Goal: Information Seeking & Learning: Learn about a topic

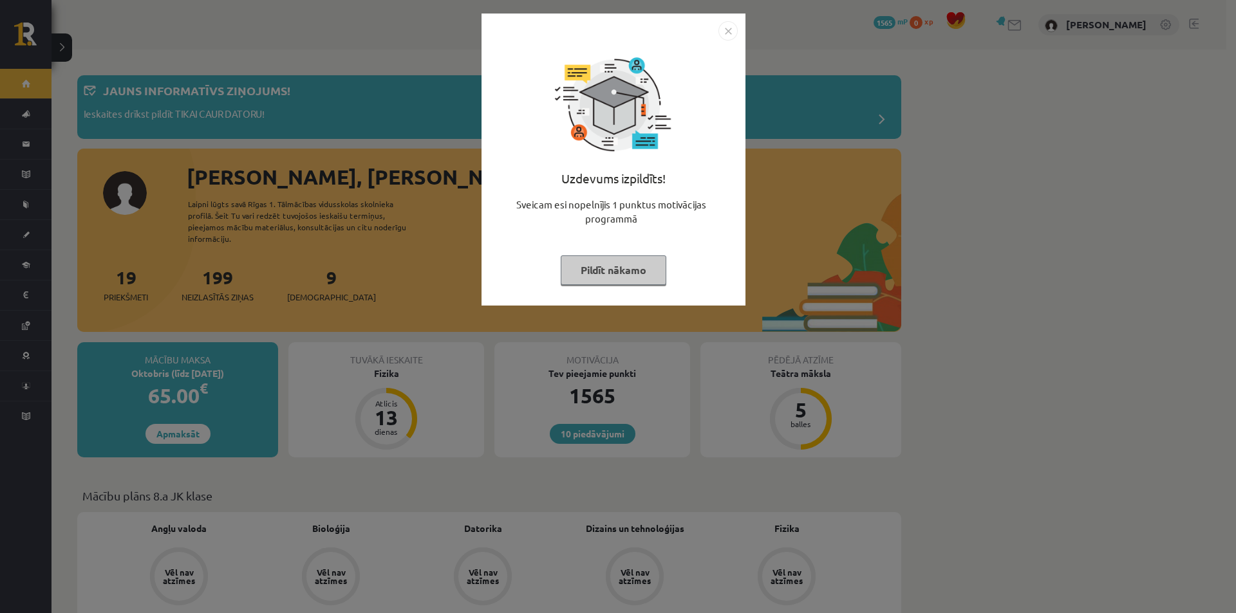
click at [640, 247] on div "Uzdevums izpildīts! Sveicam esi nopelnījis 1 punktus motivācijas programmā Pild…" at bounding box center [613, 169] width 248 height 257
click at [635, 263] on button "Pildīt nākamo" at bounding box center [614, 271] width 106 height 30
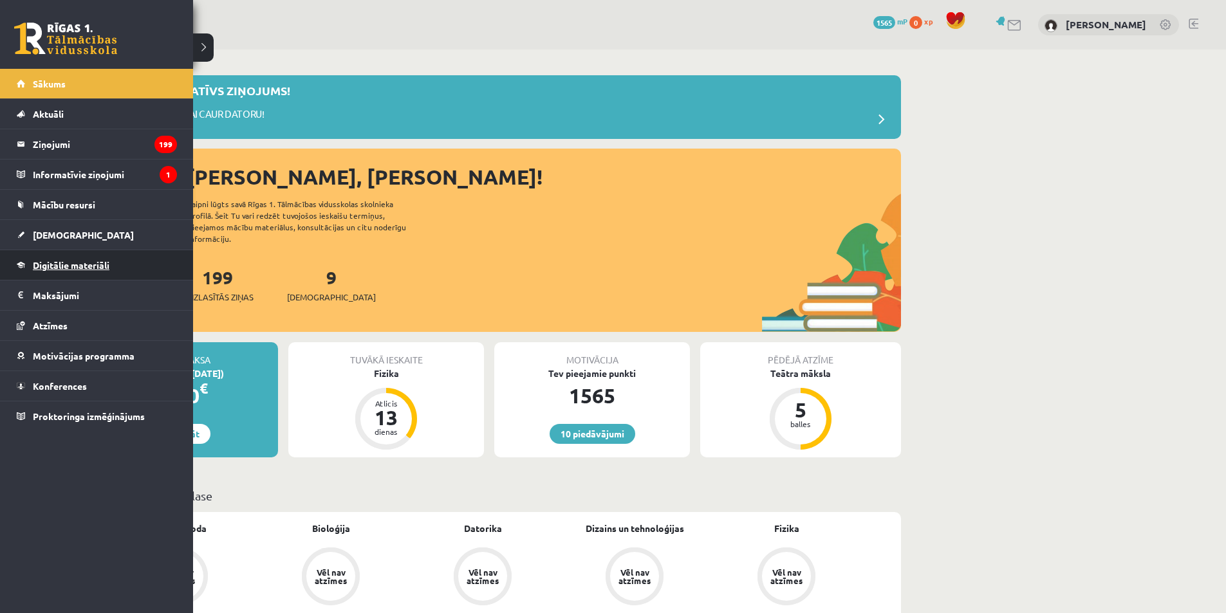
drag, startPoint x: 71, startPoint y: 268, endPoint x: 61, endPoint y: 268, distance: 11.0
click at [61, 268] on span "Digitālie materiāli" at bounding box center [71, 265] width 77 height 12
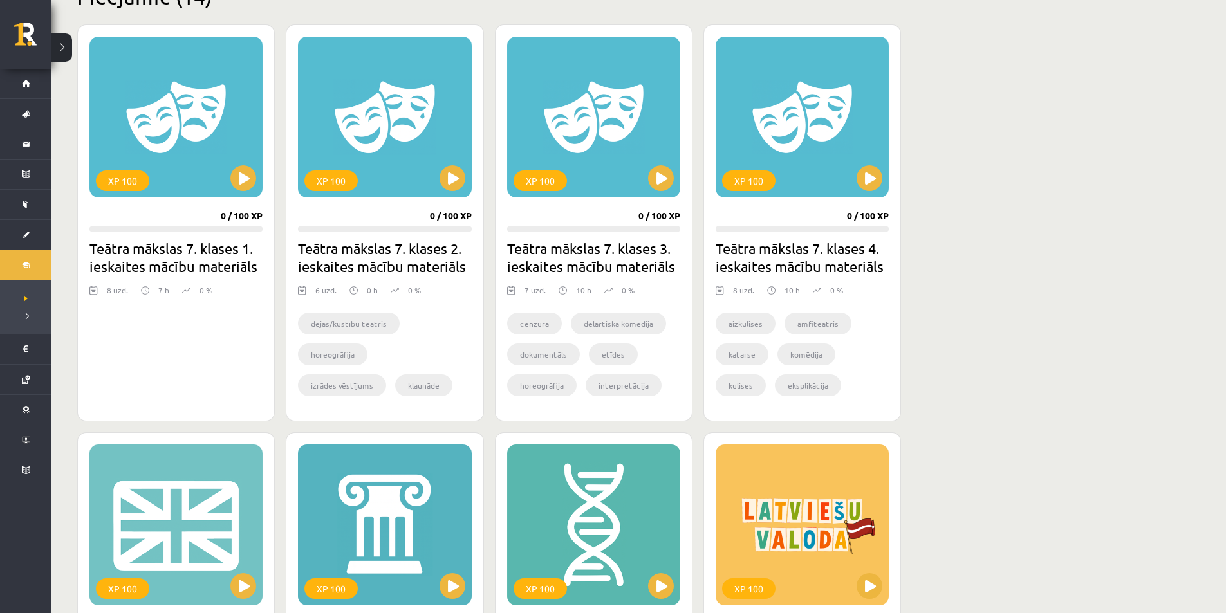
scroll to position [193, 0]
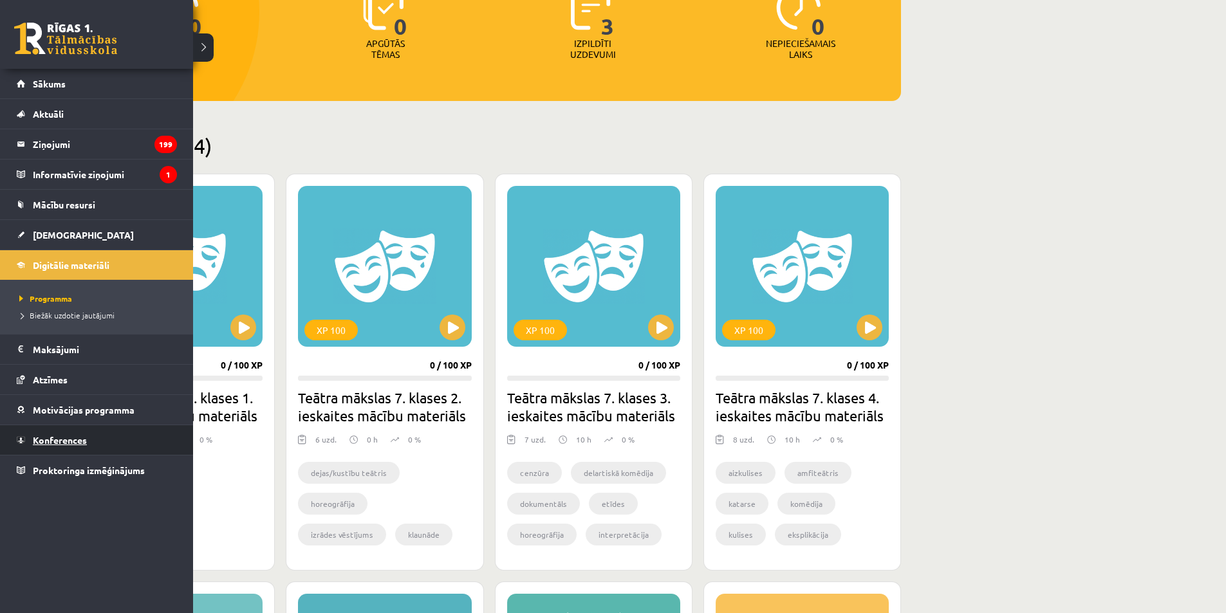
click at [64, 451] on link "Konferences" at bounding box center [97, 440] width 160 height 30
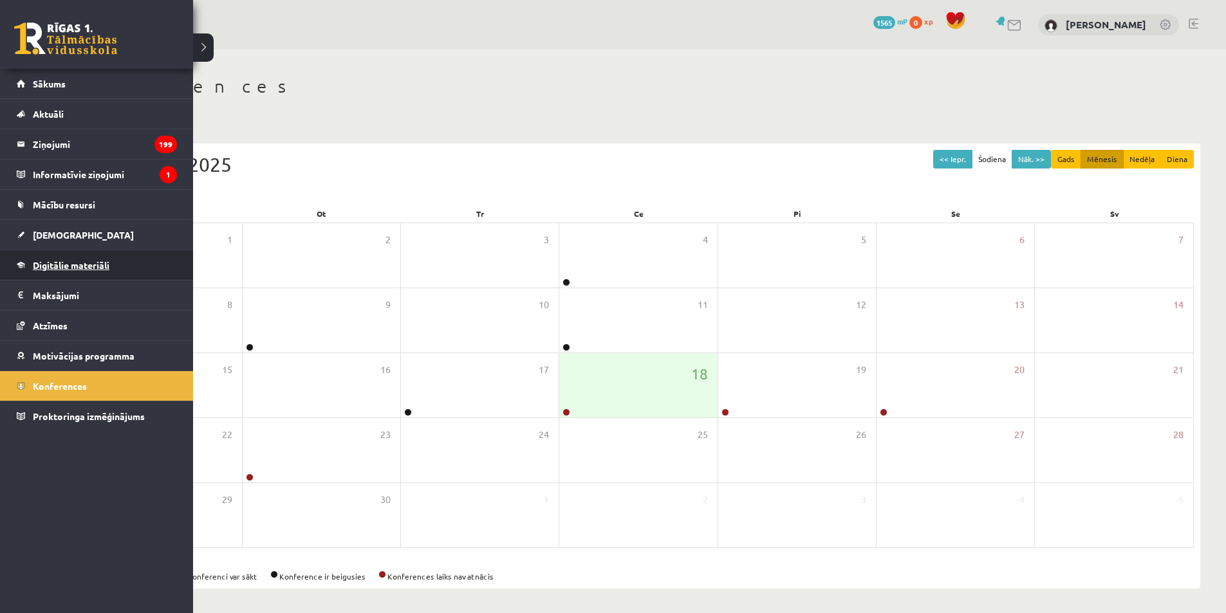
drag, startPoint x: 73, startPoint y: 266, endPoint x: 43, endPoint y: 269, distance: 30.4
click at [43, 269] on span "Digitālie materiāli" at bounding box center [71, 265] width 77 height 12
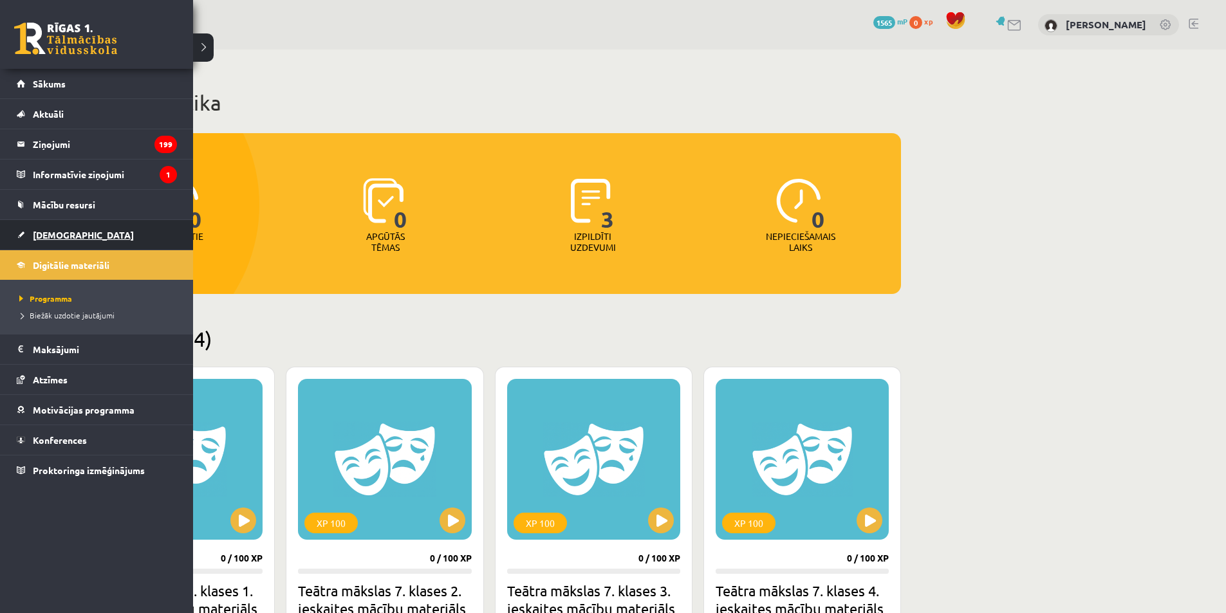
click at [40, 235] on span "[DEMOGRAPHIC_DATA]" at bounding box center [83, 235] width 101 height 12
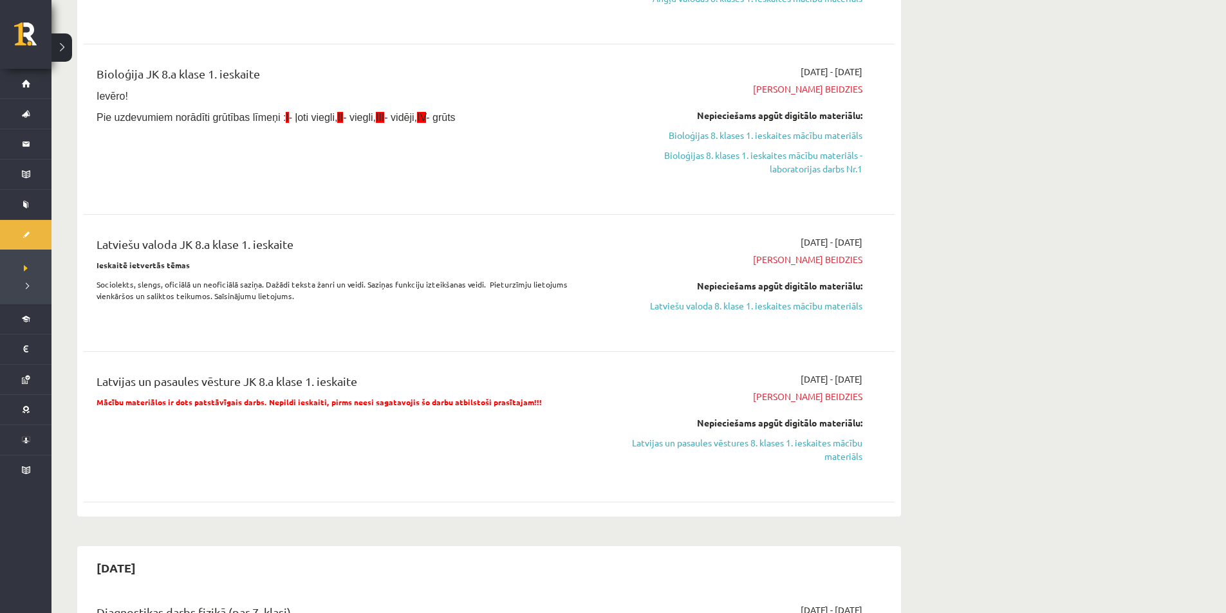
scroll to position [257, 0]
click at [829, 458] on link "Latvijas un pasaules vēstures 8. klases 1. ieskaites mācību materiāls" at bounding box center [741, 448] width 243 height 27
click at [724, 68] on div "2025-09-01 - 2025-09-15 Termiņš beidzies Nepieciešams apgūt digitālo materiālu:…" at bounding box center [741, 128] width 262 height 129
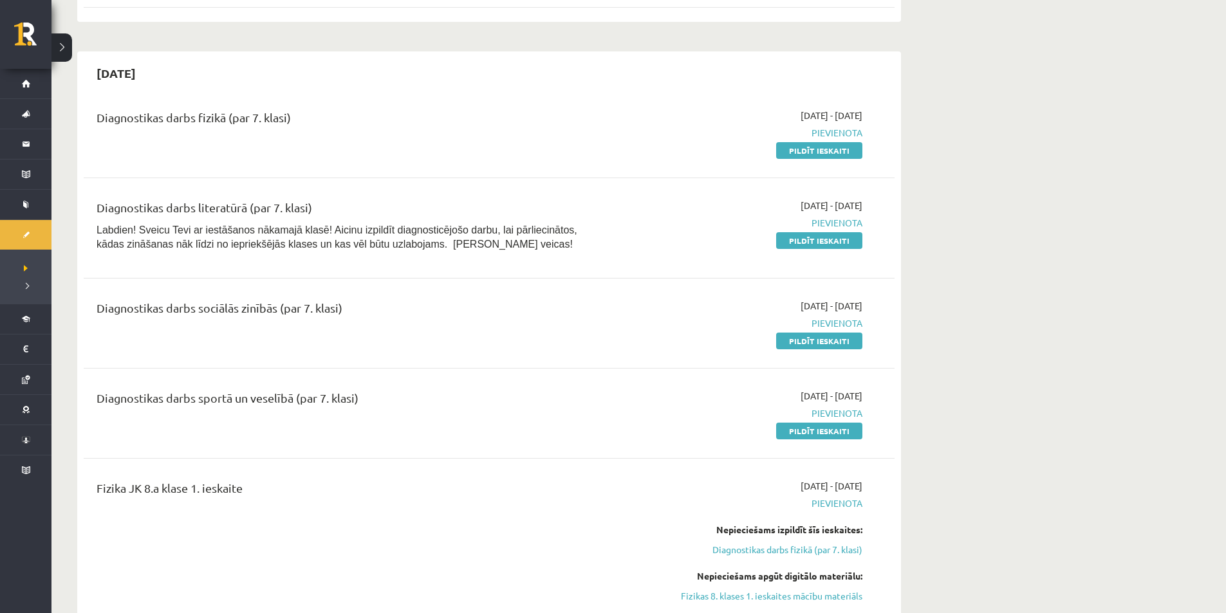
scroll to position [644, 0]
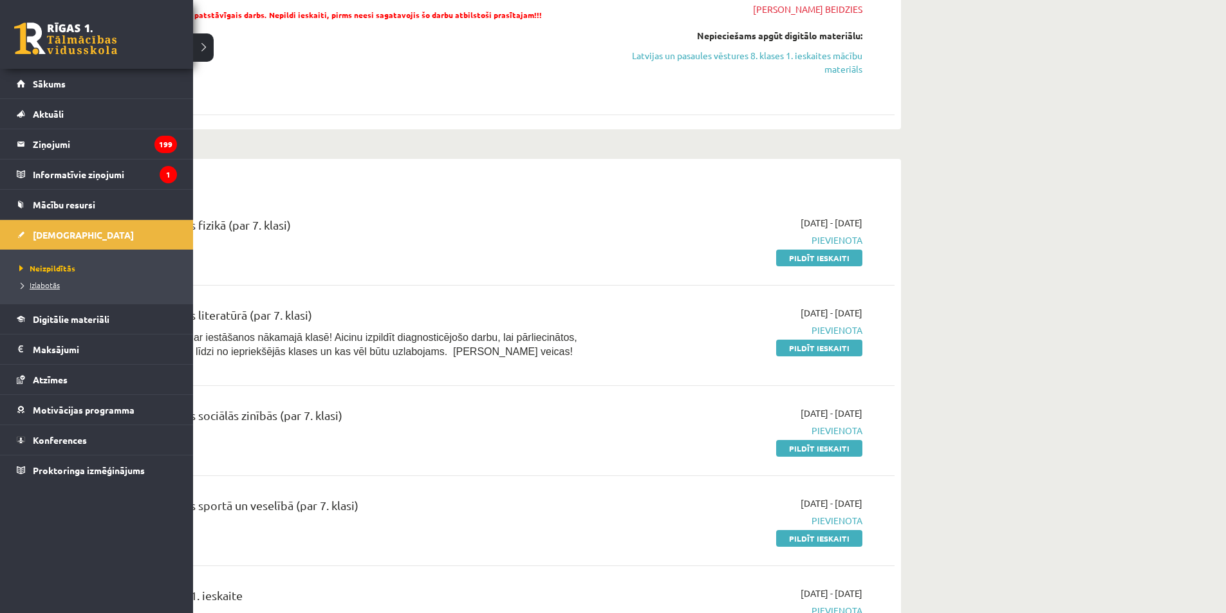
click at [46, 283] on span "Izlabotās" at bounding box center [38, 285] width 44 height 10
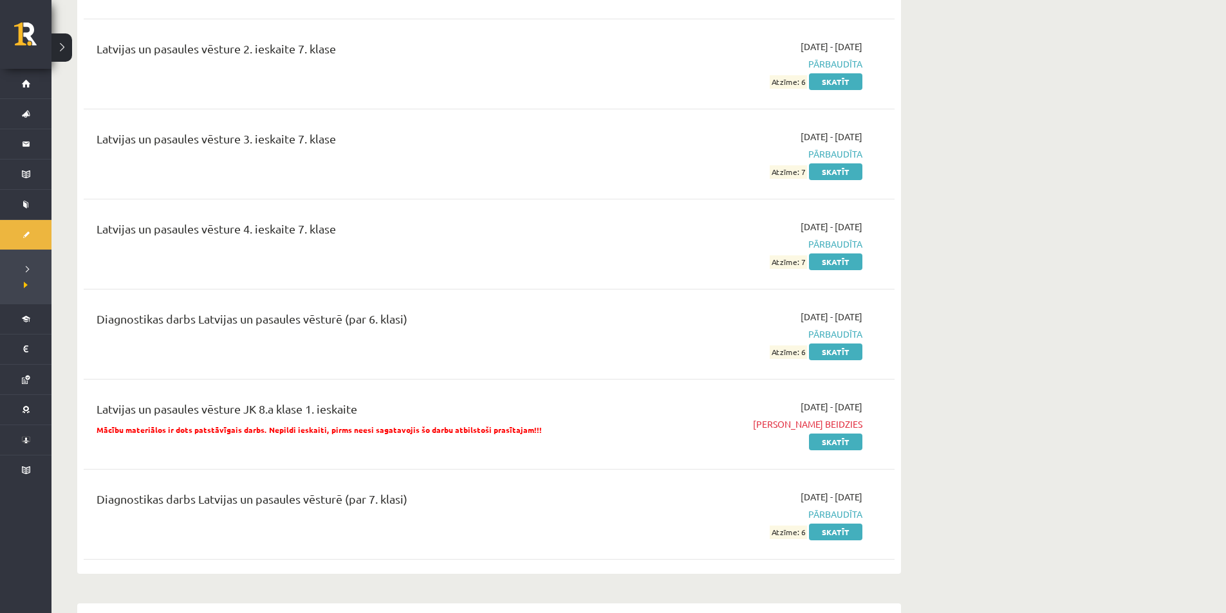
scroll to position [4570, 0]
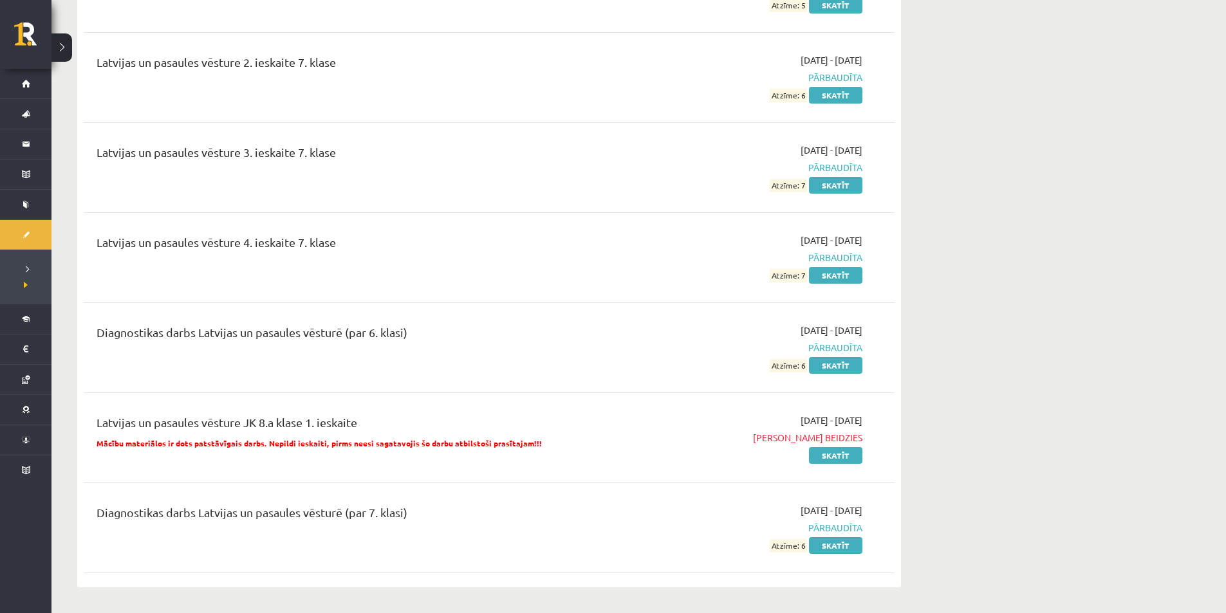
drag, startPoint x: 805, startPoint y: 504, endPoint x: 675, endPoint y: 508, distance: 130.7
click at [675, 508] on div "2025-09-16 - 2025-09-19 Pārbaudīta Atzīme: 6 Skatīt" at bounding box center [741, 528] width 262 height 48
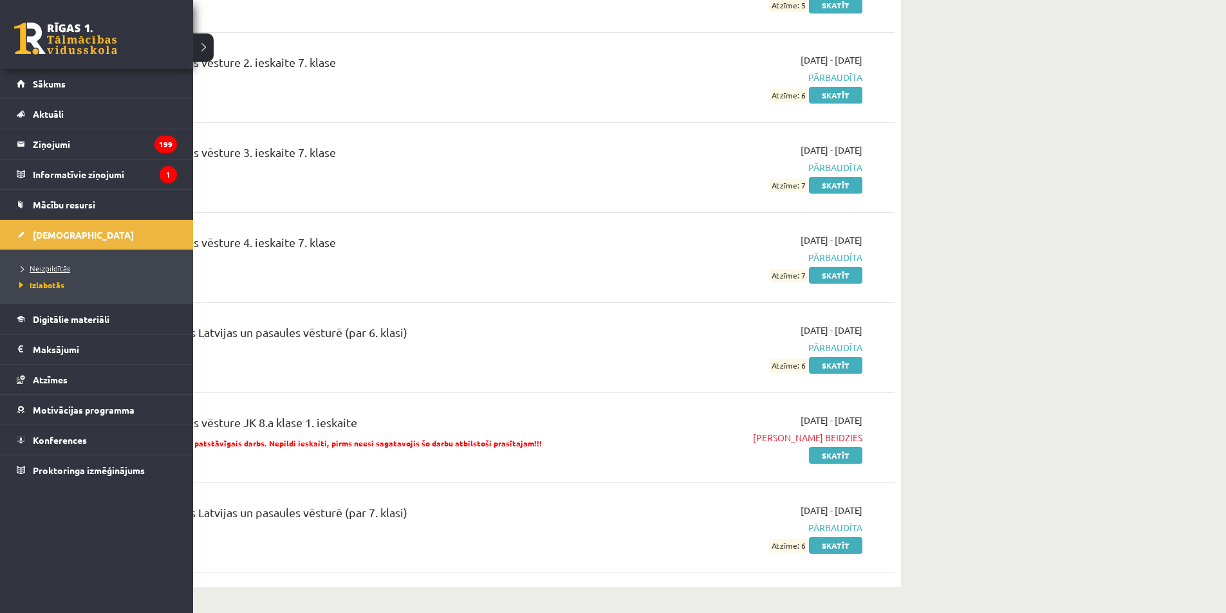
click at [26, 273] on link "Neizpildītās" at bounding box center [98, 269] width 164 height 12
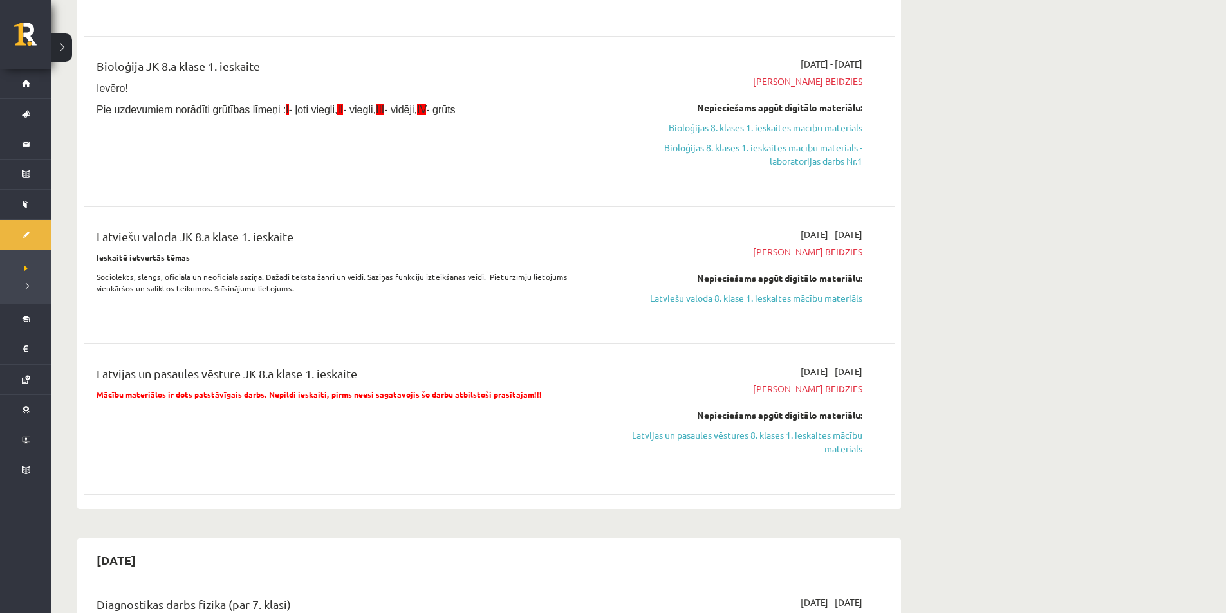
scroll to position [232, 0]
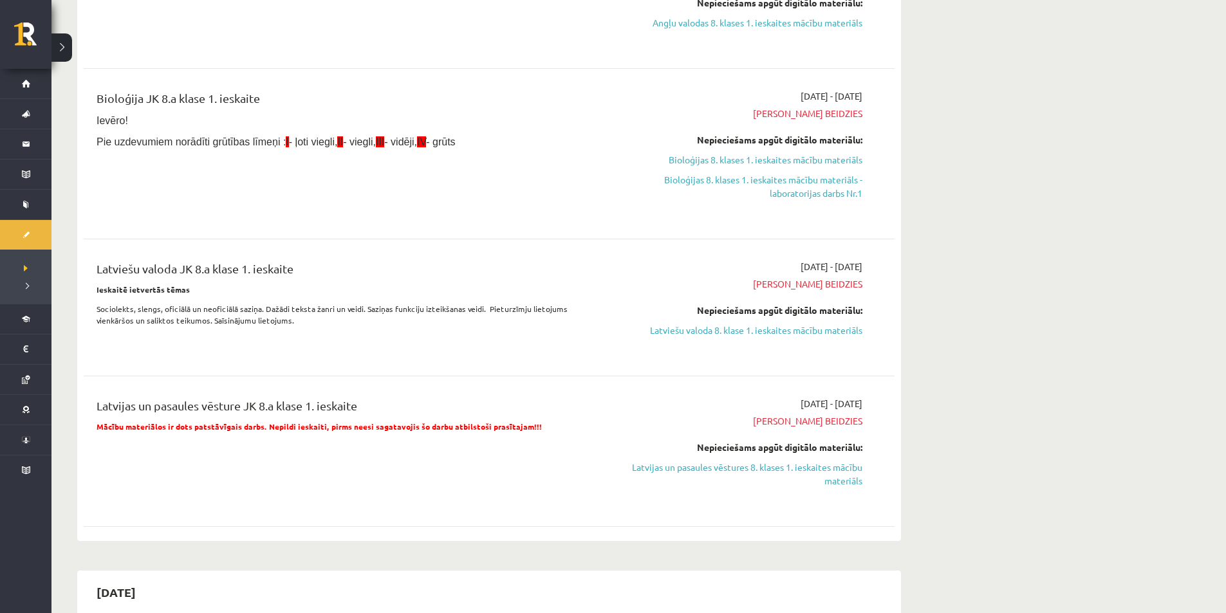
drag, startPoint x: 839, startPoint y: 484, endPoint x: 684, endPoint y: 61, distance: 450.4
click at [838, 484] on link "Latvijas un pasaules vēstures 8. klases 1. ieskaites mācību materiāls" at bounding box center [741, 474] width 243 height 27
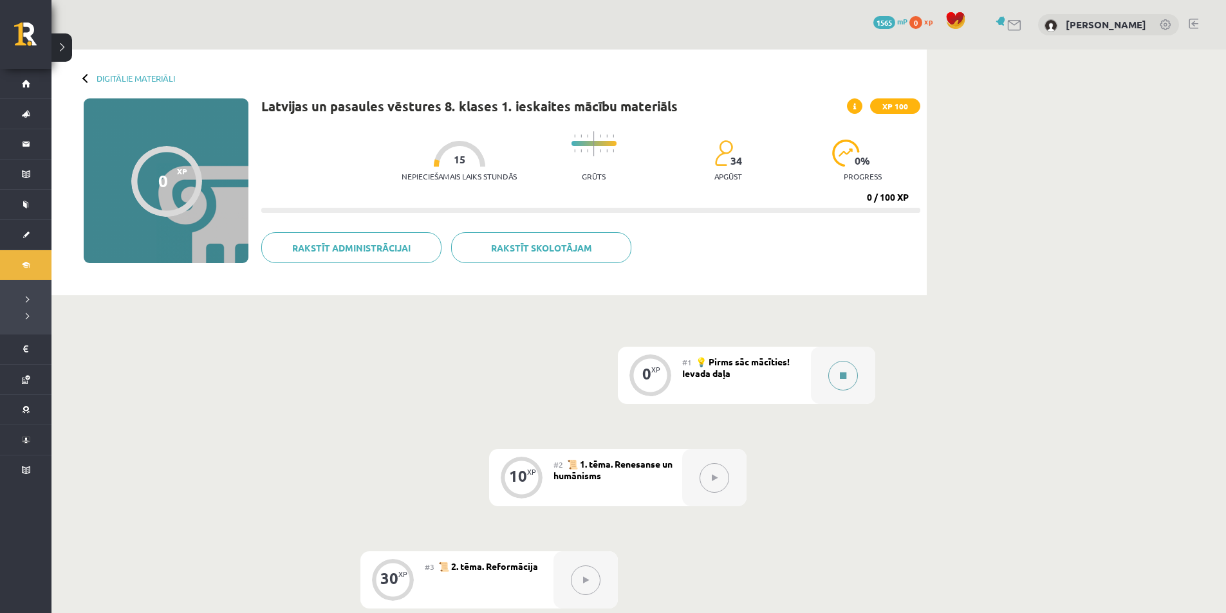
click at [860, 384] on div at bounding box center [843, 375] width 64 height 57
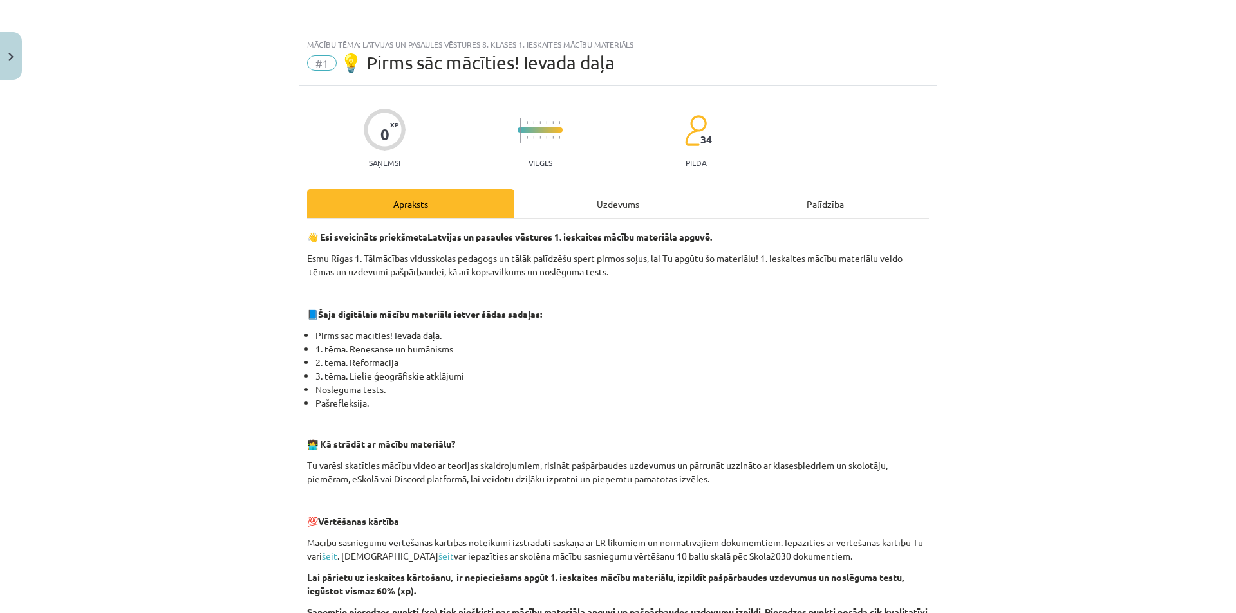
click at [727, 204] on div "Apraksts Uzdevums Palīdzība" at bounding box center [618, 203] width 622 height 29
click at [727, 204] on div "Palīdzība" at bounding box center [825, 203] width 207 height 29
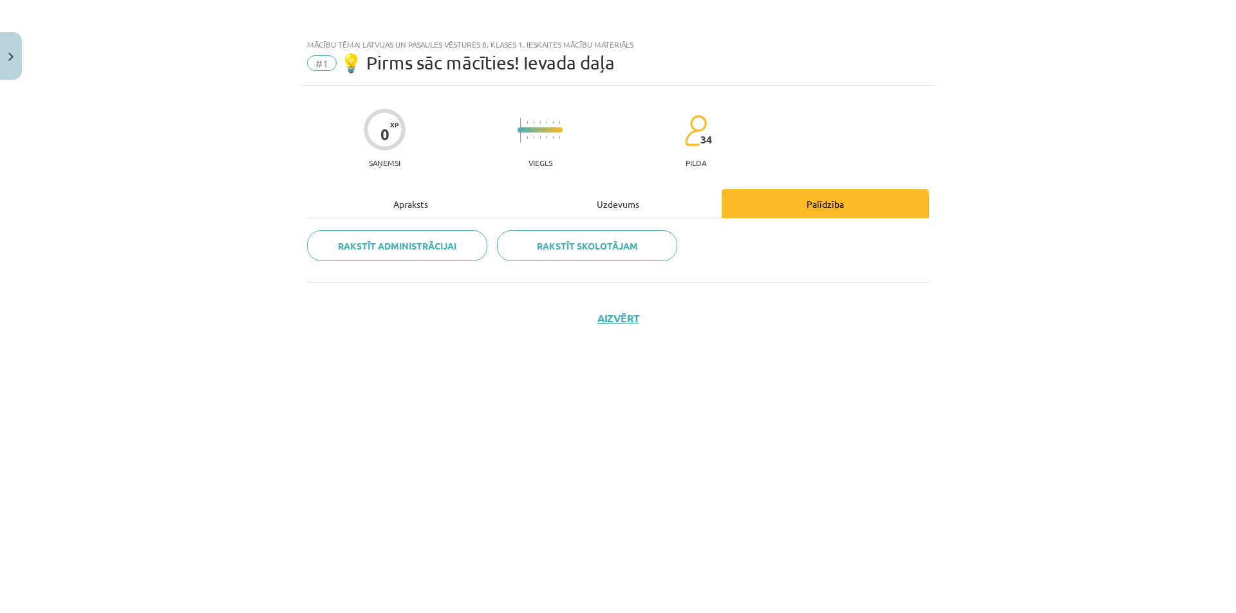
click at [684, 216] on div "Uzdevums" at bounding box center [617, 203] width 207 height 29
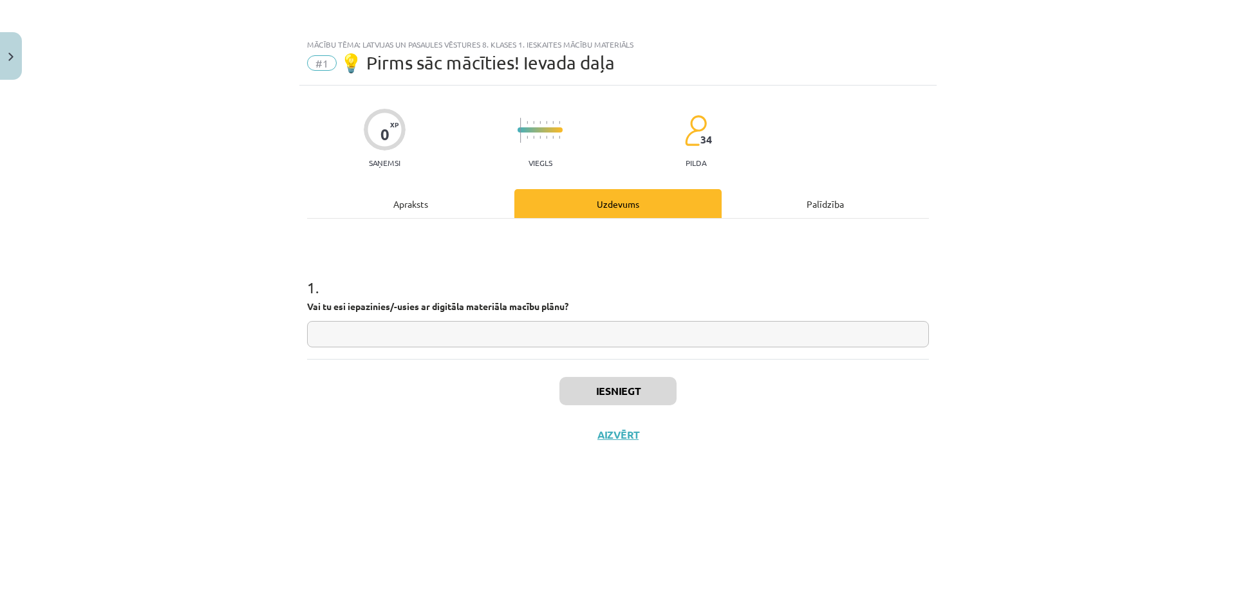
click at [613, 346] on input "text" at bounding box center [618, 334] width 622 height 26
type input "**********"
click at [629, 393] on button "Iesniegt" at bounding box center [617, 391] width 117 height 28
drag, startPoint x: 404, startPoint y: 347, endPoint x: 392, endPoint y: 346, distance: 12.3
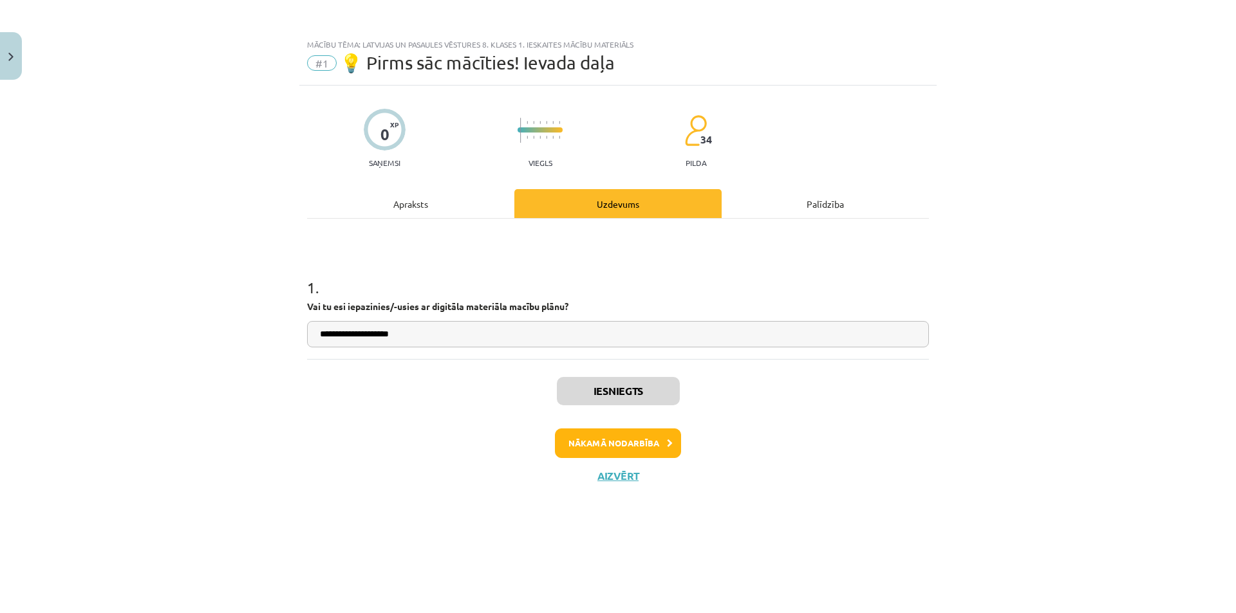
click at [371, 354] on div "**********" at bounding box center [618, 289] width 622 height 140
click at [603, 456] on button "Nākamā nodarbība" at bounding box center [618, 444] width 126 height 30
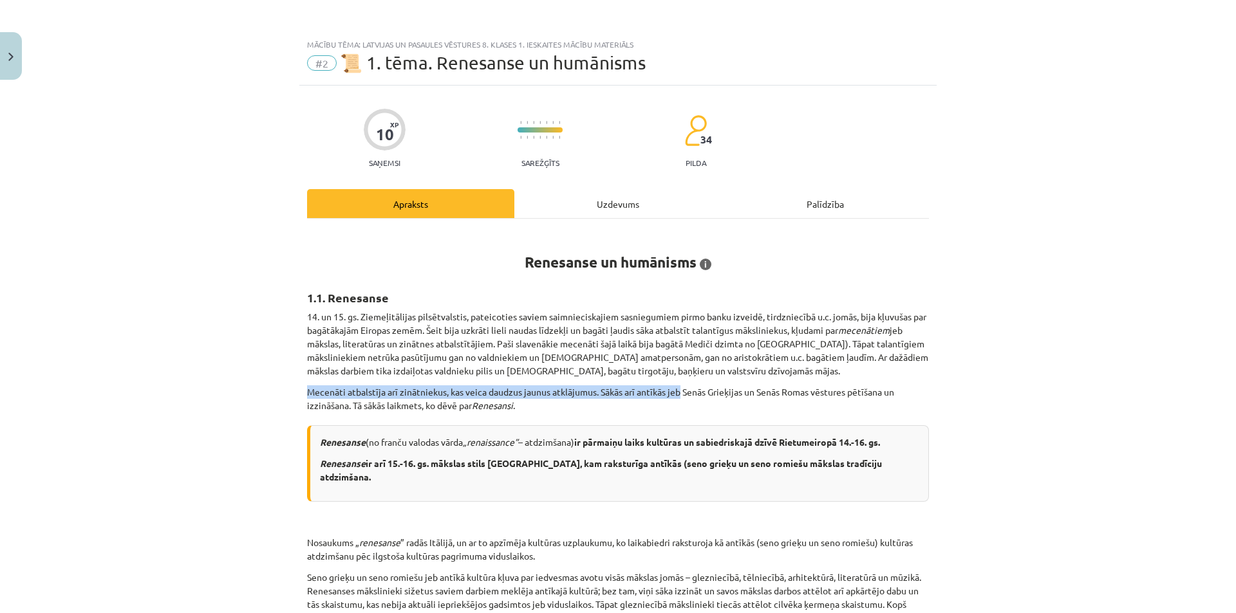
drag, startPoint x: 252, startPoint y: 384, endPoint x: 676, endPoint y: 397, distance: 424.4
click at [676, 397] on div "Mācību tēma: Latvijas un pasaules vēstures 8. klases 1. ieskaites mācību materi…" at bounding box center [618, 306] width 1236 height 613
click at [676, 397] on p "Mecenāti atbalstīja arī zinātniekus, kas veica daudzus jaunus atklājumus. Sākās…" at bounding box center [618, 399] width 622 height 27
click at [599, 411] on p "Mecenāti atbalstīja arī zinātniekus, kas veica daudzus jaunus atklājumus. Sākās…" at bounding box center [618, 399] width 622 height 27
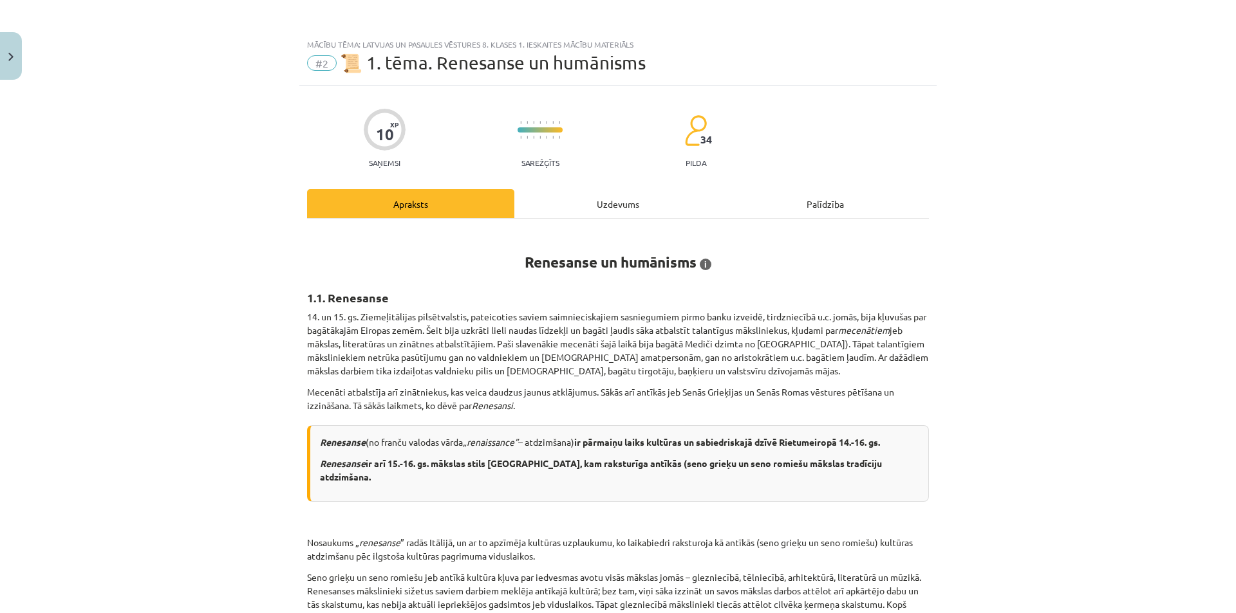
click at [393, 132] on div at bounding box center [385, 130] width 42 height 42
drag, startPoint x: 373, startPoint y: 132, endPoint x: 336, endPoint y: 132, distance: 37.3
click at [339, 132] on div "10 XP Saņemsi Sarežģīts 34 pilda" at bounding box center [618, 134] width 622 height 66
click at [0, 42] on button "Close" at bounding box center [11, 56] width 22 height 48
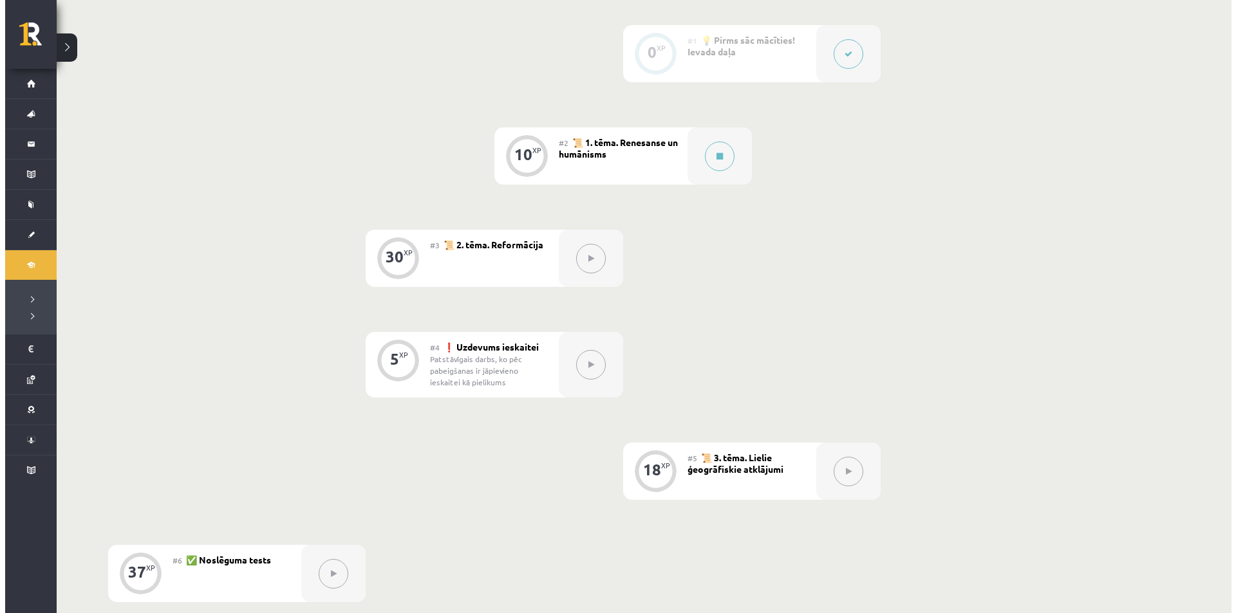
scroll to position [257, 0]
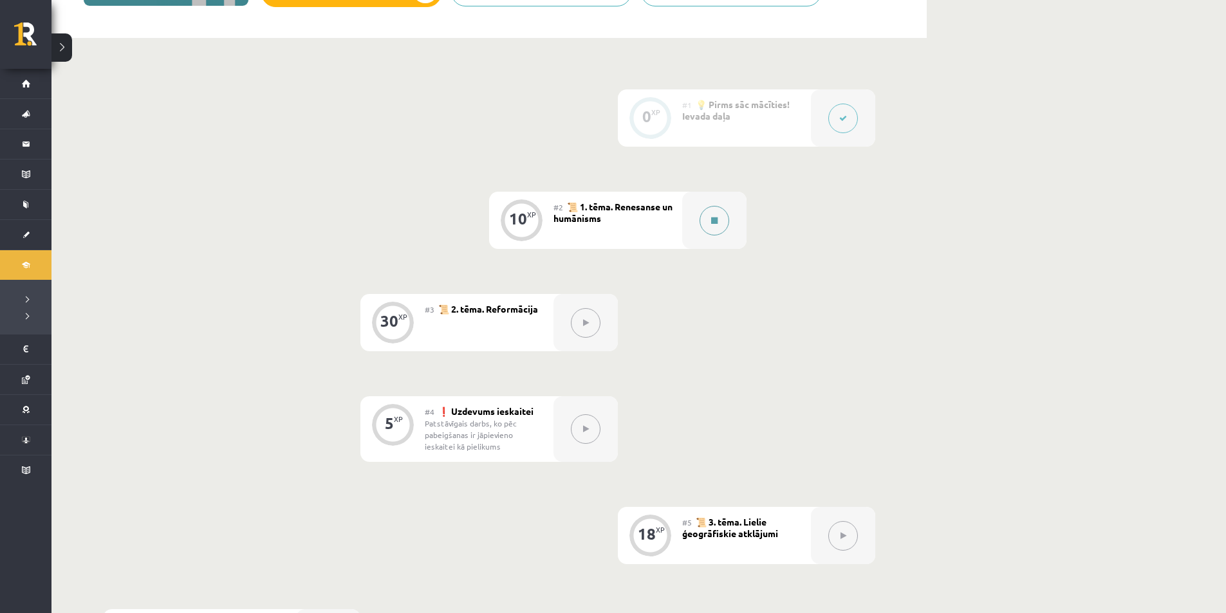
click at [709, 209] on button at bounding box center [715, 221] width 30 height 30
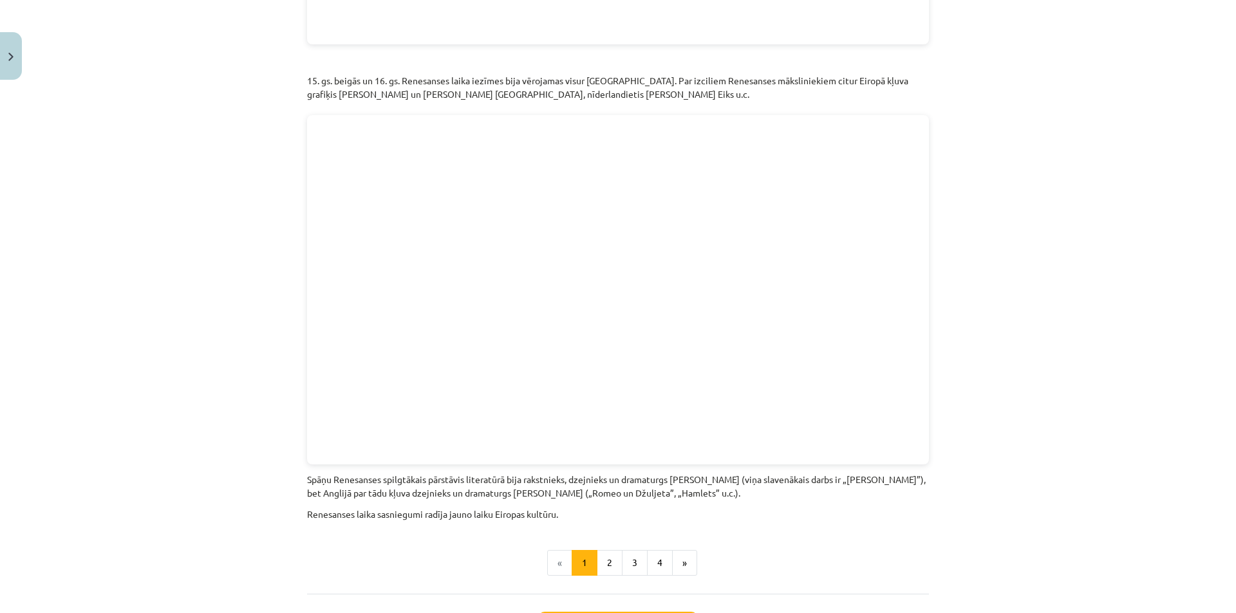
scroll to position [2703, 0]
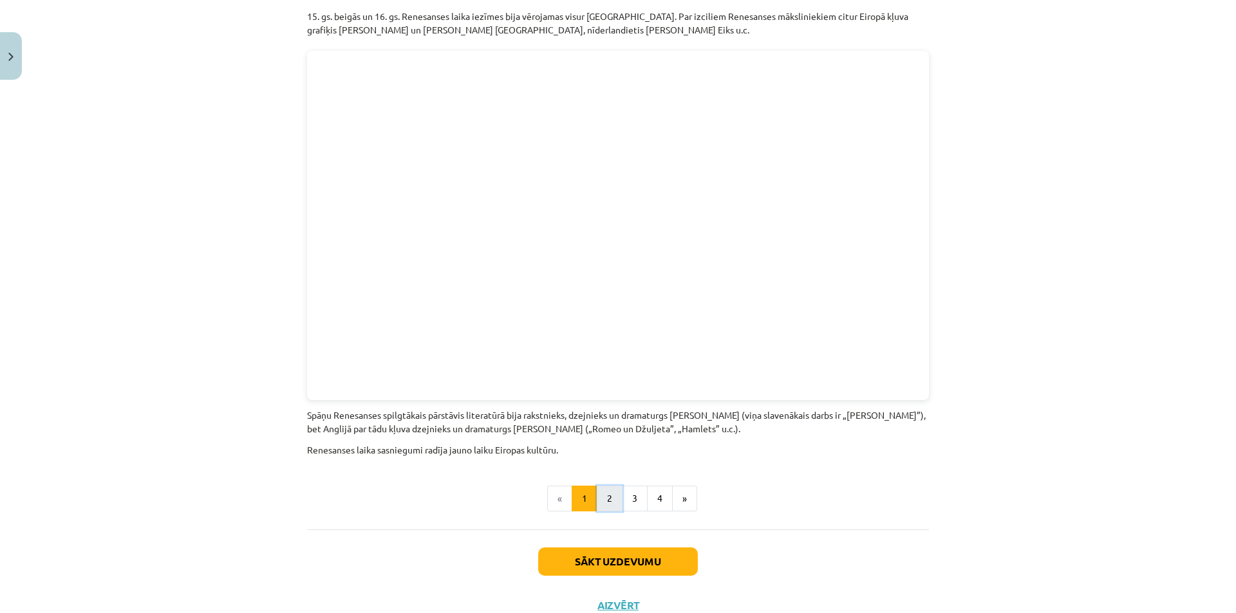
click at [602, 486] on button "2" at bounding box center [610, 499] width 26 height 26
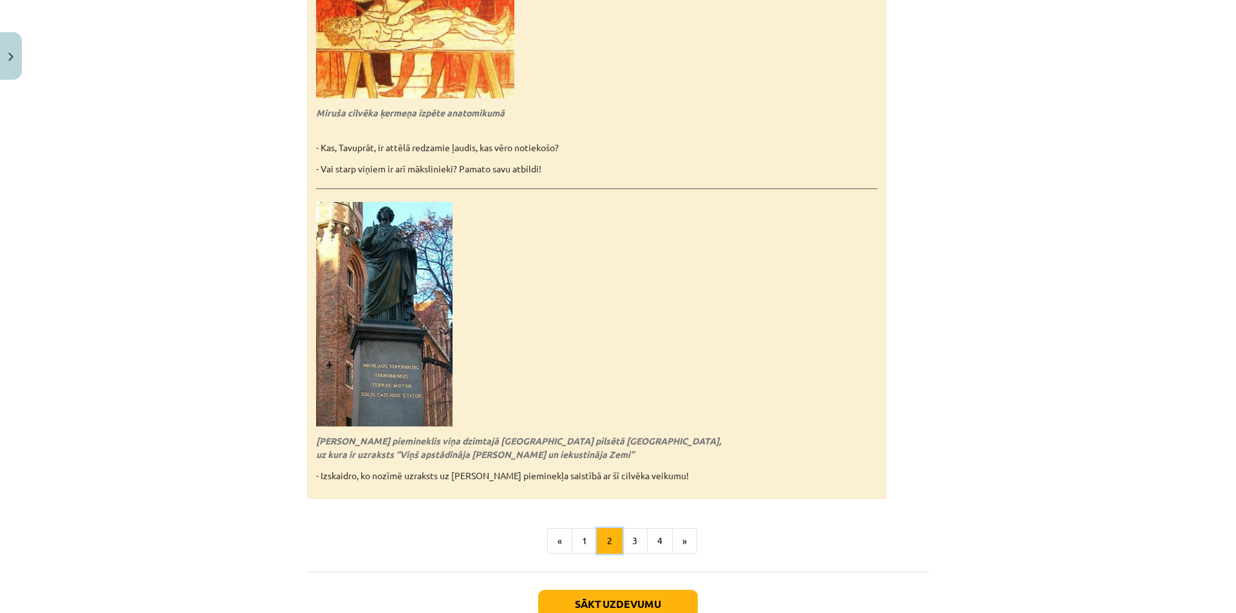
scroll to position [2752, 0]
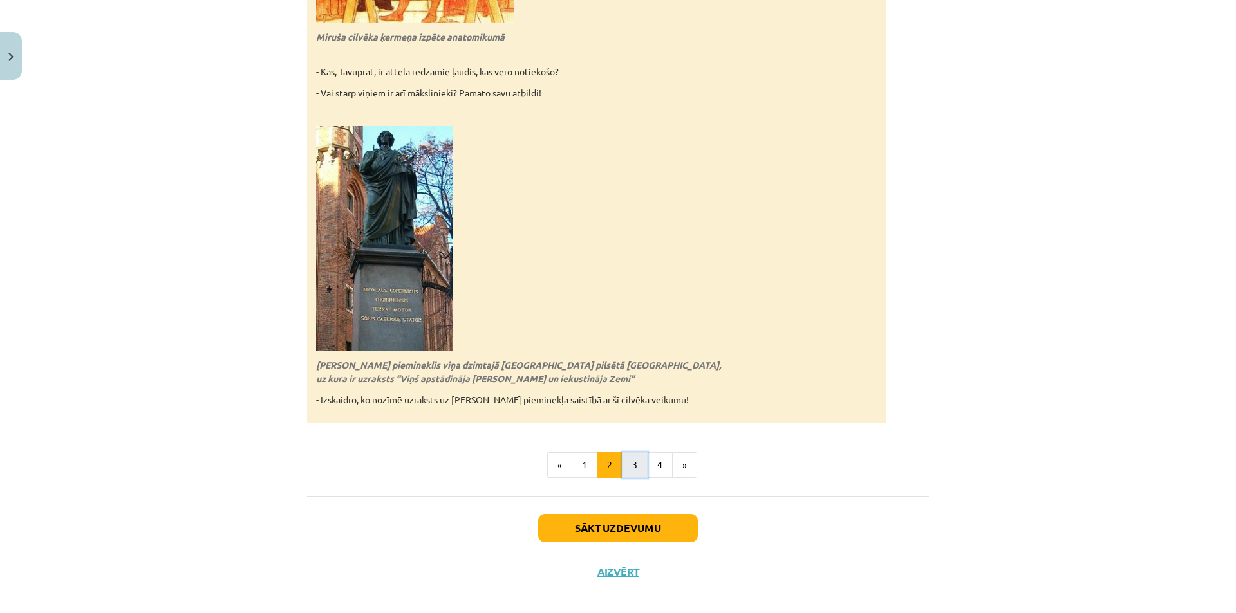
click at [637, 461] on button "3" at bounding box center [635, 465] width 26 height 26
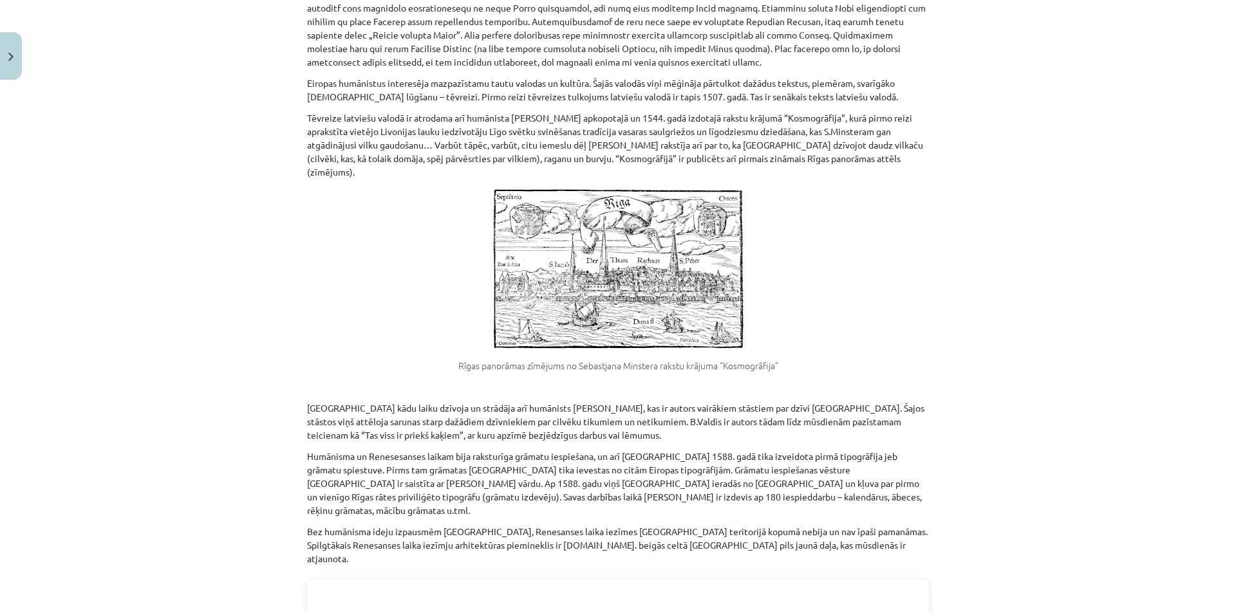
scroll to position [708, 0]
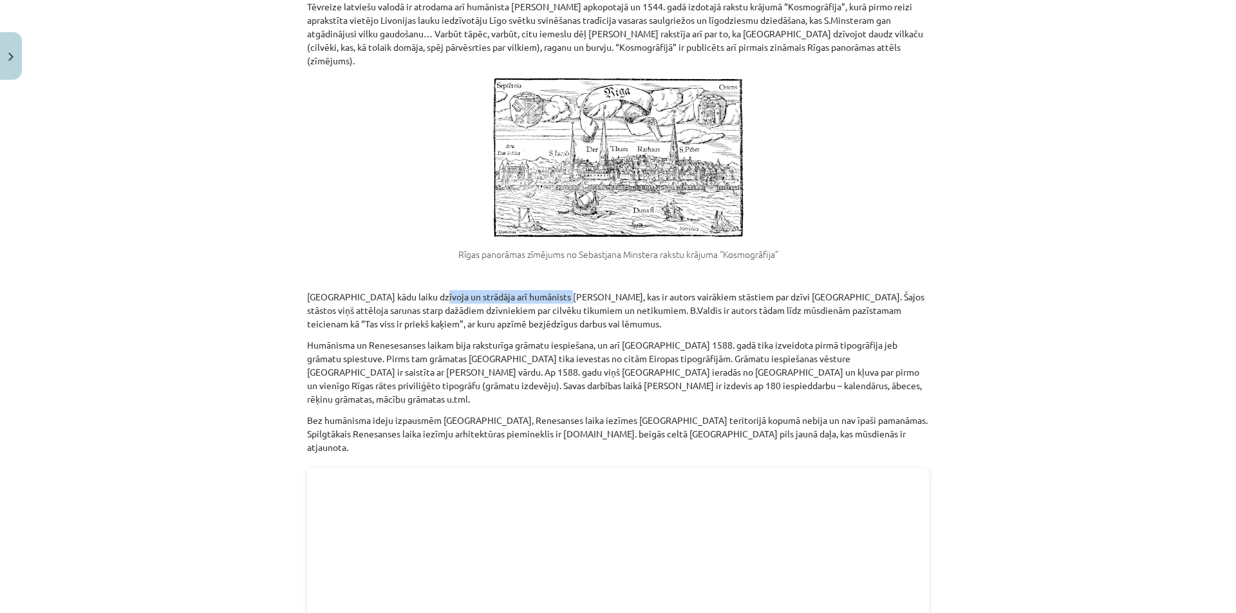
drag, startPoint x: 424, startPoint y: 277, endPoint x: 604, endPoint y: 274, distance: 180.9
click at [586, 274] on div "1.3. Humānisms un renesanse Rīgā un Latvijas teritorijā i Pēc 1) Kurlovičs G., …" at bounding box center [618, 596] width 622 height 2149
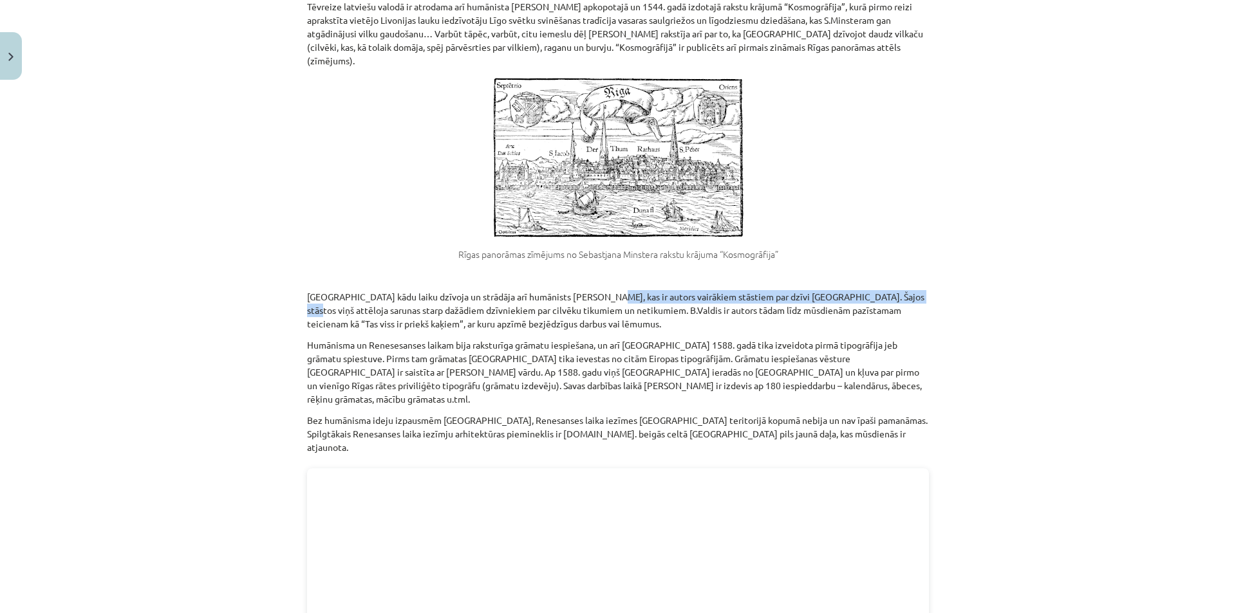
drag, startPoint x: 604, startPoint y: 274, endPoint x: 882, endPoint y: 270, distance: 278.1
click at [882, 270] on div "1.3. Humānisms un renesanse Rīgā un Latvijas teritorijā i Pēc 1) Kurlovičs G., …" at bounding box center [618, 596] width 622 height 2149
click at [945, 261] on div "Mācību tēma: Latvijas un pasaules vēstures 8. klases 1. ieskaites mācību materi…" at bounding box center [618, 306] width 1236 height 613
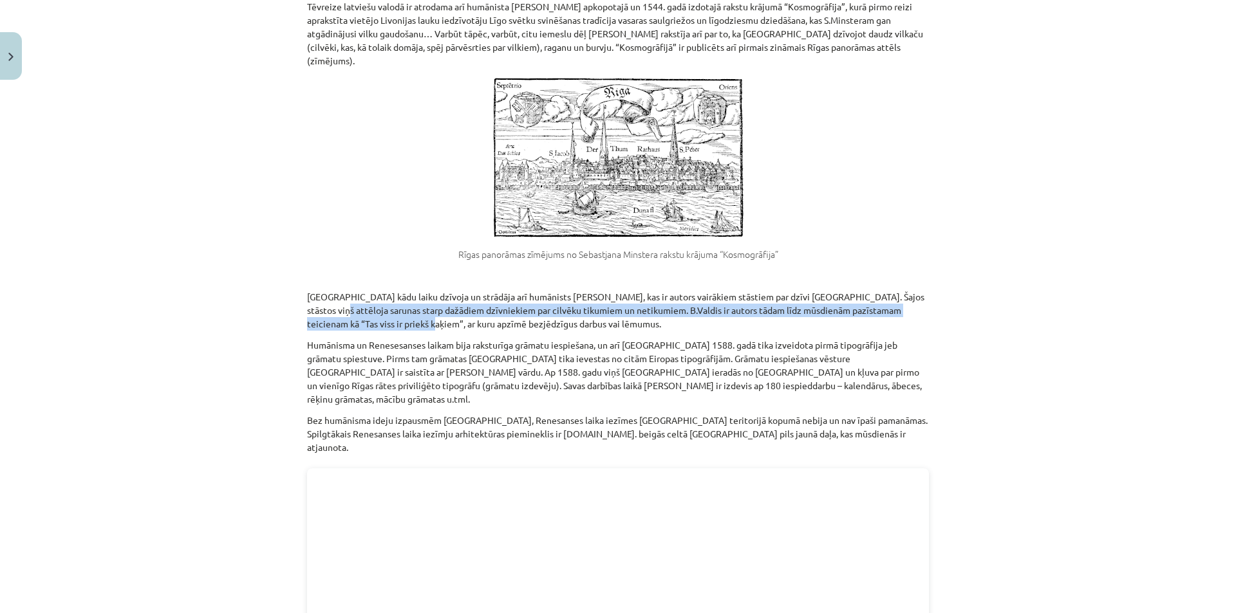
drag, startPoint x: 288, startPoint y: 303, endPoint x: 442, endPoint y: 308, distance: 153.9
click at [433, 308] on div "Mācību tēma: Latvijas un pasaules vēstures 8. klases 1. ieskaites mācību materi…" at bounding box center [618, 306] width 1236 height 613
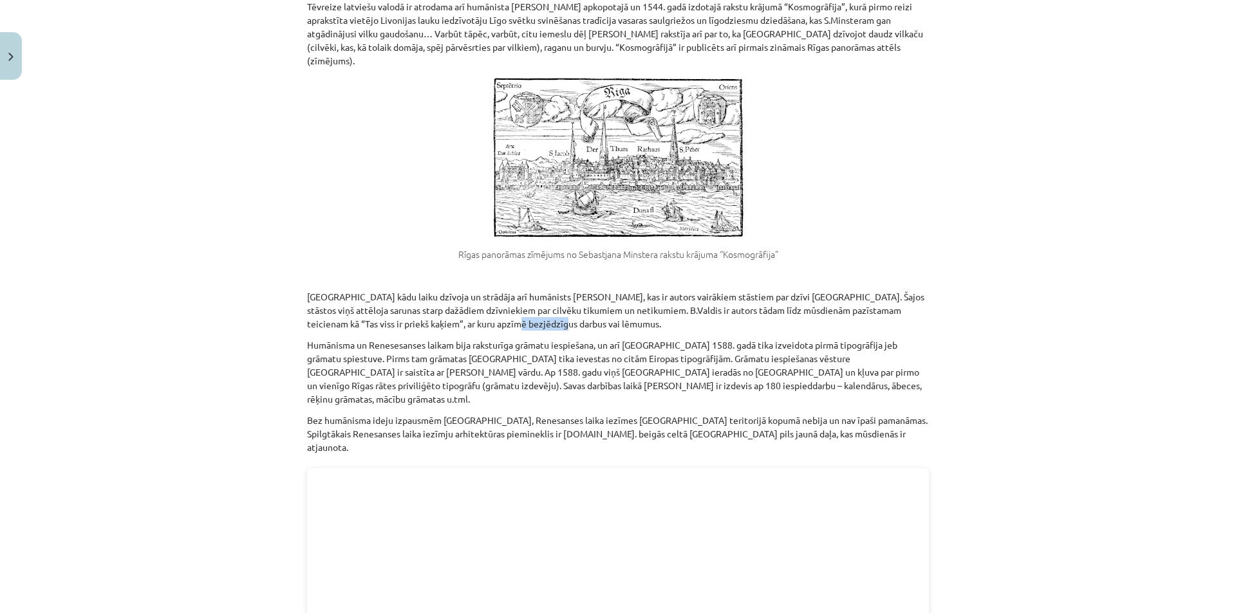
drag, startPoint x: 488, startPoint y: 308, endPoint x: 528, endPoint y: 309, distance: 40.6
click at [522, 309] on p "Rīgā kādu laiku dzīvoja un strādāja arī humānists Burkards Valdiss, kas ir auto…" at bounding box center [618, 310] width 622 height 41
click at [558, 313] on p "Rīgā kādu laiku dzīvoja un strādāja arī humānists Burkards Valdiss, kas ir auto…" at bounding box center [618, 310] width 622 height 41
click at [558, 314] on p "Rīgā kādu laiku dzīvoja un strādāja arī humānists Burkards Valdiss, kas ir auto…" at bounding box center [618, 310] width 622 height 41
click at [342, 345] on p "Humānisma un Renesesanses laikam bija raksturīga grāmatu iespiešana, un arī Rīg…" at bounding box center [618, 373] width 622 height 68
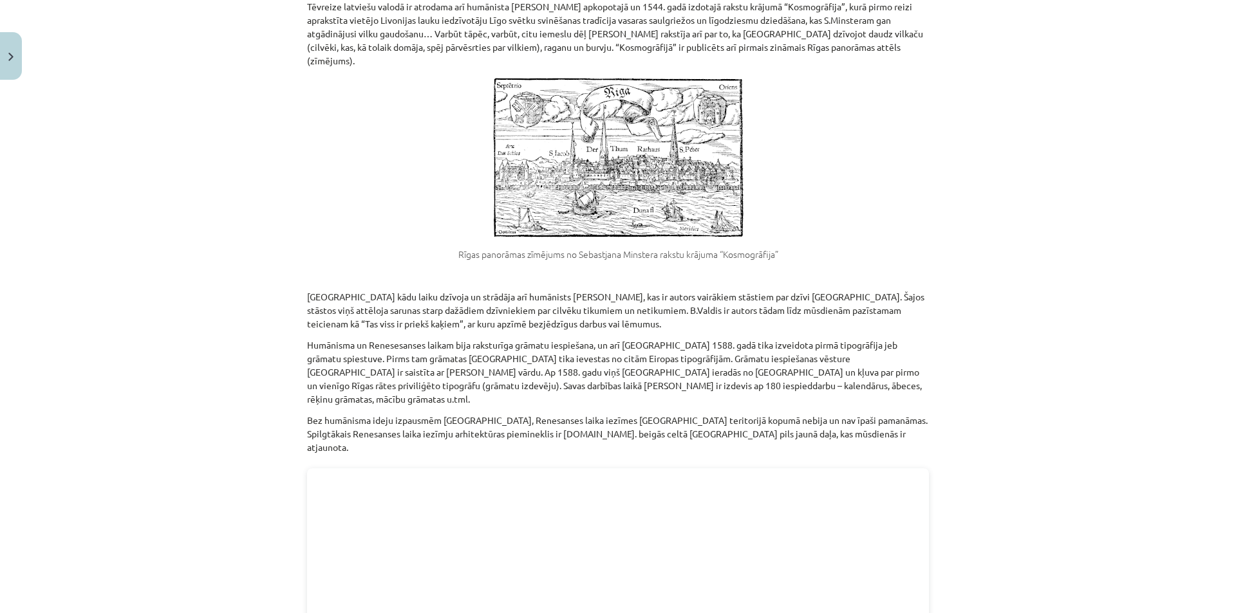
drag, startPoint x: 491, startPoint y: 334, endPoint x: 483, endPoint y: 344, distance: 12.4
click at [483, 344] on p "Humānisma un Renesesanses laikam bija raksturīga grāmatu iespiešana, un arī Rīg…" at bounding box center [618, 373] width 622 height 68
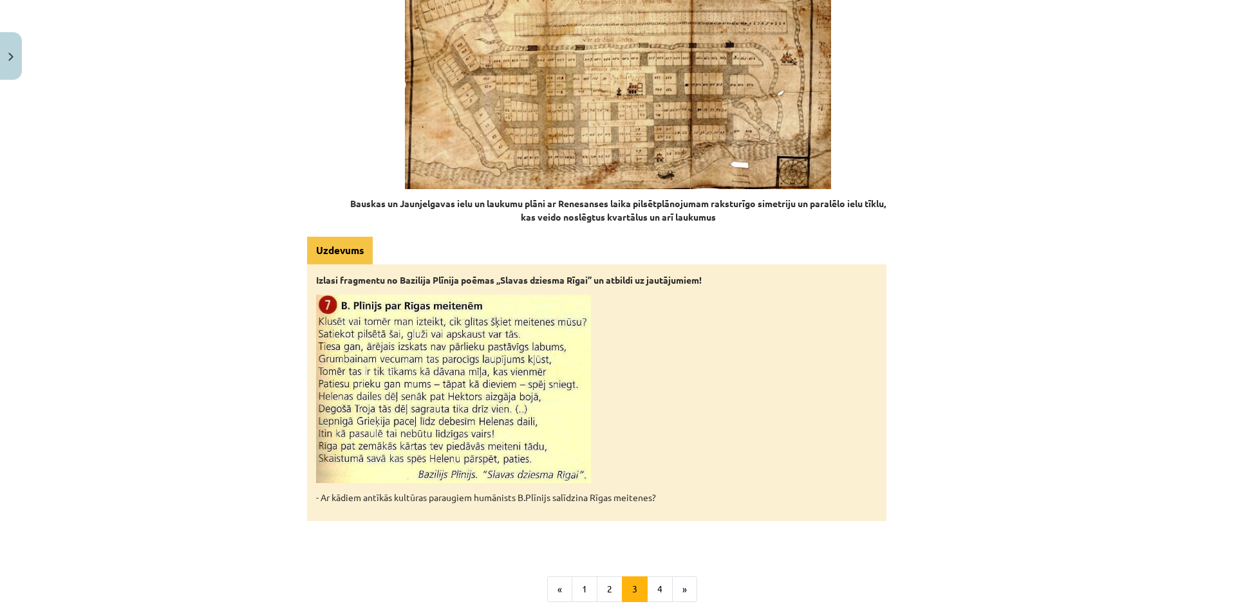
scroll to position [1867, 0]
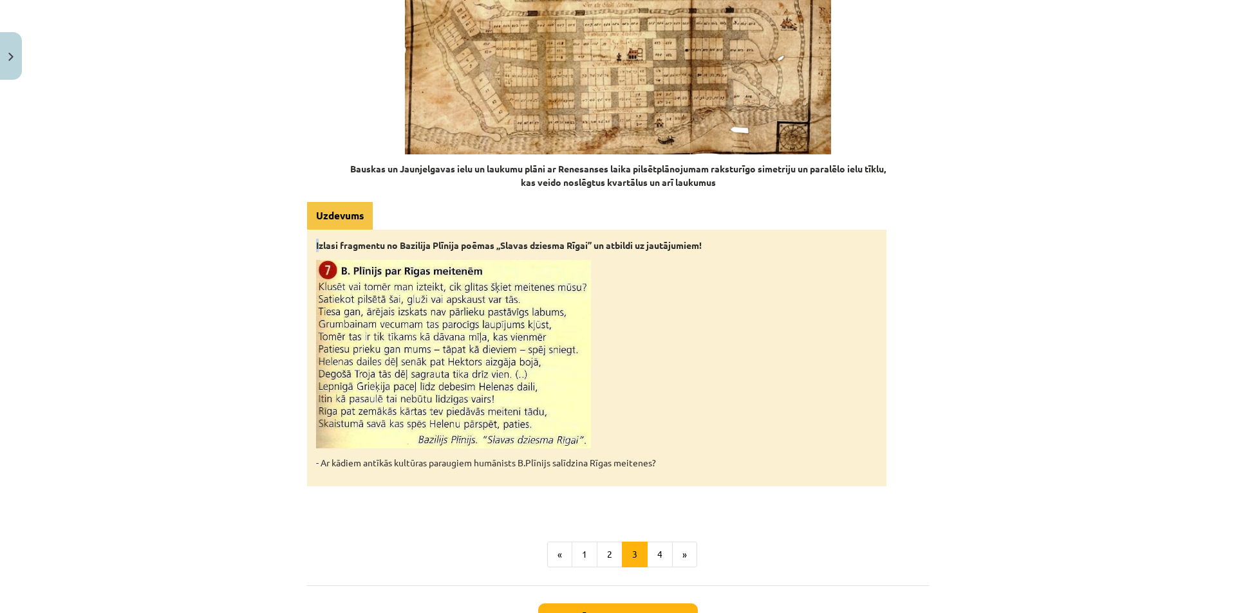
drag, startPoint x: 315, startPoint y: 191, endPoint x: 521, endPoint y: 169, distance: 207.1
click at [498, 202] on div "Uzdevums Izlasi fragmentu no Bazilija Plīnija poēmas „Slavas dziesma Rīgai” un …" at bounding box center [596, 344] width 579 height 284
click at [714, 230] on div "Izlasi fragmentu no Bazilija Plīnija poēmas „Slavas dziesma Rīgai” un atbildi u…" at bounding box center [596, 358] width 579 height 257
click at [662, 542] on button "4" at bounding box center [660, 555] width 26 height 26
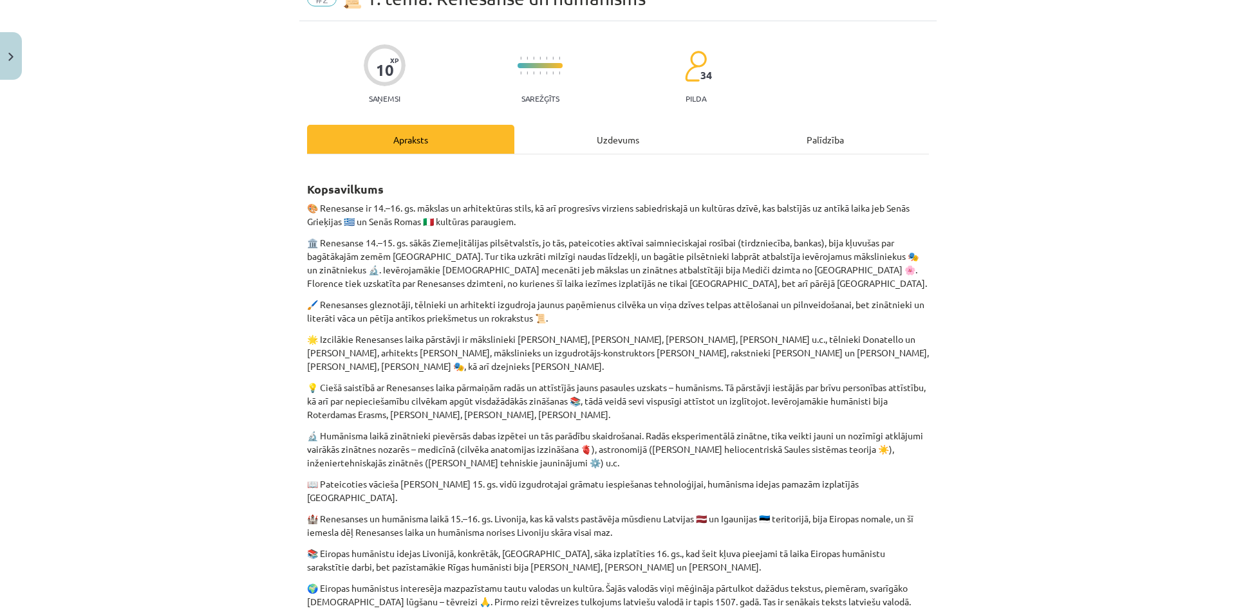
scroll to position [129, 0]
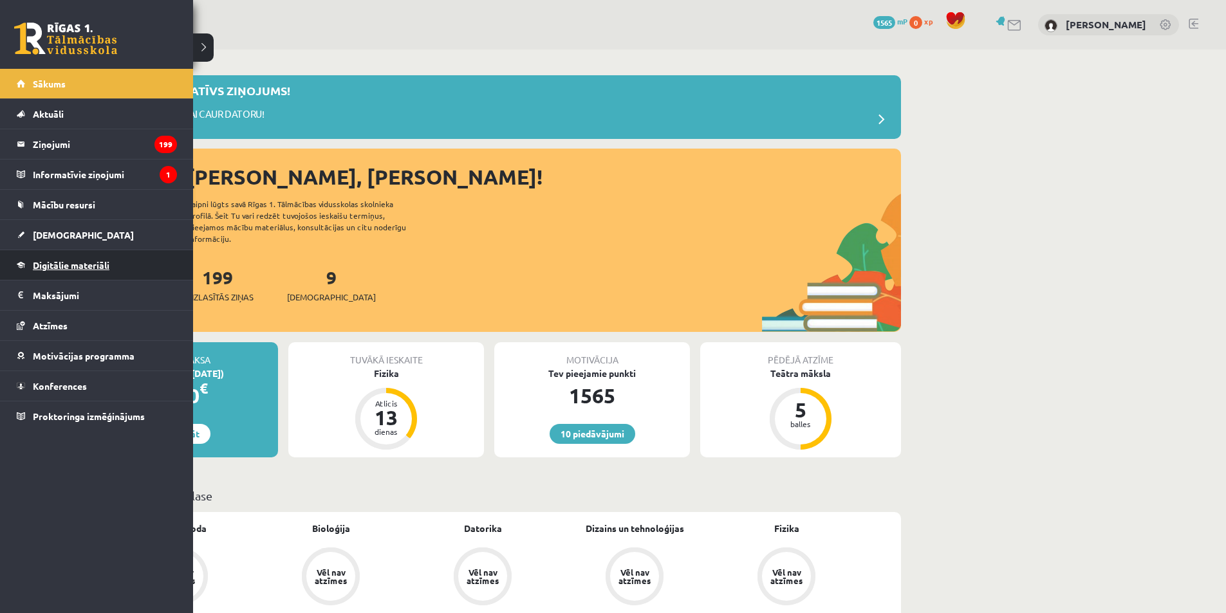
drag, startPoint x: 75, startPoint y: 267, endPoint x: 28, endPoint y: 270, distance: 47.1
click at [28, 270] on link "Digitālie materiāli" at bounding box center [97, 265] width 160 height 30
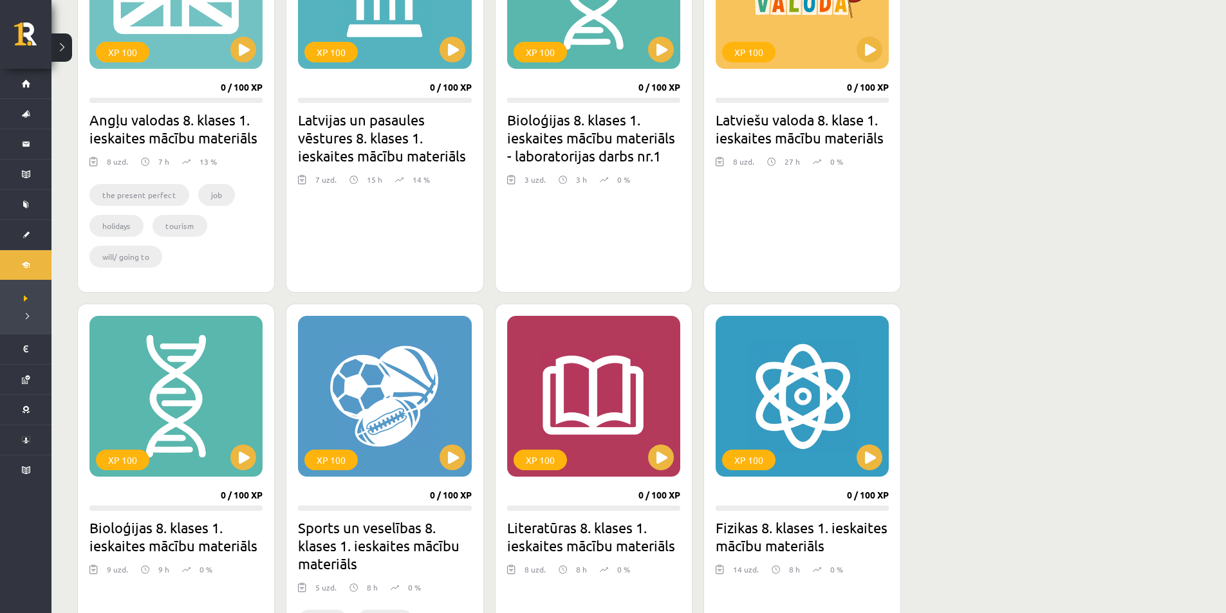
scroll to position [708, 0]
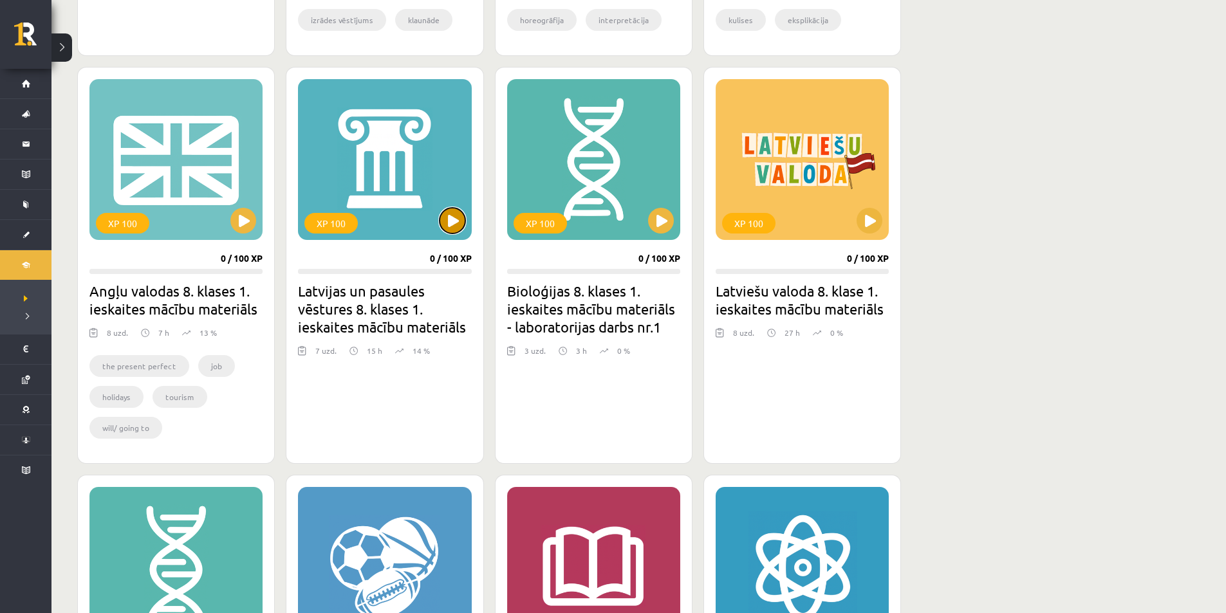
click at [452, 221] on button at bounding box center [453, 221] width 26 height 26
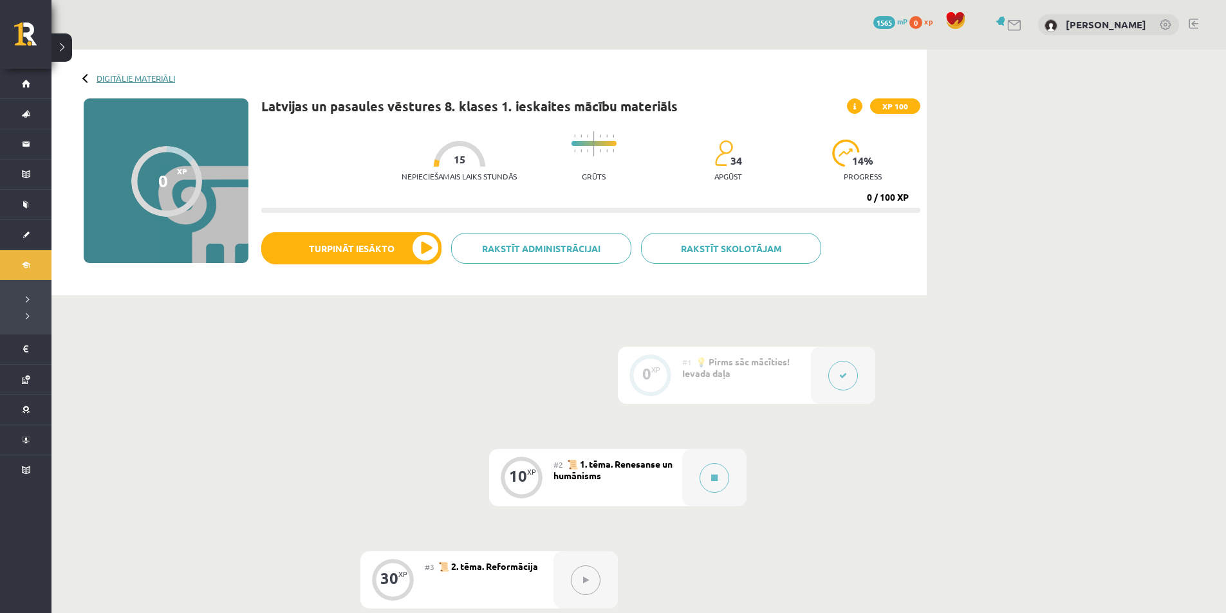
click at [147, 73] on link "Digitālie materiāli" at bounding box center [136, 78] width 79 height 10
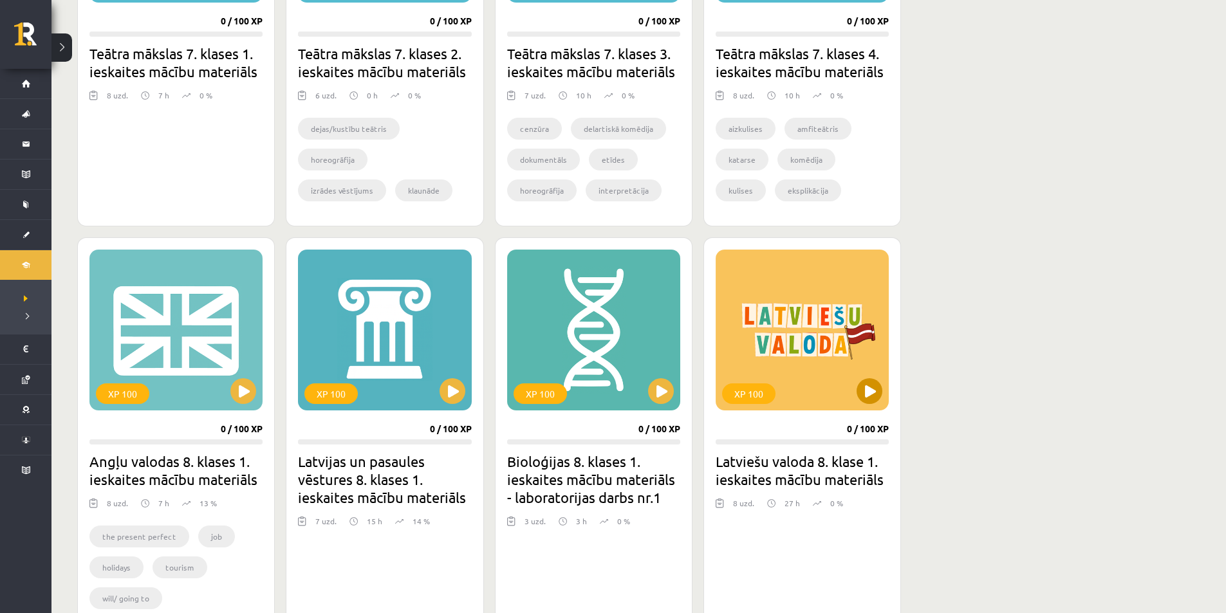
scroll to position [579, 0]
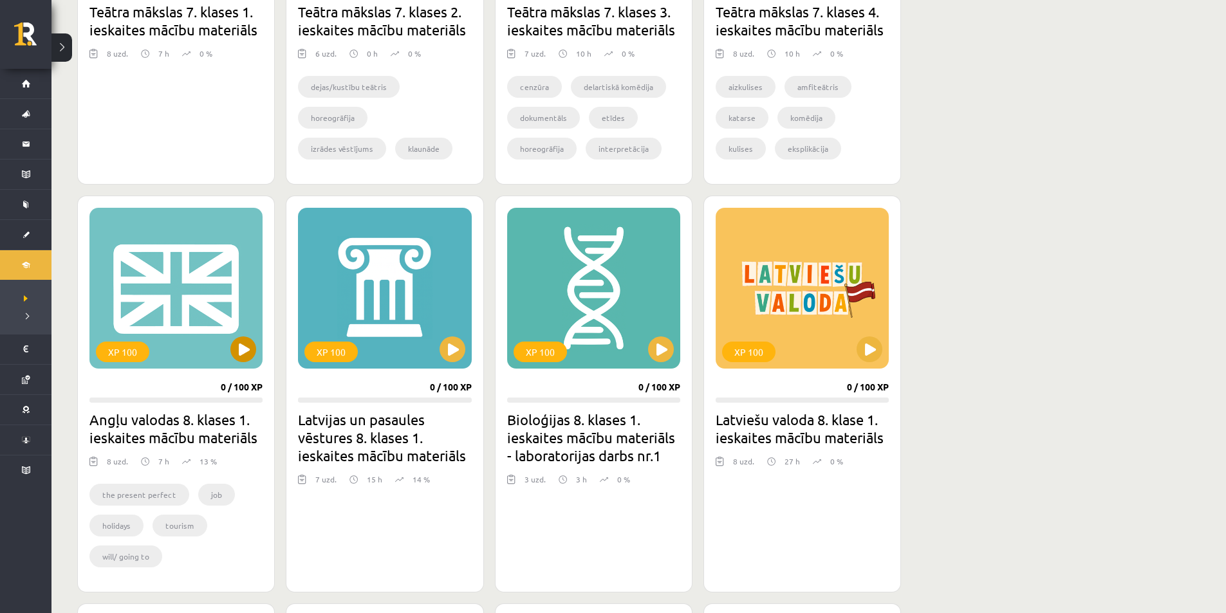
drag, startPoint x: 247, startPoint y: 352, endPoint x: 246, endPoint y: 368, distance: 15.5
click at [246, 368] on div "XP 100" at bounding box center [175, 288] width 173 height 161
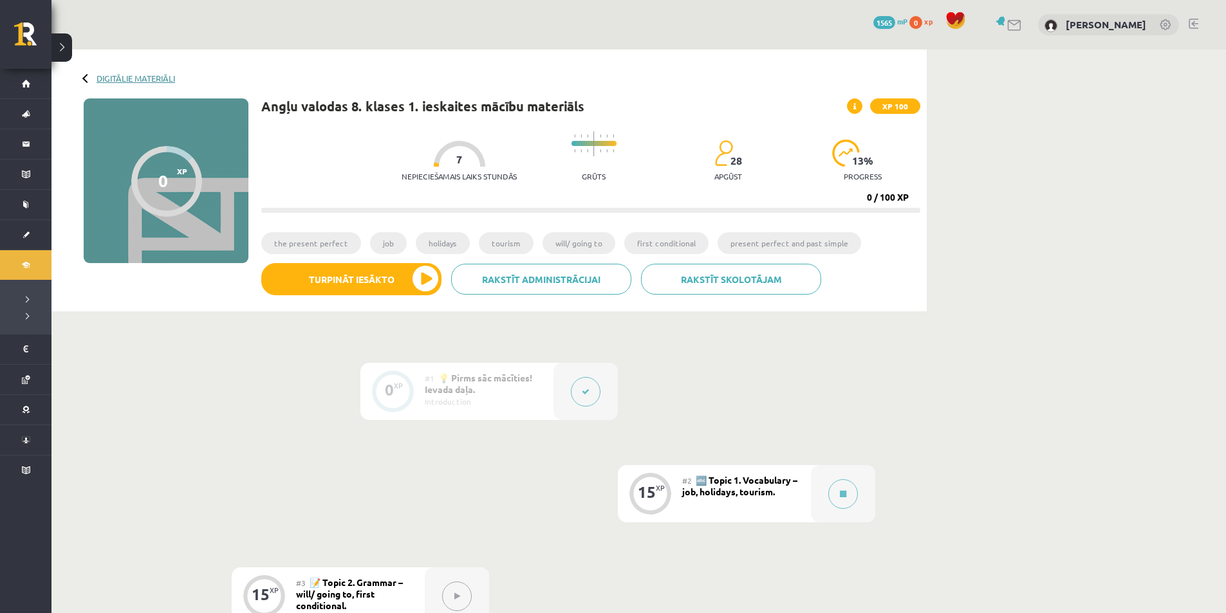
drag, startPoint x: 139, startPoint y: 74, endPoint x: 115, endPoint y: 80, distance: 24.5
click at [115, 80] on link "Digitālie materiāli" at bounding box center [136, 78] width 79 height 10
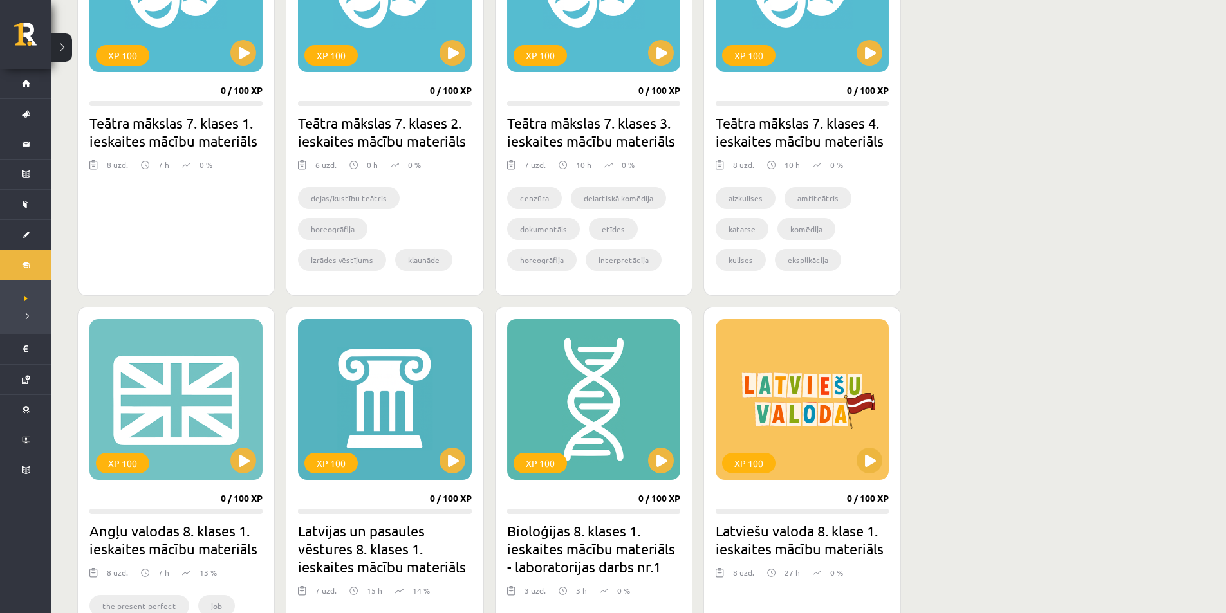
scroll to position [579, 0]
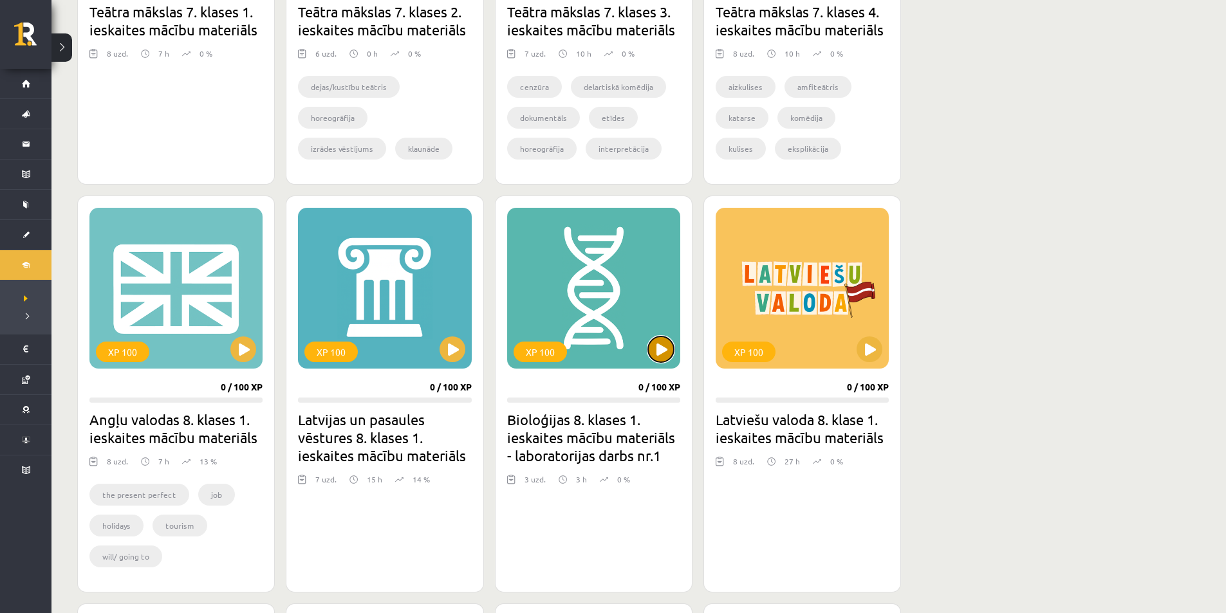
click at [658, 353] on button at bounding box center [661, 350] width 26 height 26
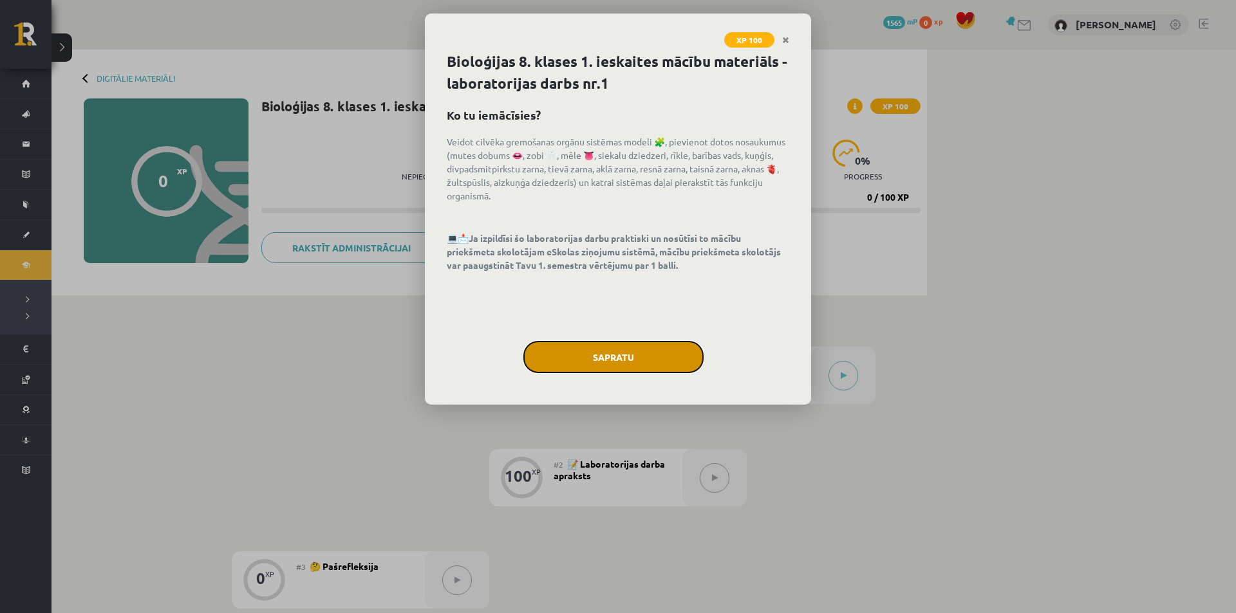
click at [604, 364] on button "Sapratu" at bounding box center [613, 357] width 180 height 32
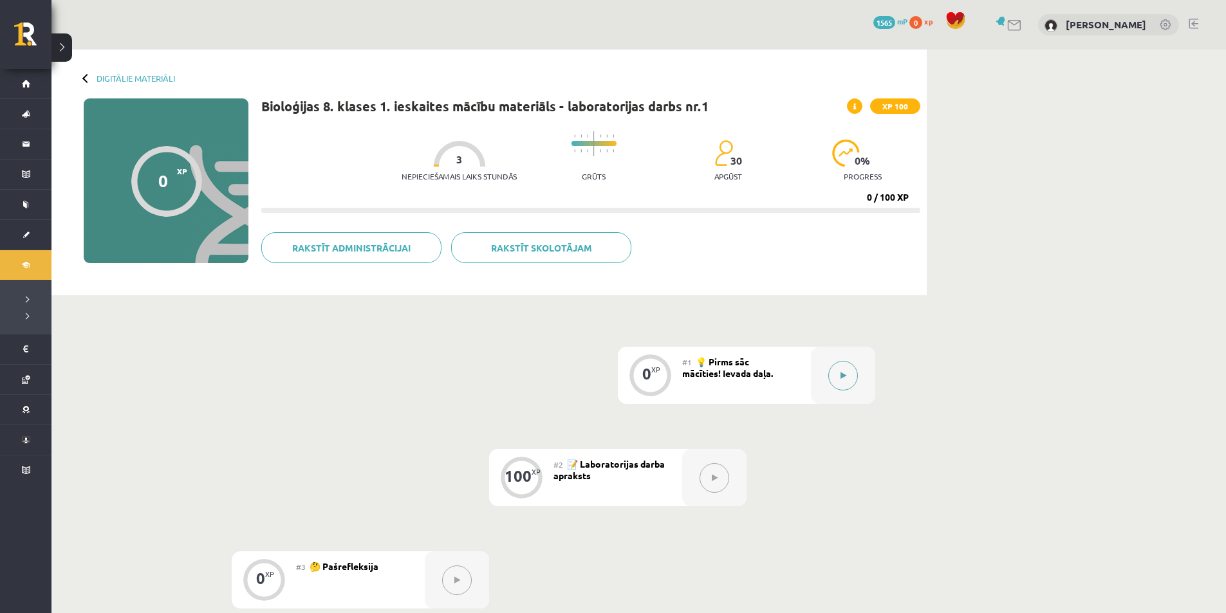
click at [855, 374] on button at bounding box center [843, 376] width 30 height 30
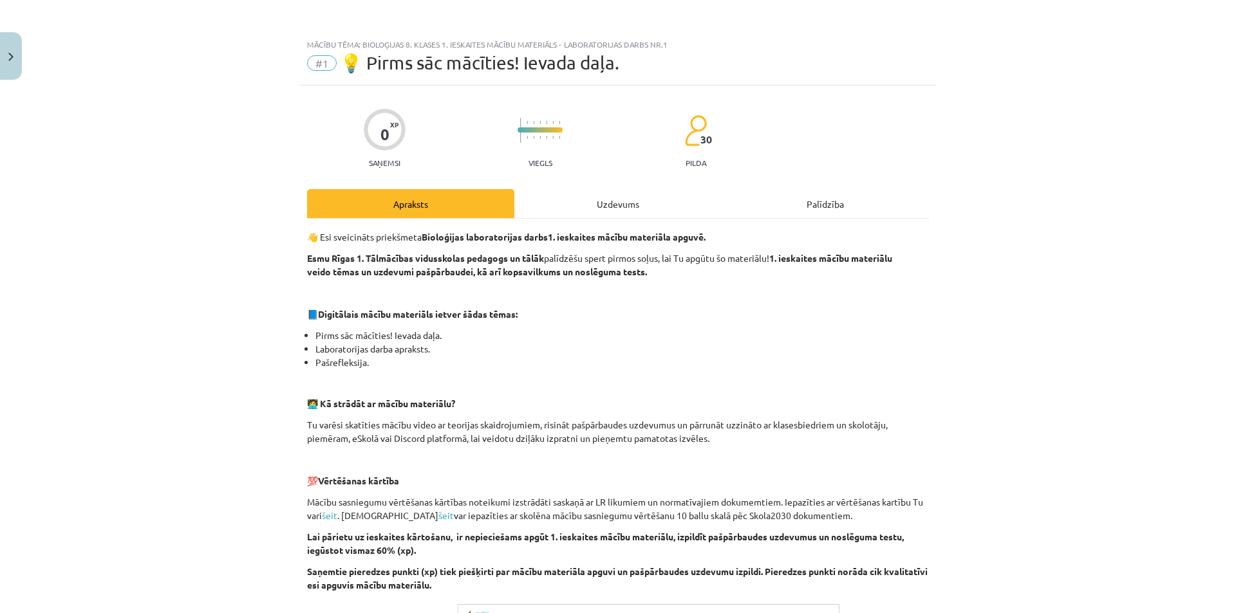
click at [622, 211] on div "Uzdevums" at bounding box center [617, 203] width 207 height 29
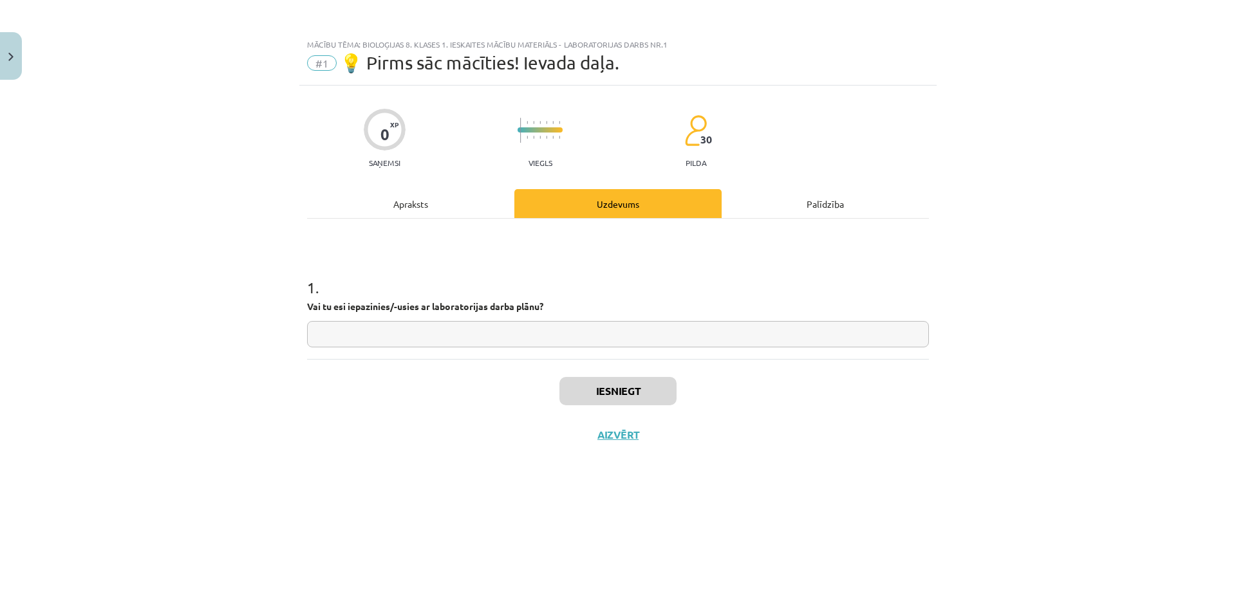
click at [664, 337] on input "text" at bounding box center [618, 334] width 622 height 26
paste input "**********"
type input "**********"
click at [660, 384] on button "Iesniegt" at bounding box center [617, 391] width 117 height 28
click at [648, 441] on button "Nākamā nodarbība" at bounding box center [618, 444] width 126 height 30
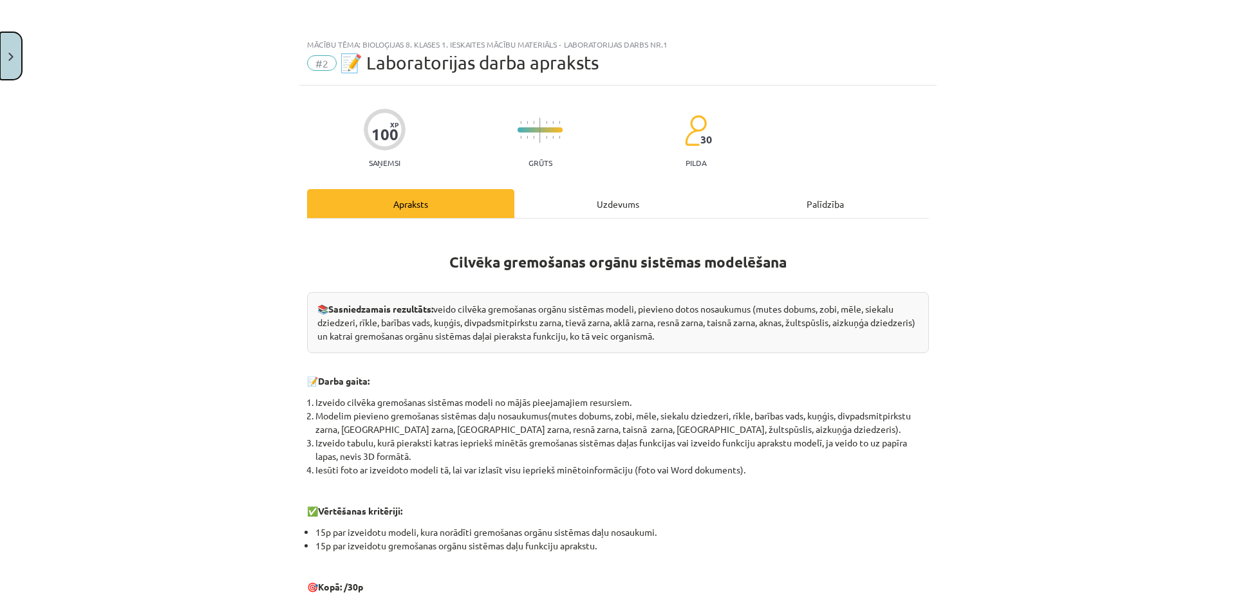
click at [19, 51] on button "Close" at bounding box center [11, 56] width 22 height 48
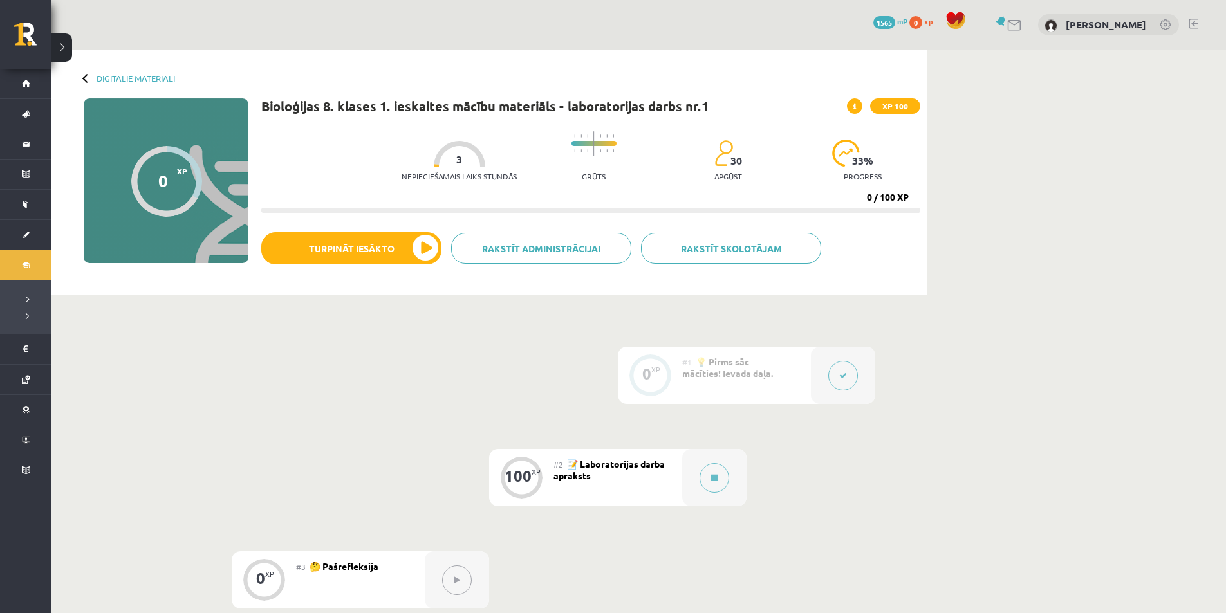
click at [129, 72] on div "Digitālie materiāli 0 XP XP 100 0 / 100 XP Bioloģijas 8. klases 1. ieskaites mā…" at bounding box center [488, 173] width 875 height 246
click at [131, 80] on link "Digitālie materiāli" at bounding box center [136, 78] width 79 height 10
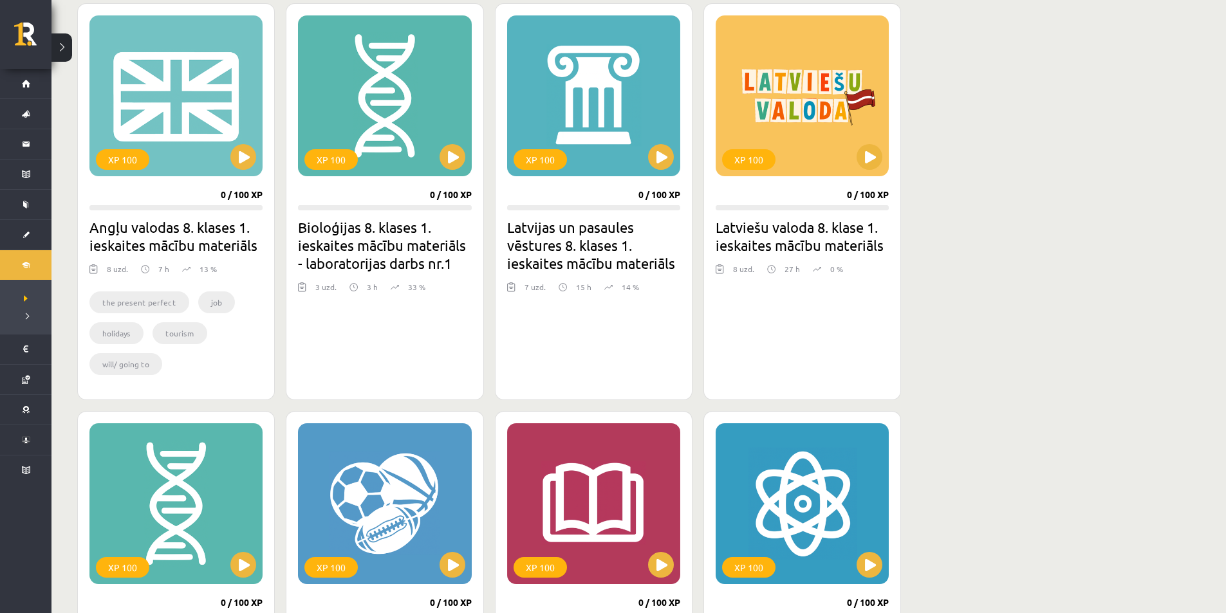
scroll to position [772, 0]
click at [864, 162] on button at bounding box center [870, 157] width 26 height 26
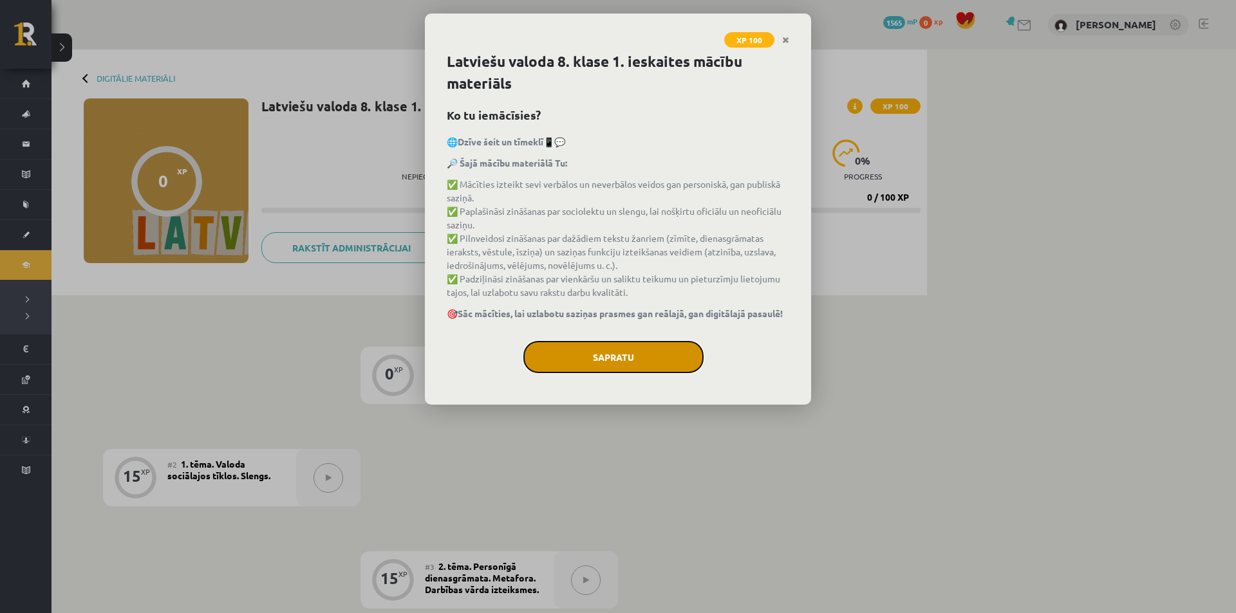
click at [610, 356] on button "Sapratu" at bounding box center [613, 357] width 180 height 32
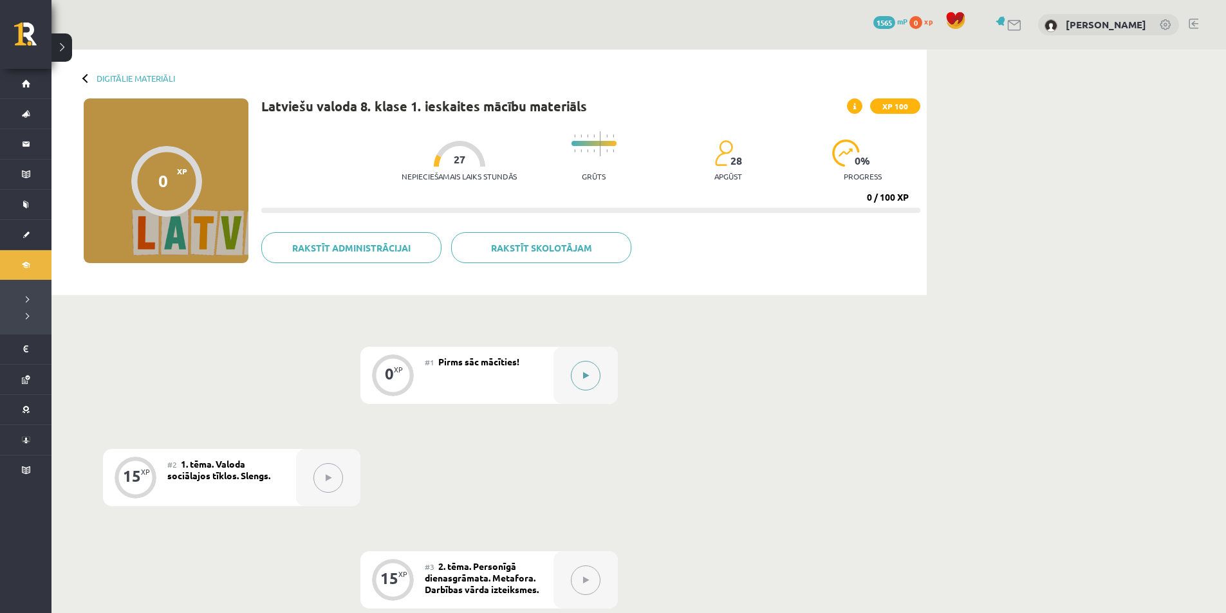
click at [569, 367] on div at bounding box center [586, 375] width 64 height 57
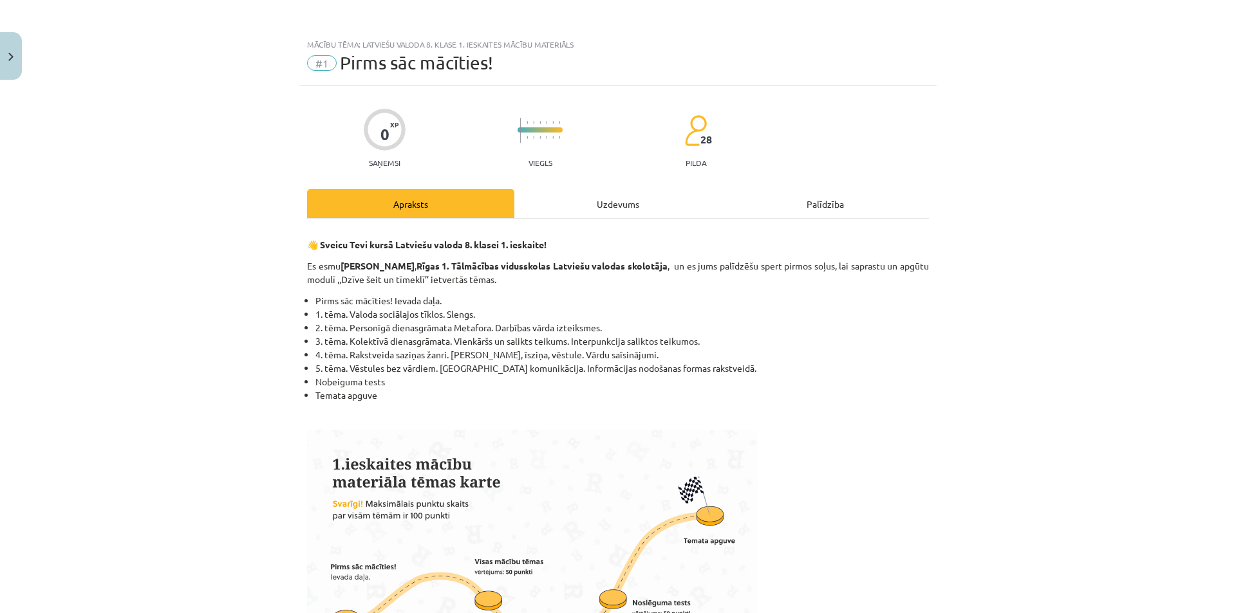
click at [602, 211] on div "Uzdevums" at bounding box center [617, 203] width 207 height 29
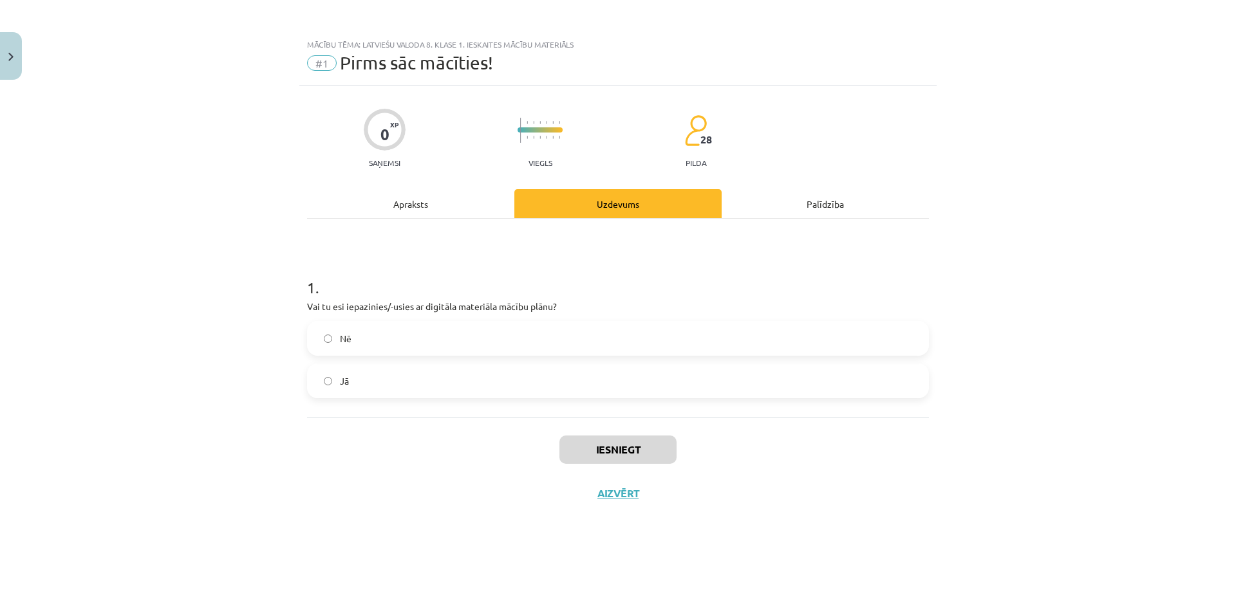
drag, startPoint x: 447, startPoint y: 387, endPoint x: 357, endPoint y: 398, distance: 90.1
click at [357, 398] on div "Jā" at bounding box center [618, 381] width 622 height 35
click at [363, 395] on label "Jā" at bounding box center [617, 381] width 619 height 32
click at [637, 448] on button "Iesniegt" at bounding box center [617, 450] width 117 height 28
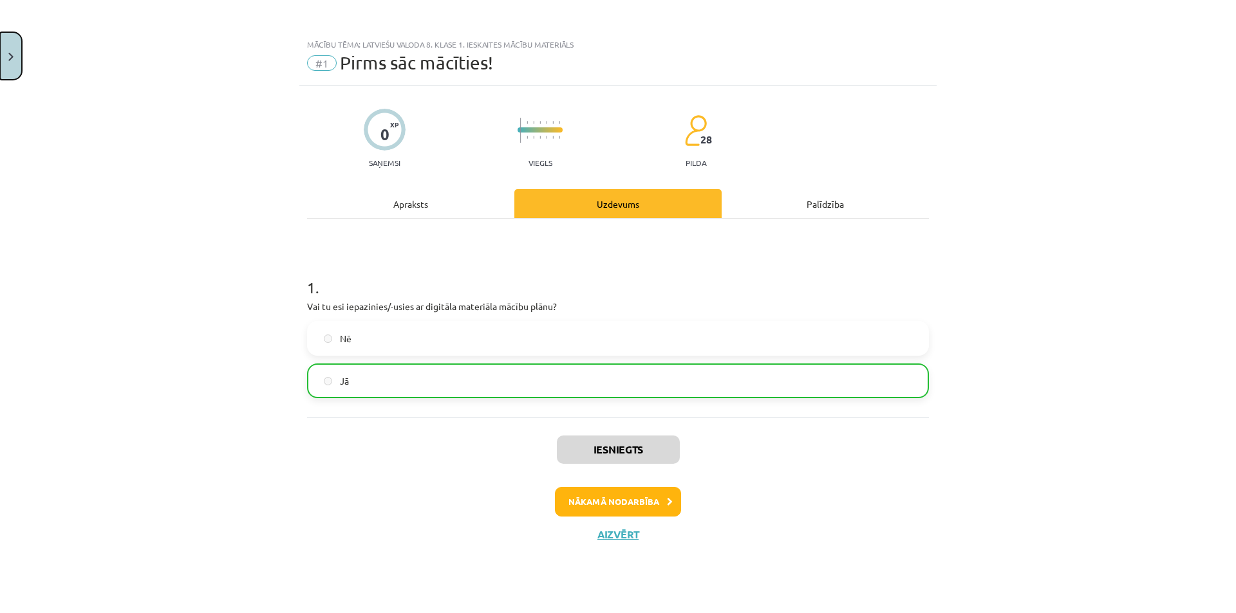
click at [15, 59] on button "Close" at bounding box center [11, 56] width 22 height 48
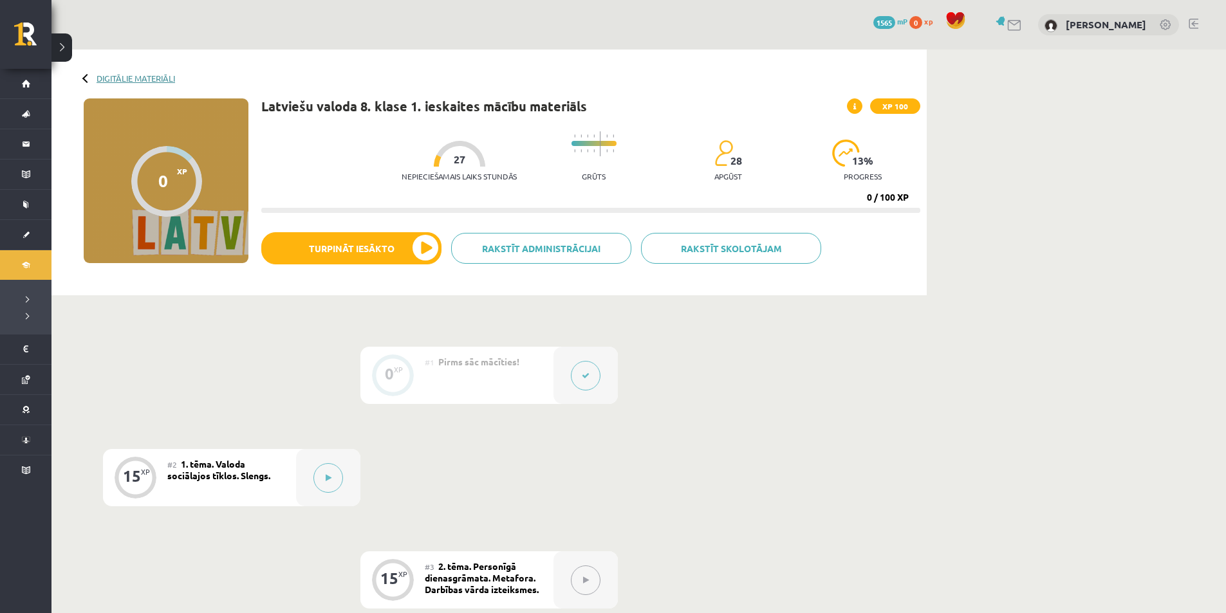
click at [155, 80] on link "Digitālie materiāli" at bounding box center [136, 78] width 79 height 10
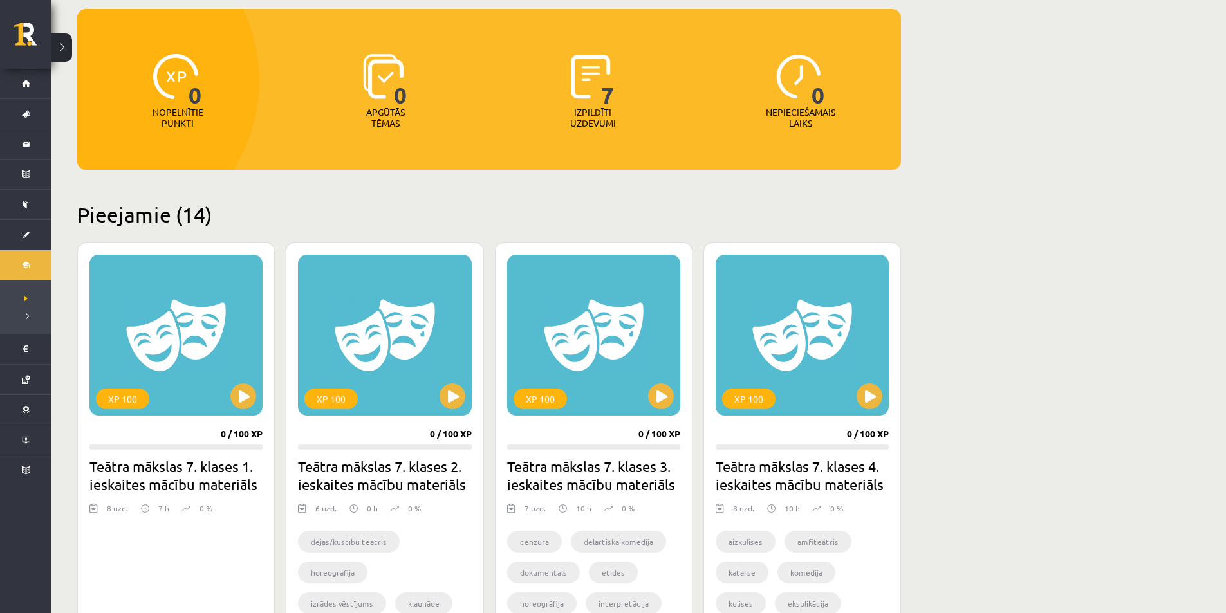
scroll to position [129, 0]
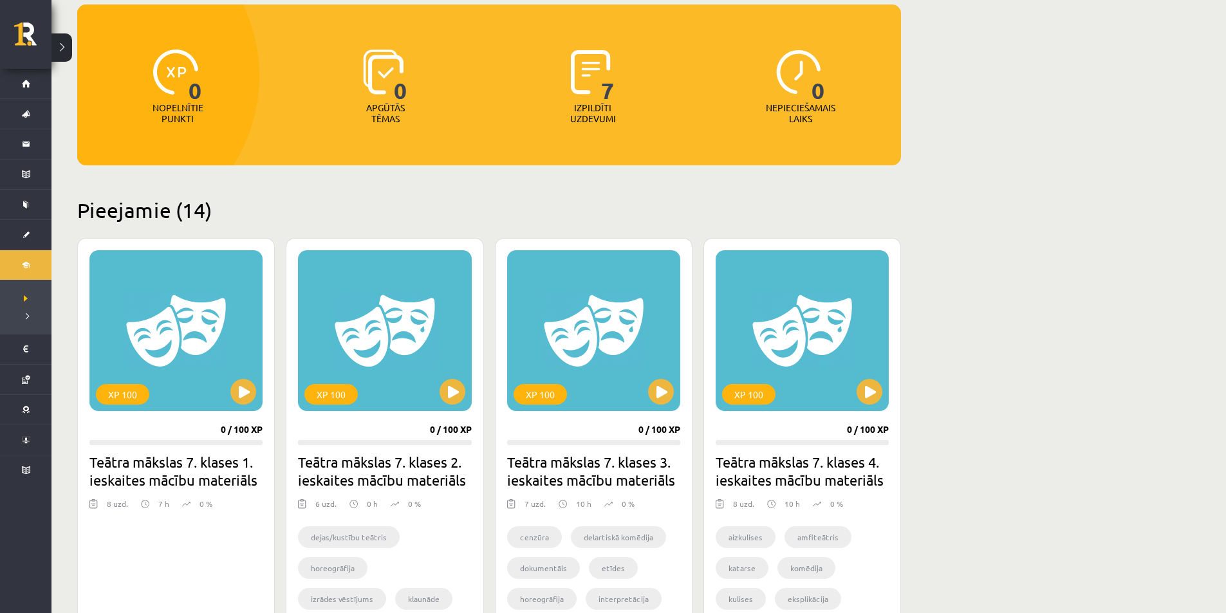
drag, startPoint x: 1141, startPoint y: 367, endPoint x: 1145, endPoint y: 353, distance: 14.7
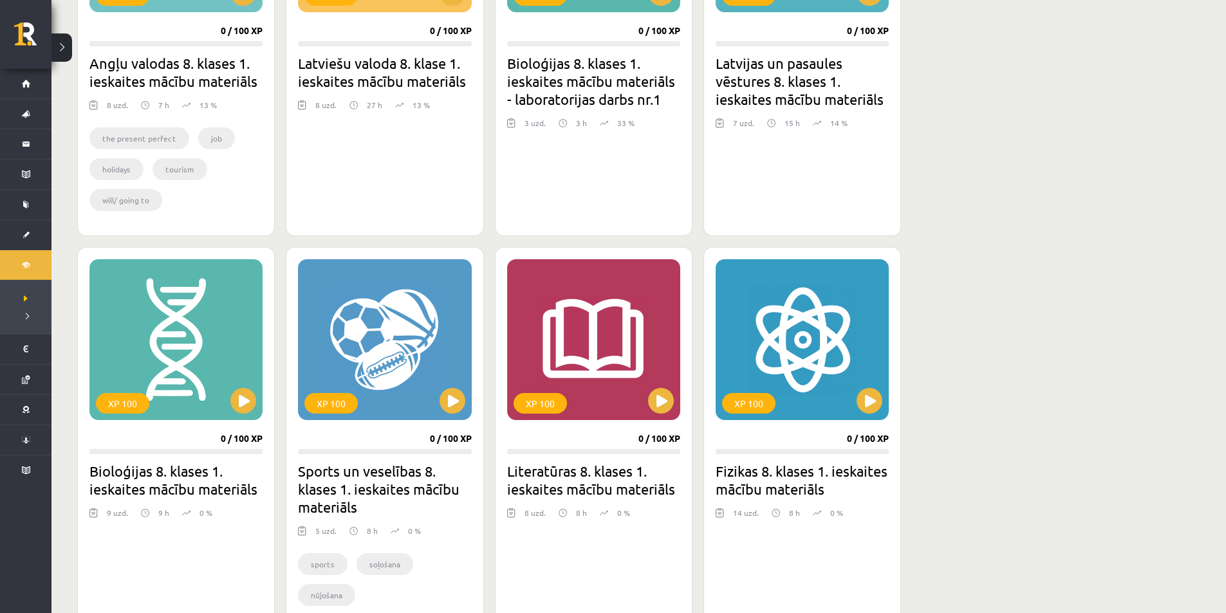
scroll to position [1030, 0]
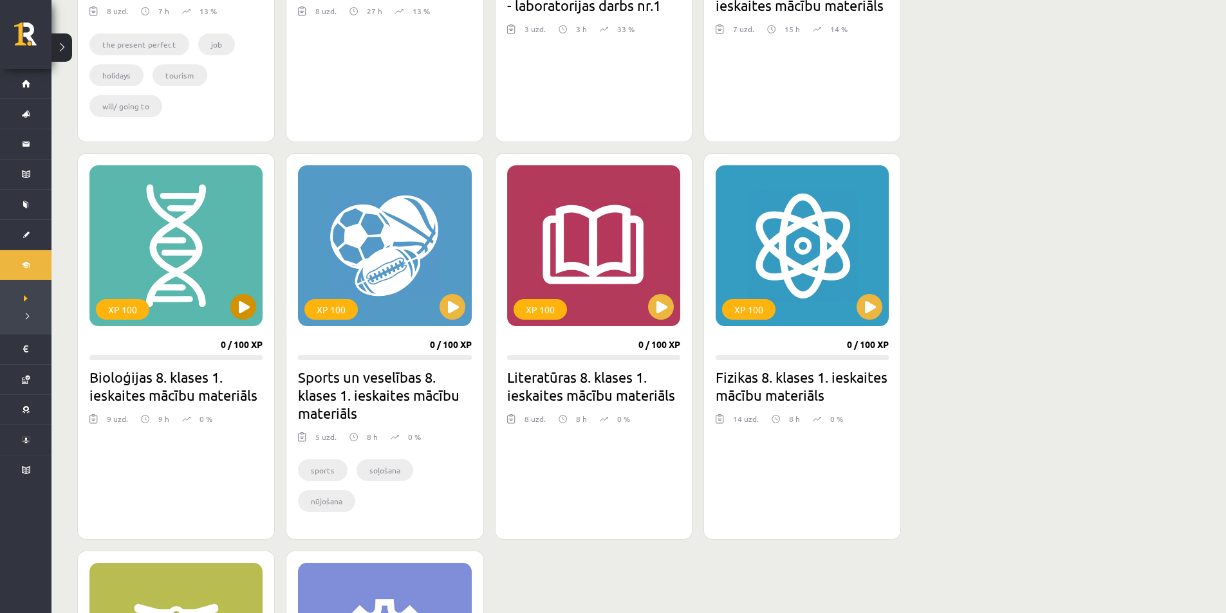
click at [241, 292] on div "XP 100" at bounding box center [175, 245] width 173 height 161
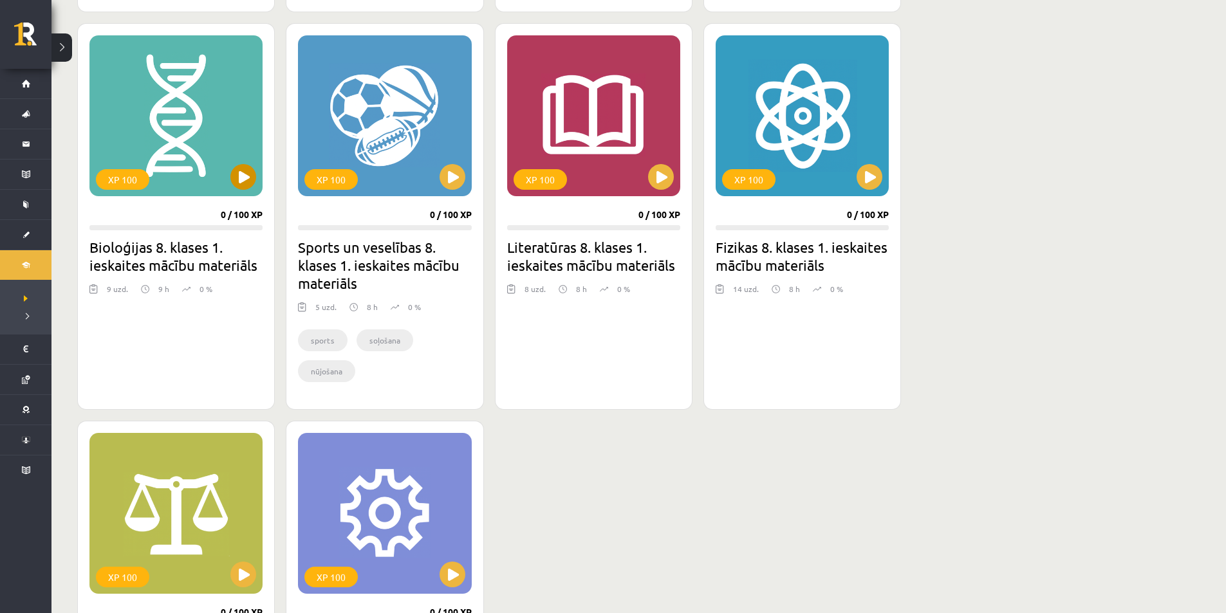
scroll to position [1159, 0]
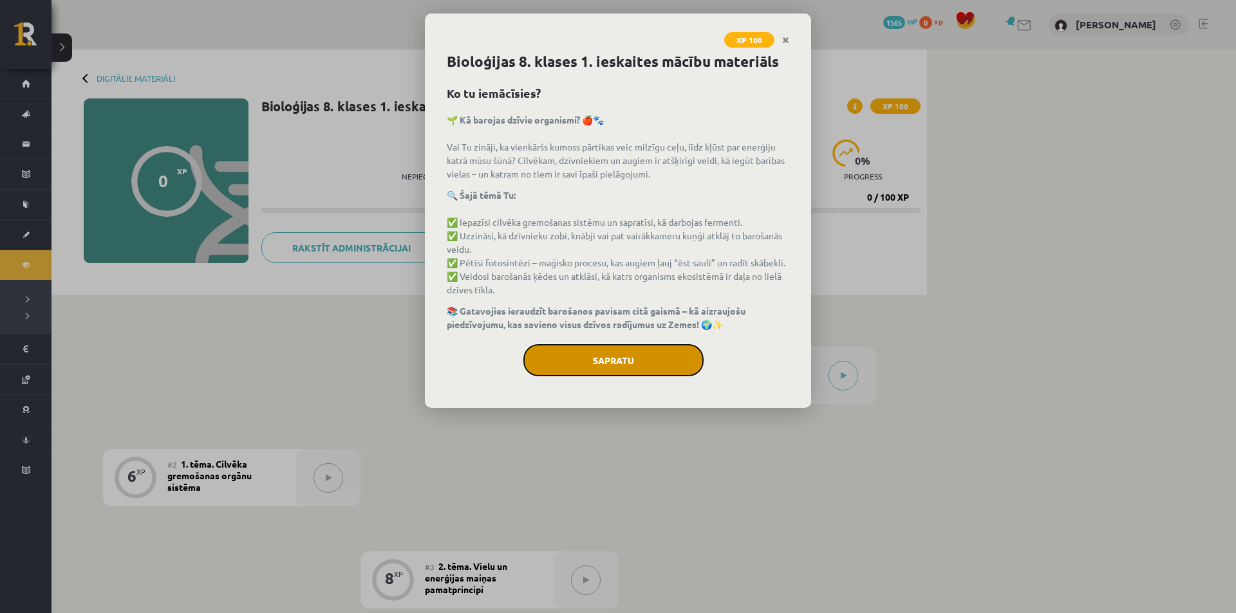
click at [633, 349] on button "Sapratu" at bounding box center [613, 360] width 180 height 32
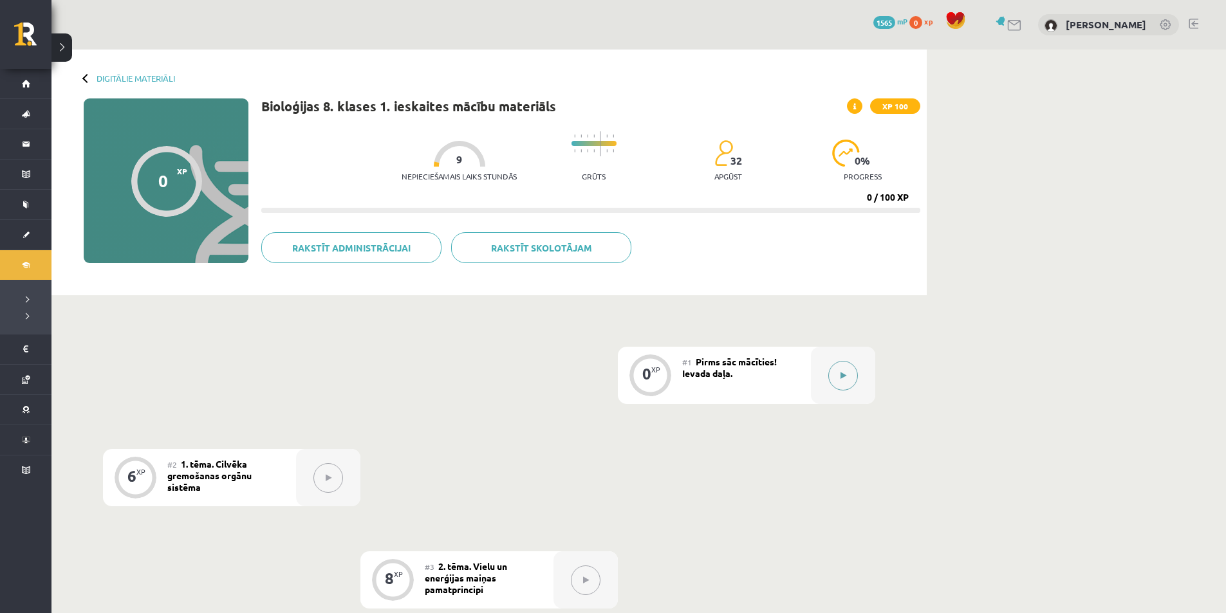
click at [835, 370] on button at bounding box center [843, 376] width 30 height 30
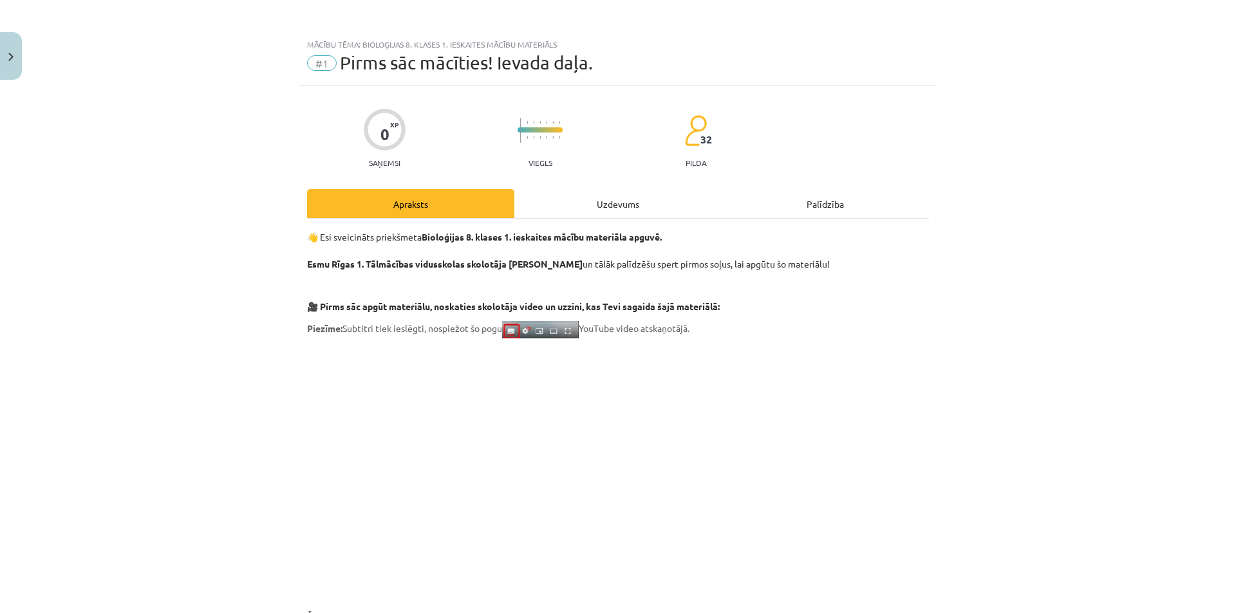
click at [593, 201] on div "Uzdevums" at bounding box center [617, 203] width 207 height 29
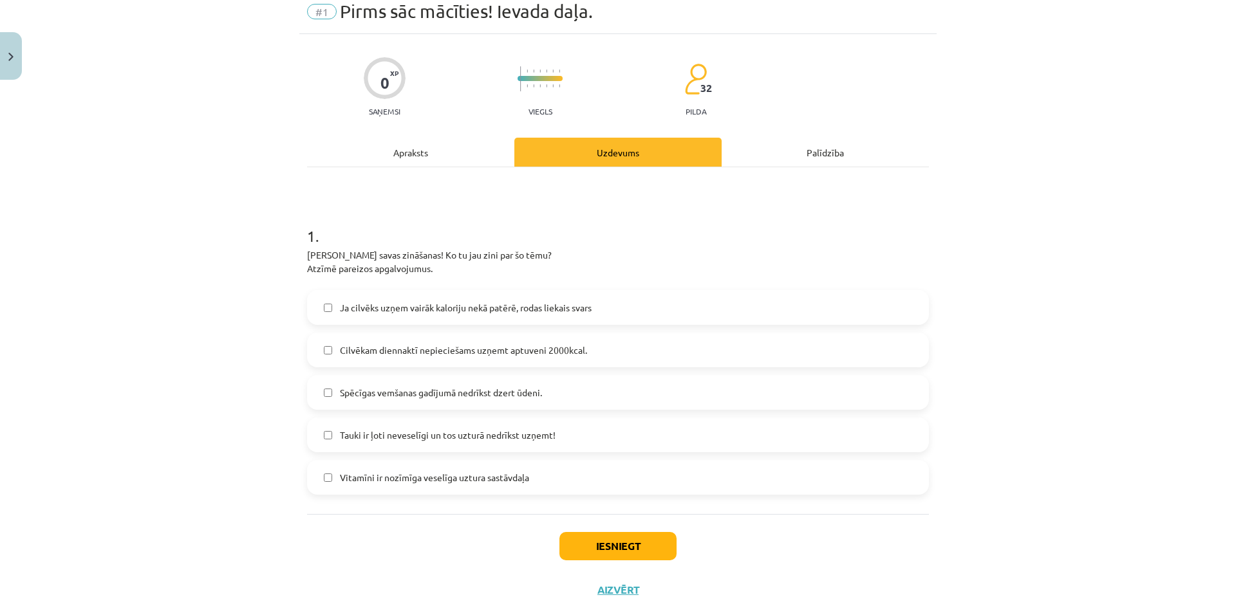
scroll to position [82, 0]
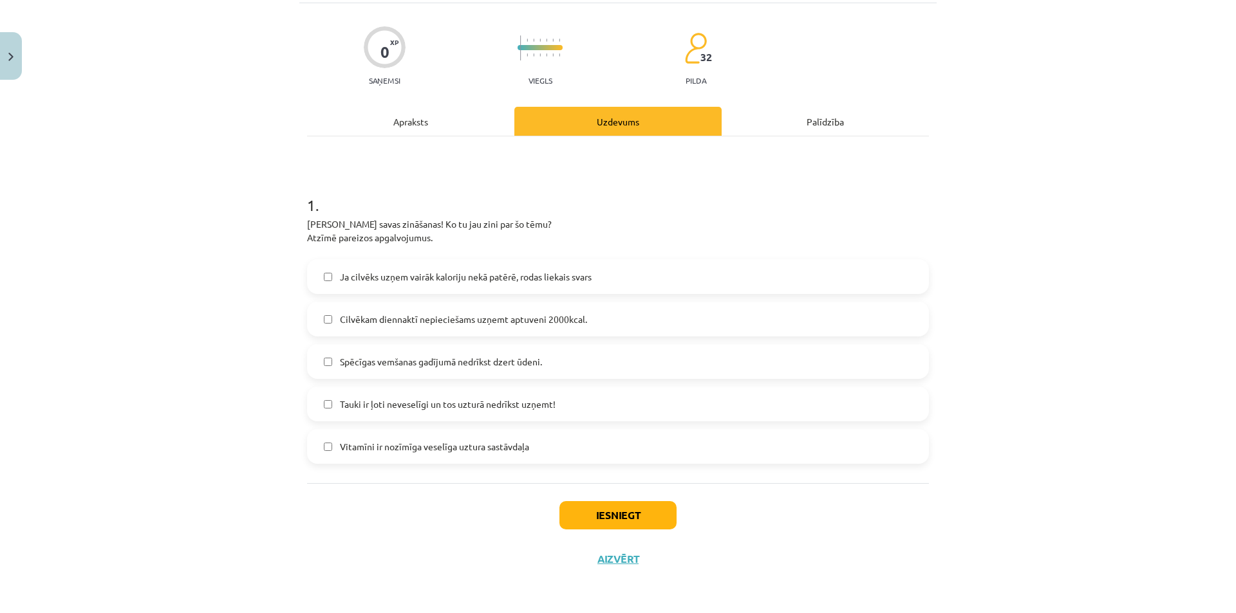
click at [366, 279] on span "Ja cilvēks uzņem vairāk kaloriju nekā patērē, rodas liekais svars" at bounding box center [466, 277] width 252 height 14
click at [460, 448] on span "Vitamīni ir nozīmīga veselīga uztura sastāvdaļa" at bounding box center [434, 447] width 189 height 14
click at [434, 113] on div "Apraksts" at bounding box center [410, 121] width 207 height 29
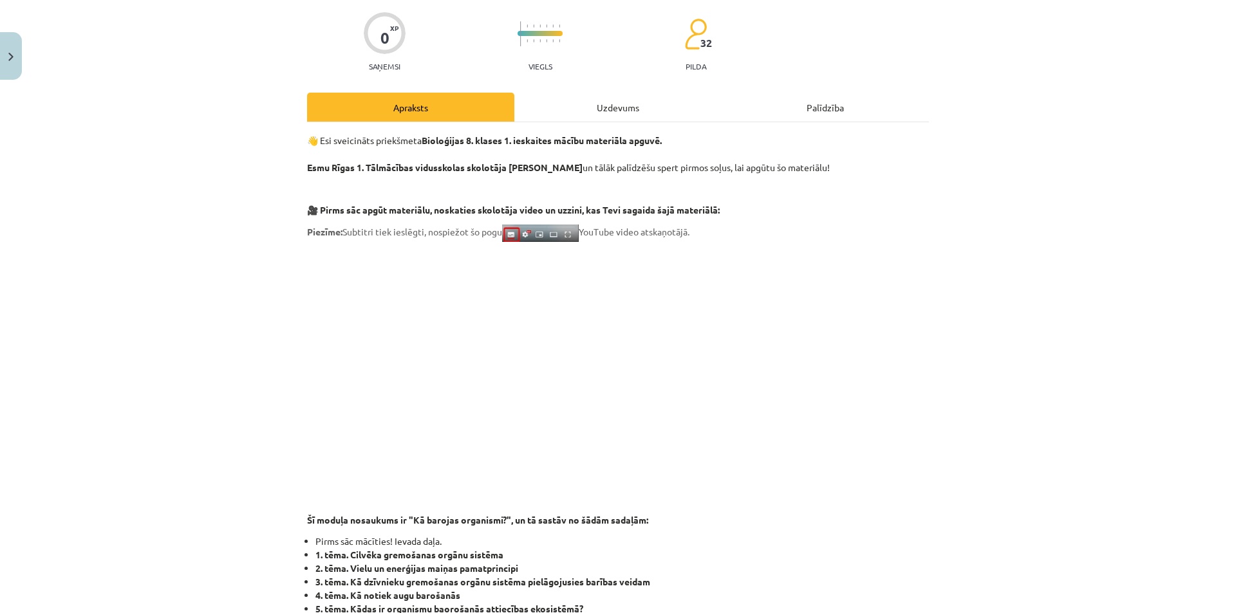
scroll to position [0, 0]
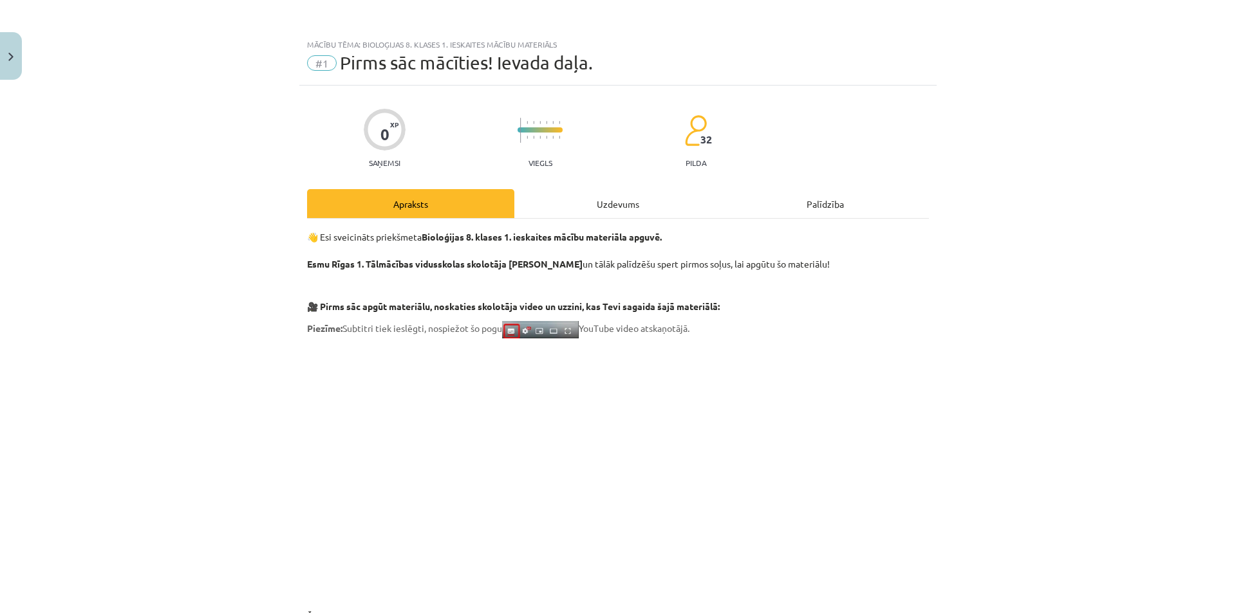
click at [586, 193] on div "Uzdevums" at bounding box center [617, 203] width 207 height 29
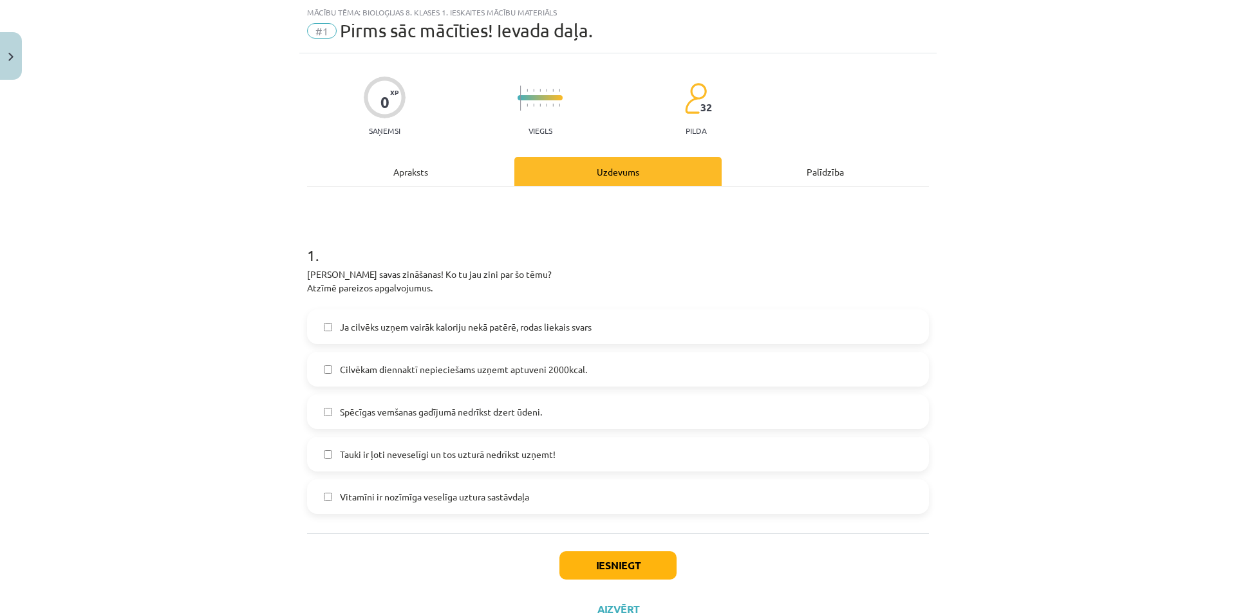
scroll to position [82, 0]
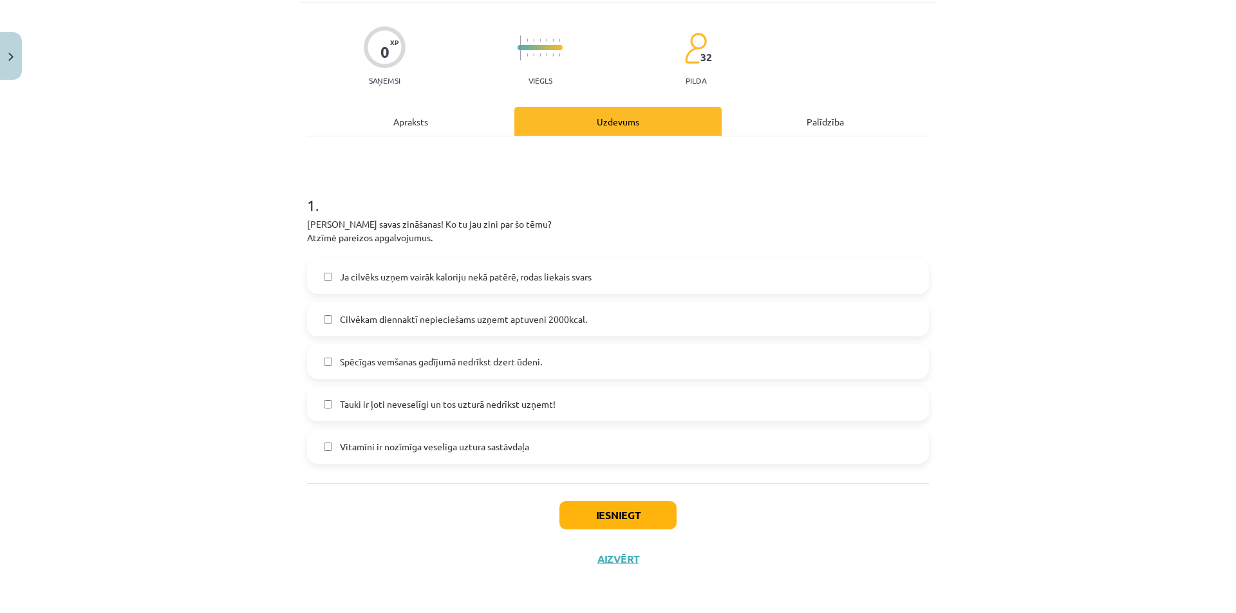
click at [384, 460] on label "Vitamīni ir nozīmīga veselīga uztura sastāvdaļa" at bounding box center [617, 447] width 619 height 32
click at [312, 325] on label "Cilvēkam diennaktī nepieciešams uzņemt aptuveni 2000kcal." at bounding box center [617, 319] width 619 height 32
click at [601, 504] on button "Iesniegt" at bounding box center [617, 515] width 117 height 28
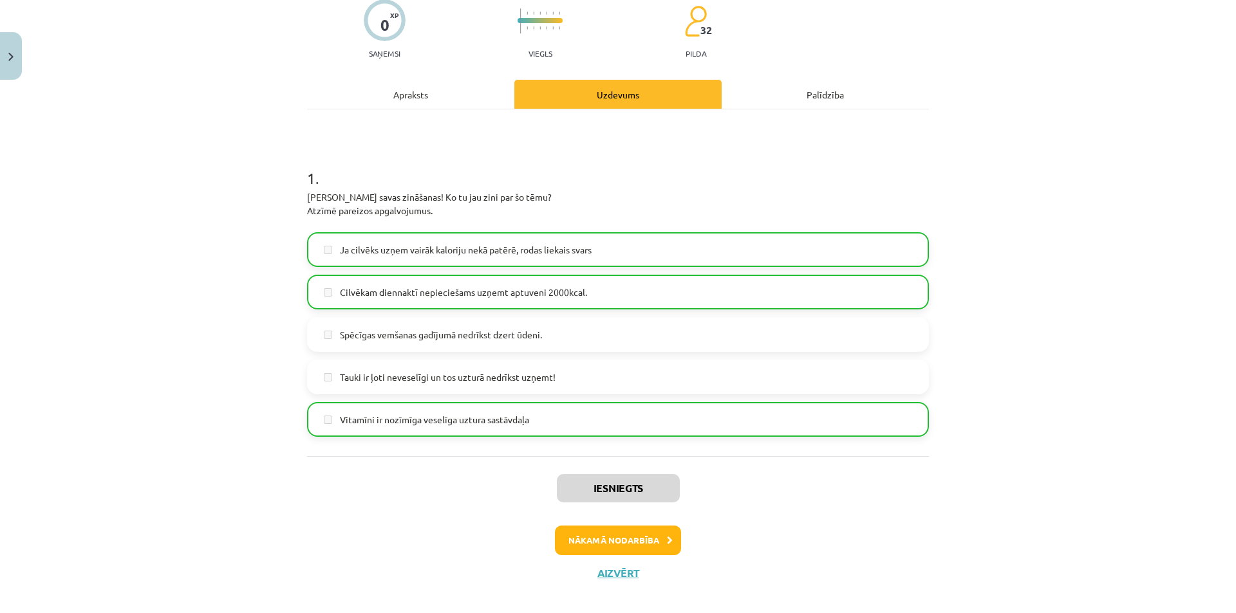
scroll to position [124, 0]
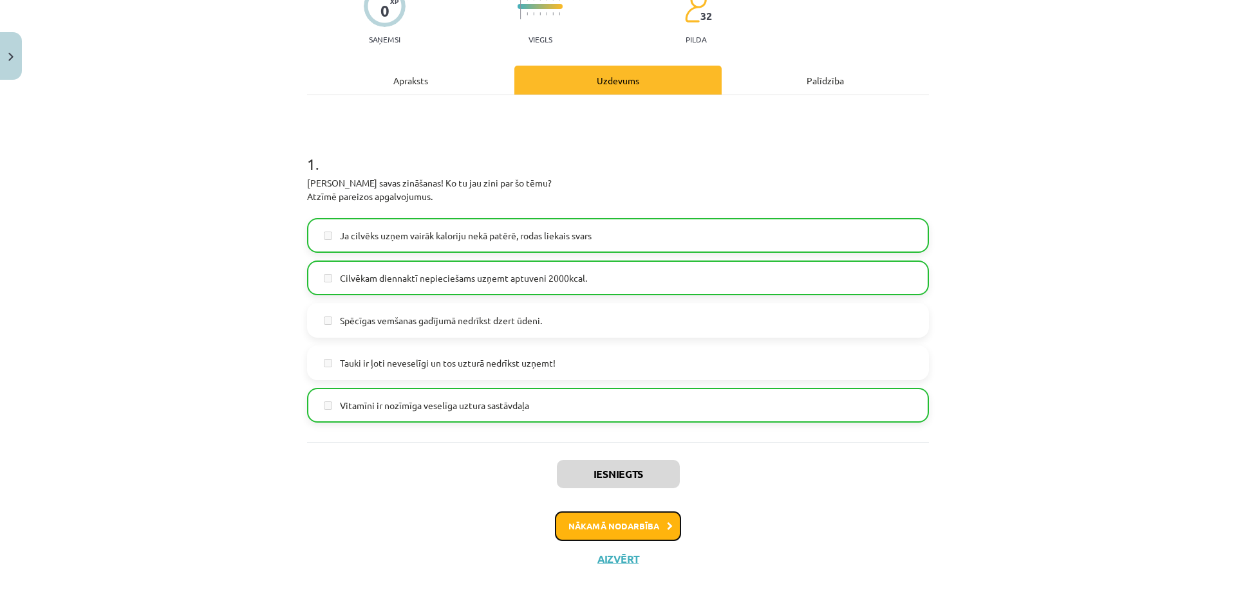
click at [631, 528] on button "Nākamā nodarbība" at bounding box center [618, 527] width 126 height 30
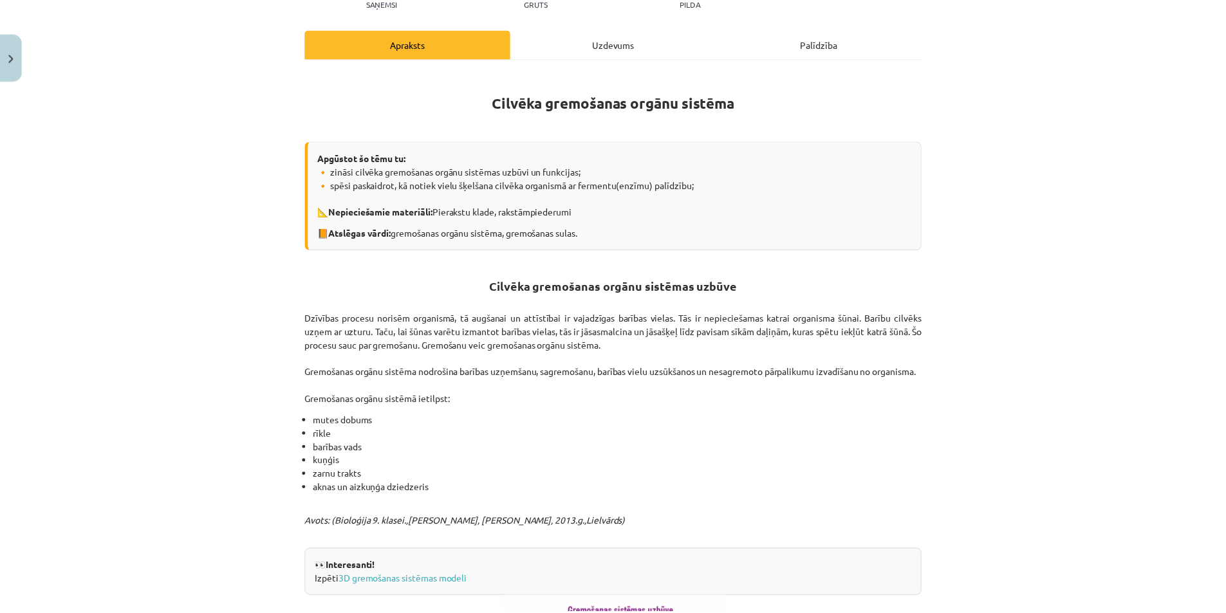
scroll to position [0, 0]
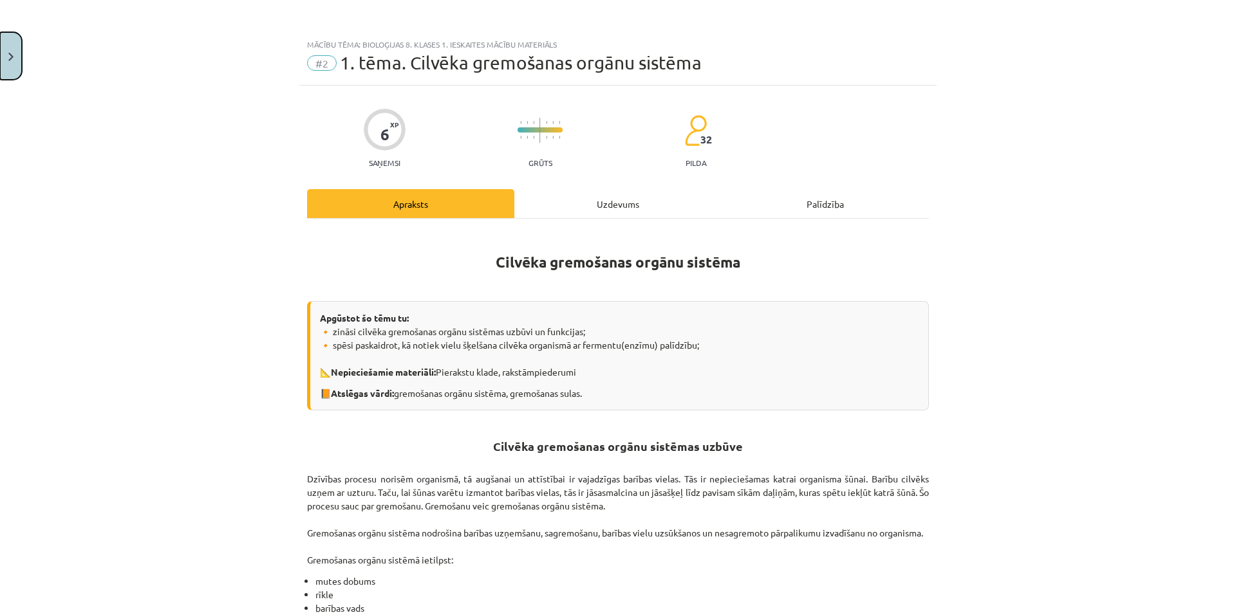
click at [3, 68] on button "Close" at bounding box center [11, 56] width 22 height 48
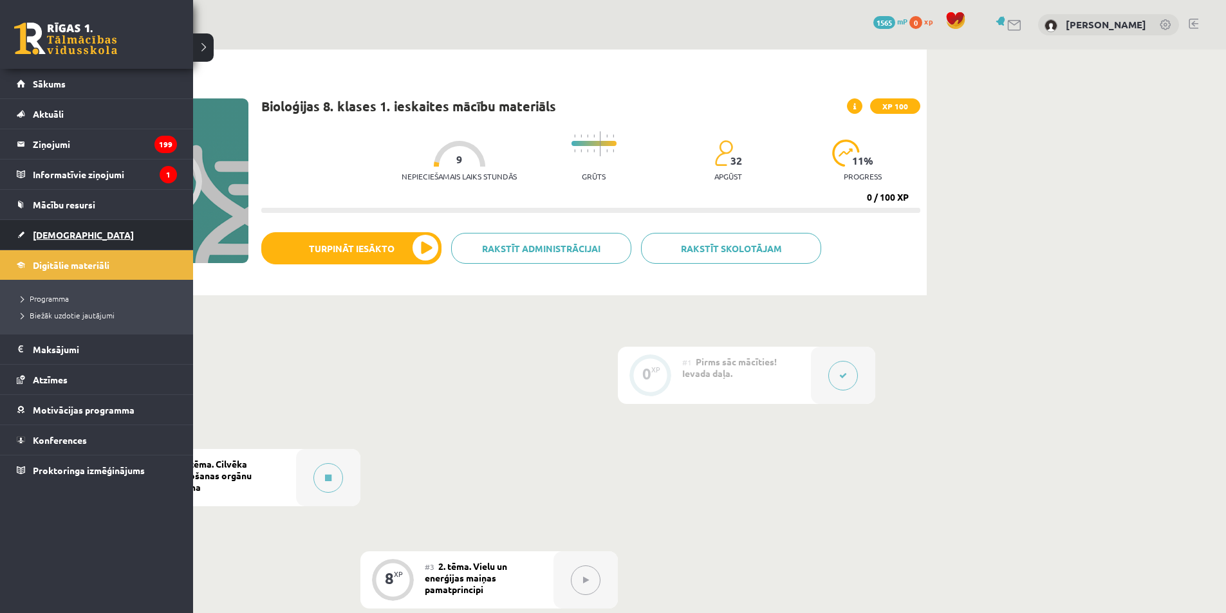
click at [45, 232] on span "[DEMOGRAPHIC_DATA]" at bounding box center [83, 235] width 101 height 12
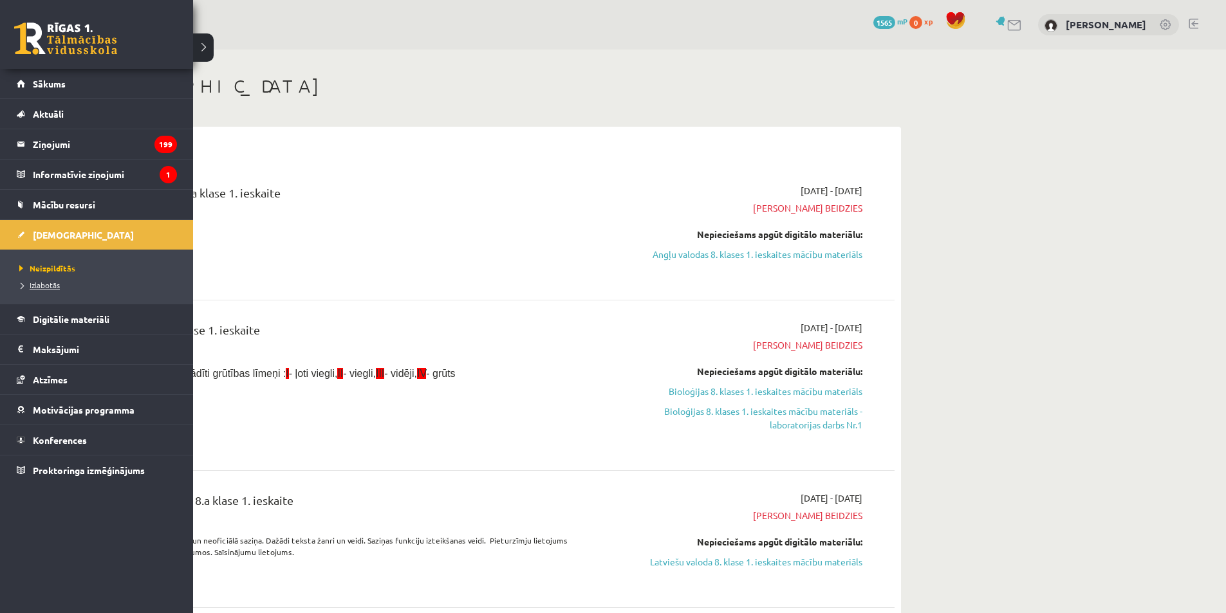
click at [26, 281] on span "Izlabotās" at bounding box center [38, 285] width 44 height 10
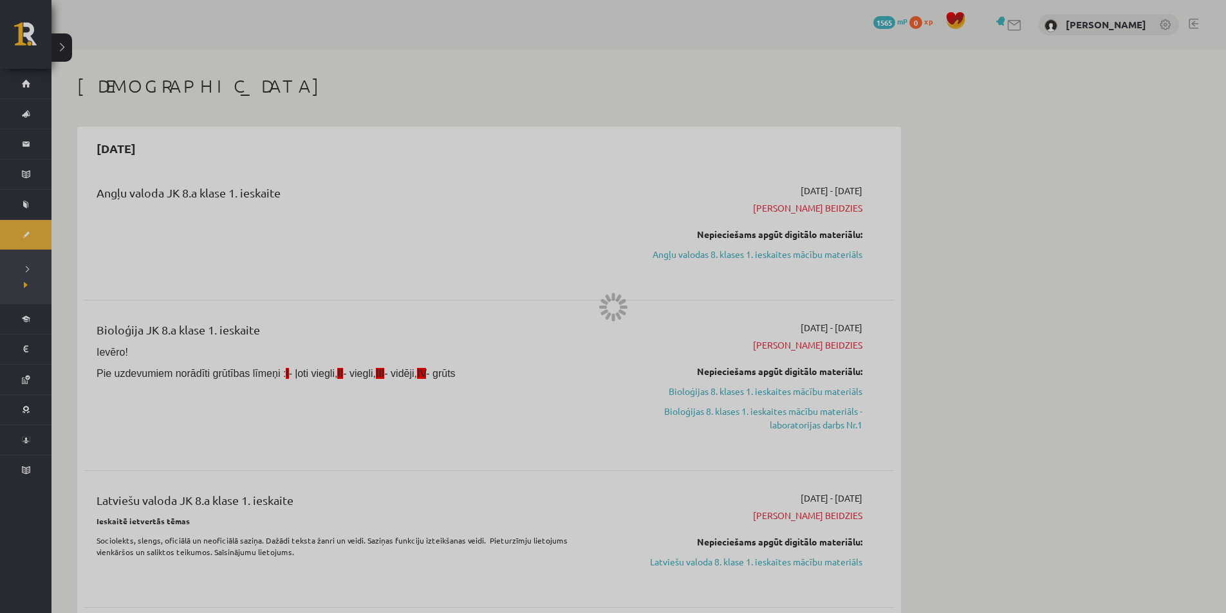
click at [26, 281] on div at bounding box center [613, 306] width 1226 height 613
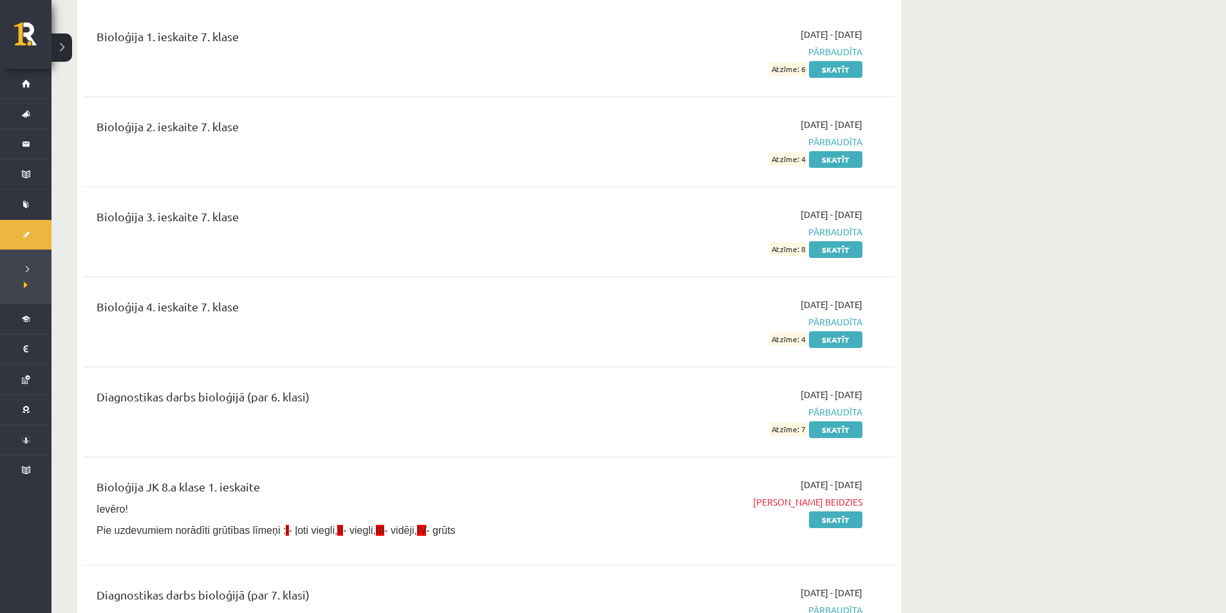
scroll to position [1030, 0]
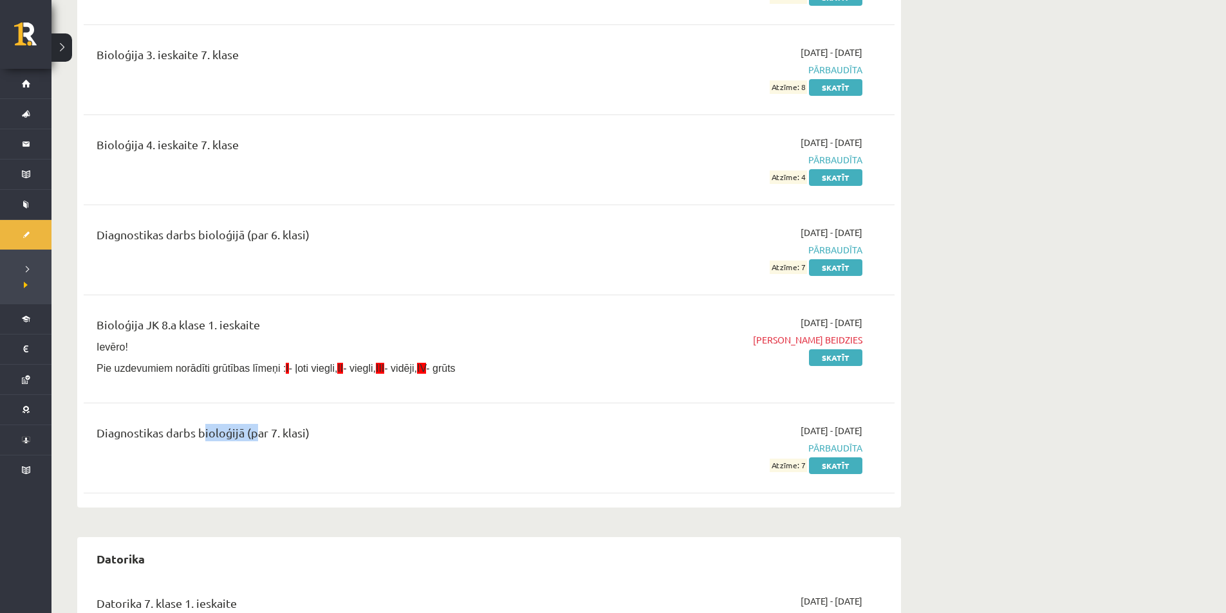
drag, startPoint x: 199, startPoint y: 434, endPoint x: 253, endPoint y: 434, distance: 54.1
click at [253, 434] on div "Diagnostikas darbs bioloģijā (par 7. klasi)" at bounding box center [349, 436] width 504 height 24
click at [417, 451] on div "Diagnostikas darbs bioloģijā (par 7. klasi)" at bounding box center [348, 448] width 523 height 48
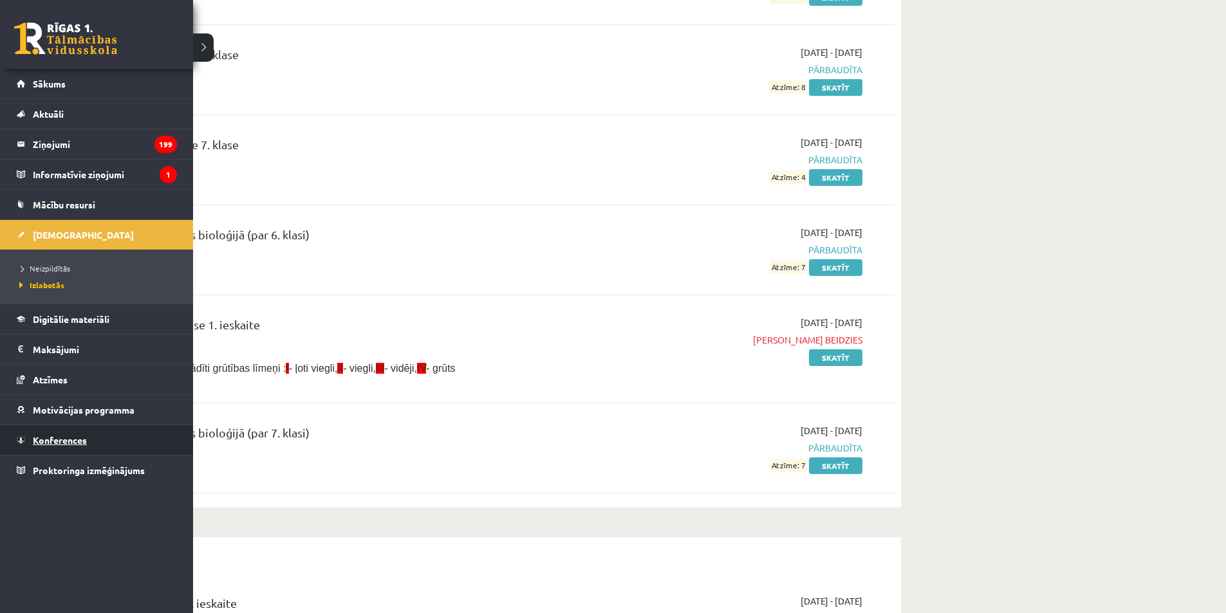
click at [79, 449] on link "Konferences" at bounding box center [97, 440] width 160 height 30
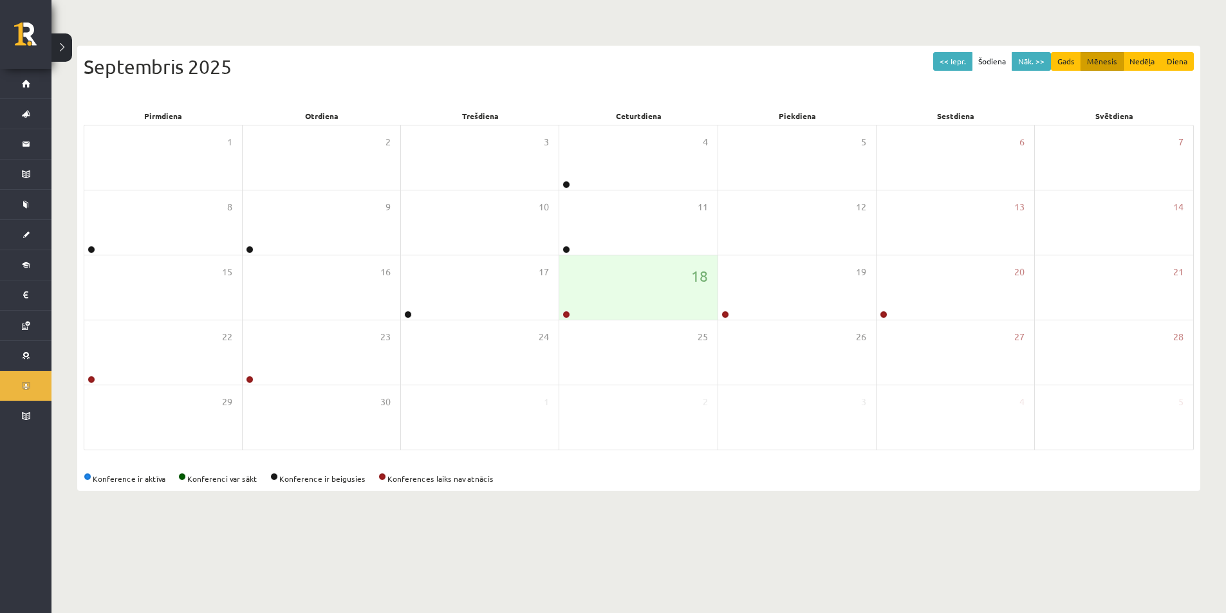
scroll to position [2, 0]
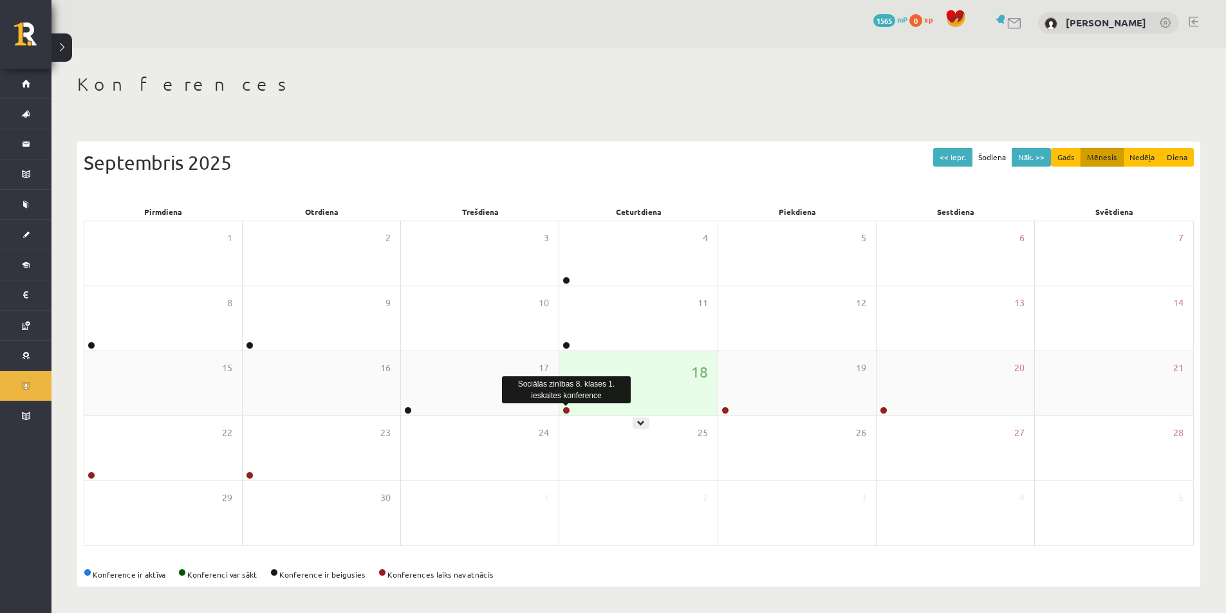
click at [568, 414] on link at bounding box center [567, 411] width 8 height 8
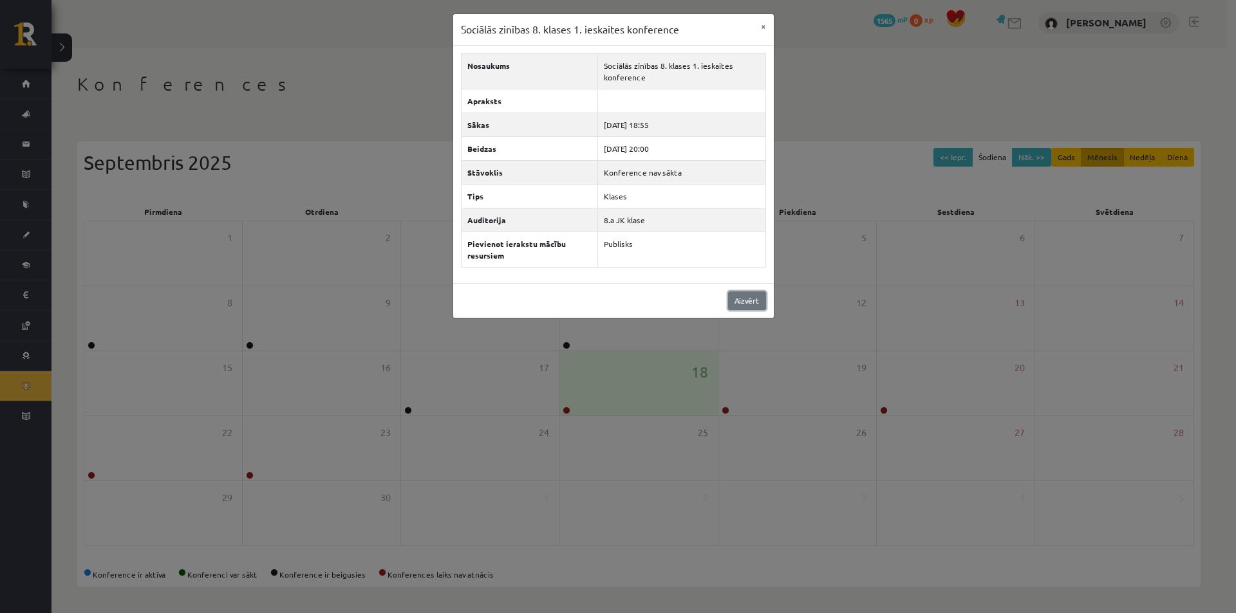
click at [738, 301] on link "Aizvērt" at bounding box center [747, 301] width 38 height 19
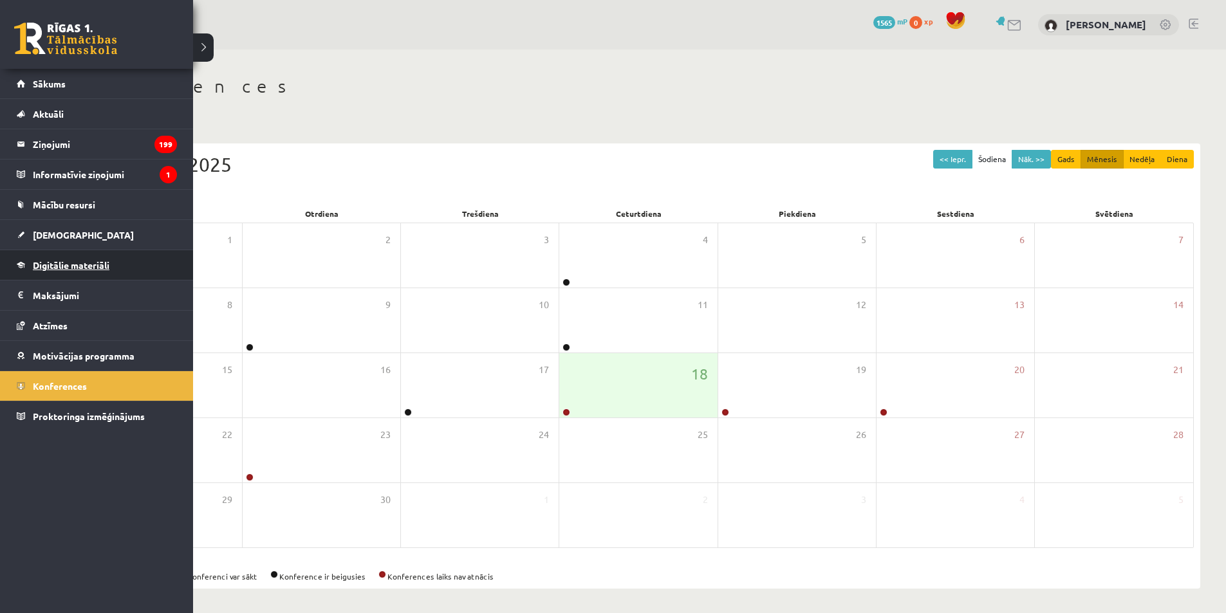
scroll to position [2, 0]
click at [64, 256] on link "Digitālie materiāli" at bounding box center [97, 265] width 160 height 30
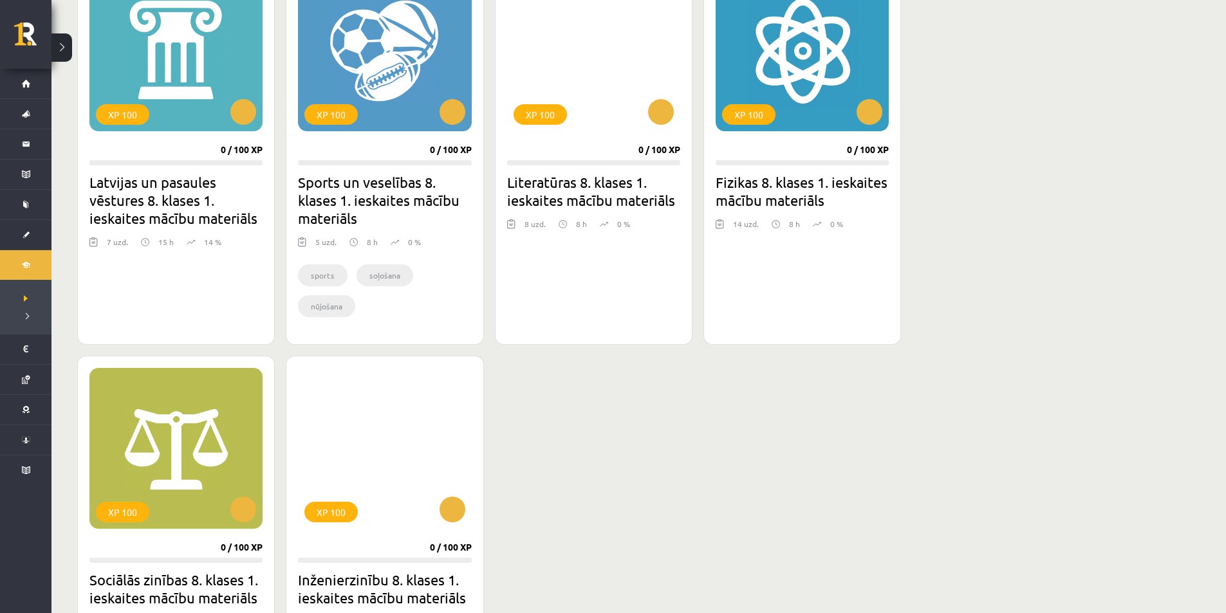
scroll to position [1354, 0]
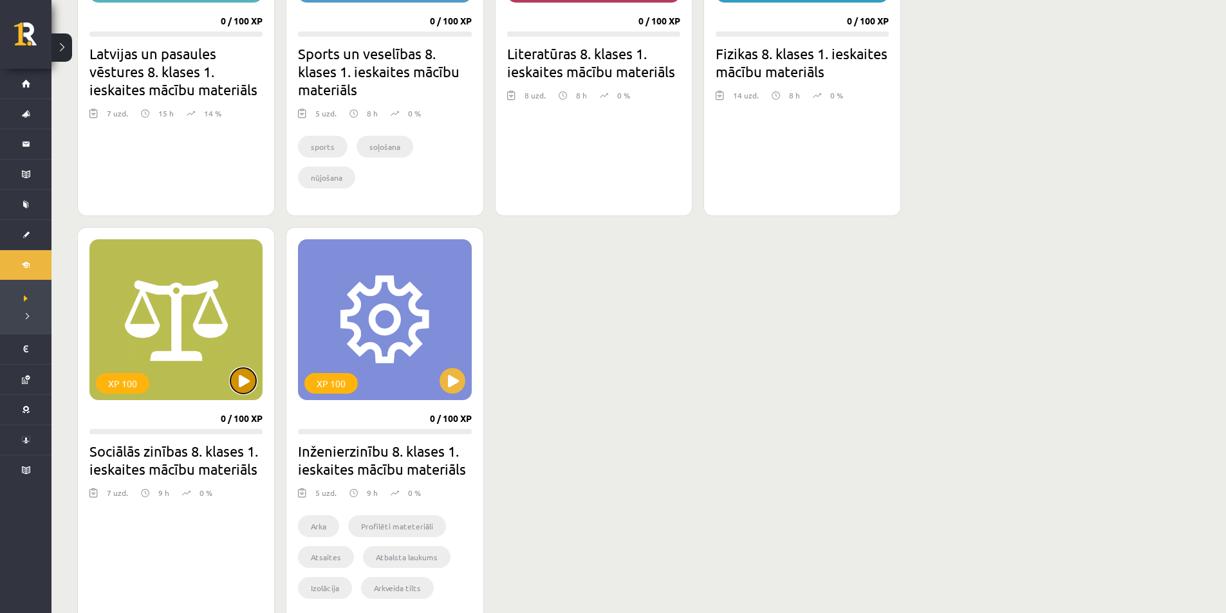
click at [236, 388] on button at bounding box center [243, 381] width 26 height 26
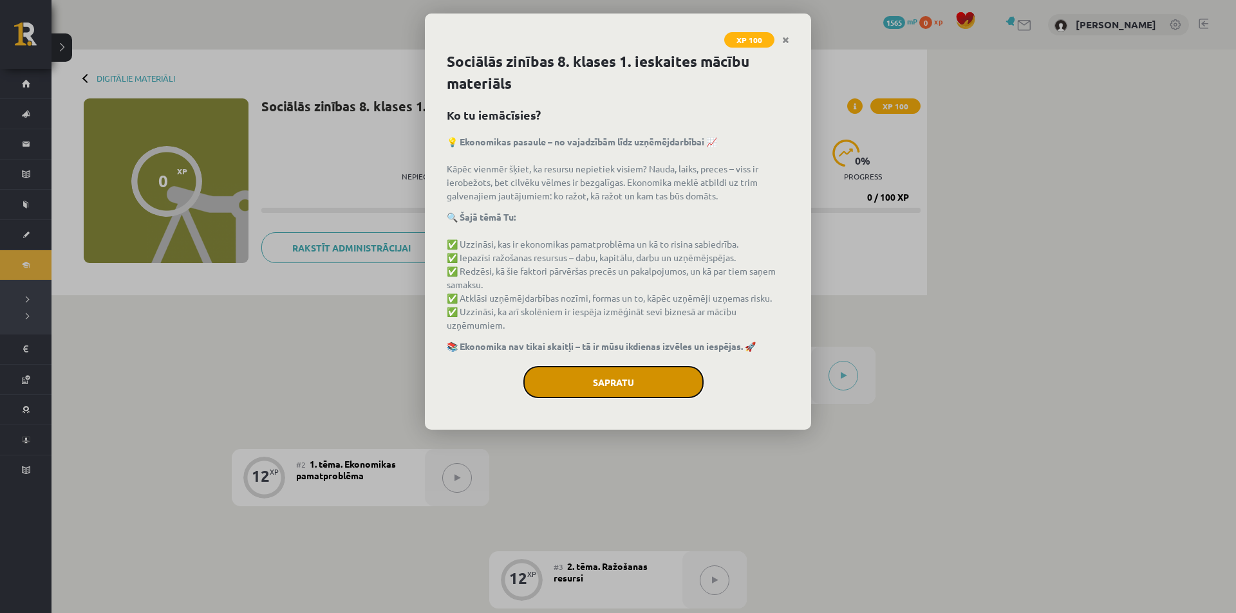
click at [610, 393] on button "Sapratu" at bounding box center [613, 382] width 180 height 32
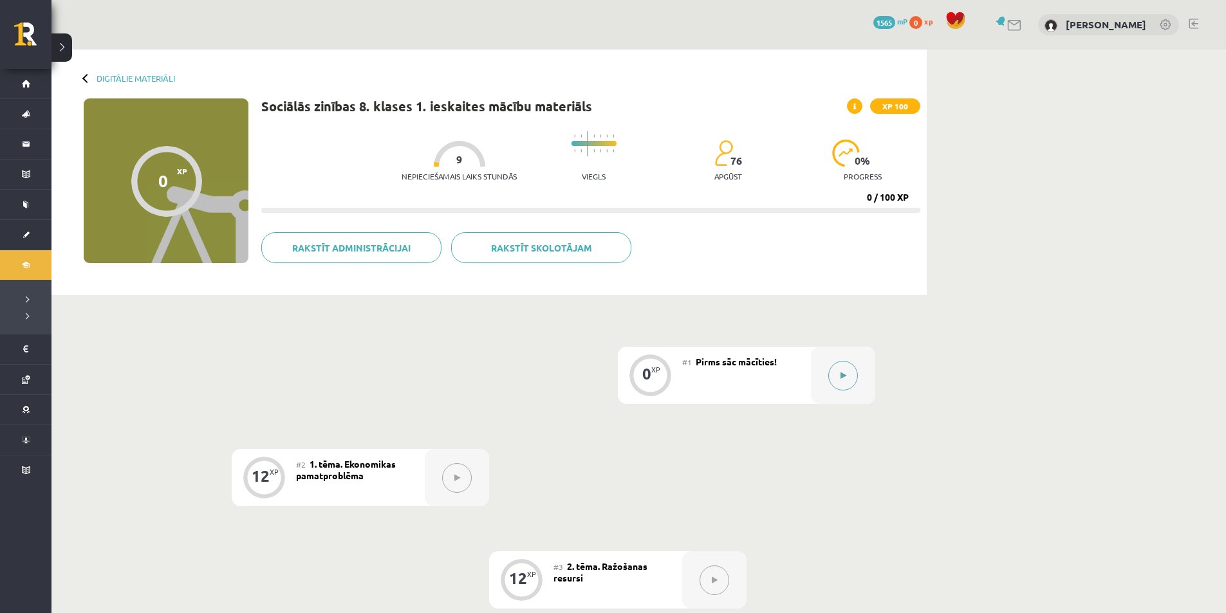
click at [821, 387] on div at bounding box center [843, 375] width 64 height 57
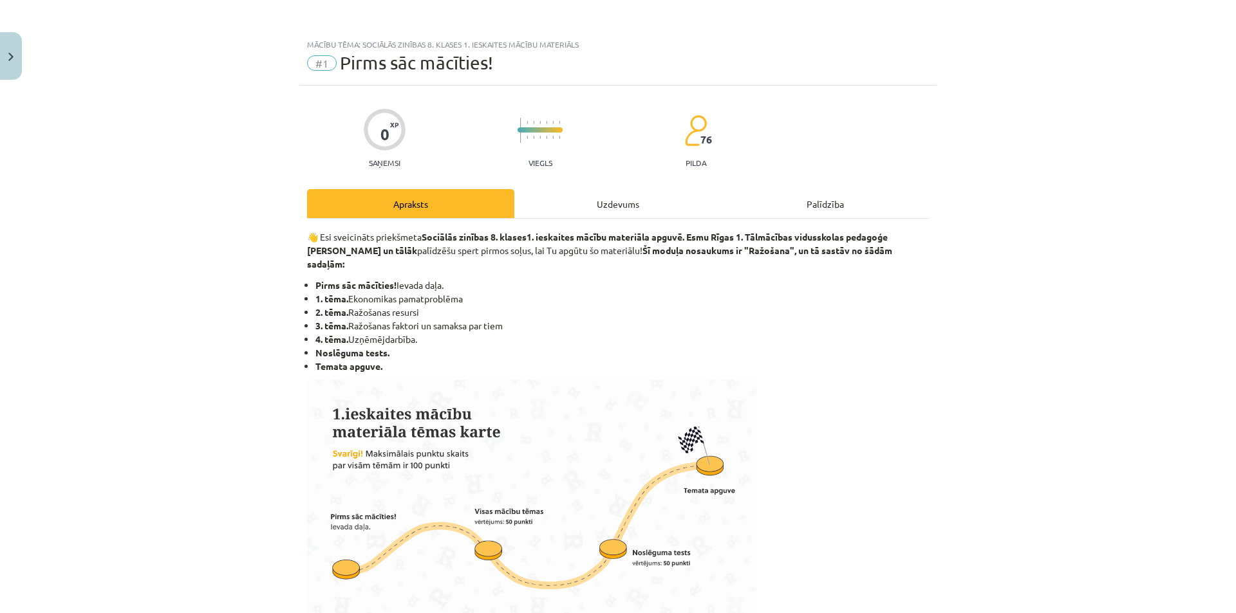
click at [597, 193] on div "Uzdevums" at bounding box center [617, 203] width 207 height 29
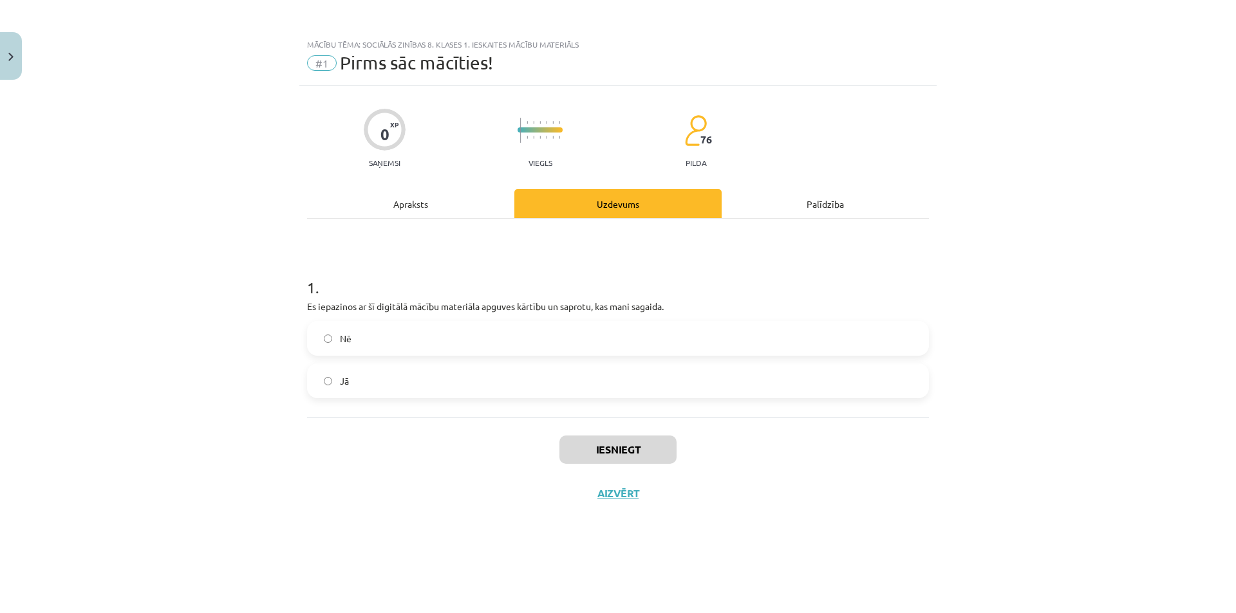
click at [523, 386] on label "Jā" at bounding box center [617, 381] width 619 height 32
click at [633, 460] on button "Iesniegt" at bounding box center [617, 450] width 117 height 28
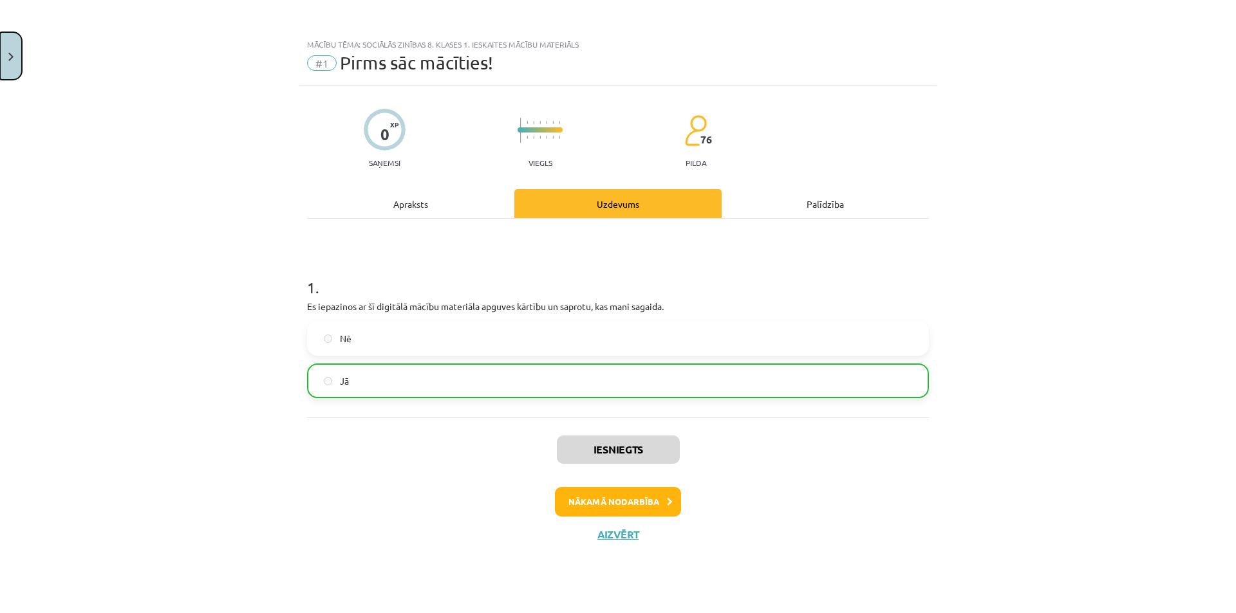
click at [12, 55] on img "Close" at bounding box center [10, 57] width 5 height 8
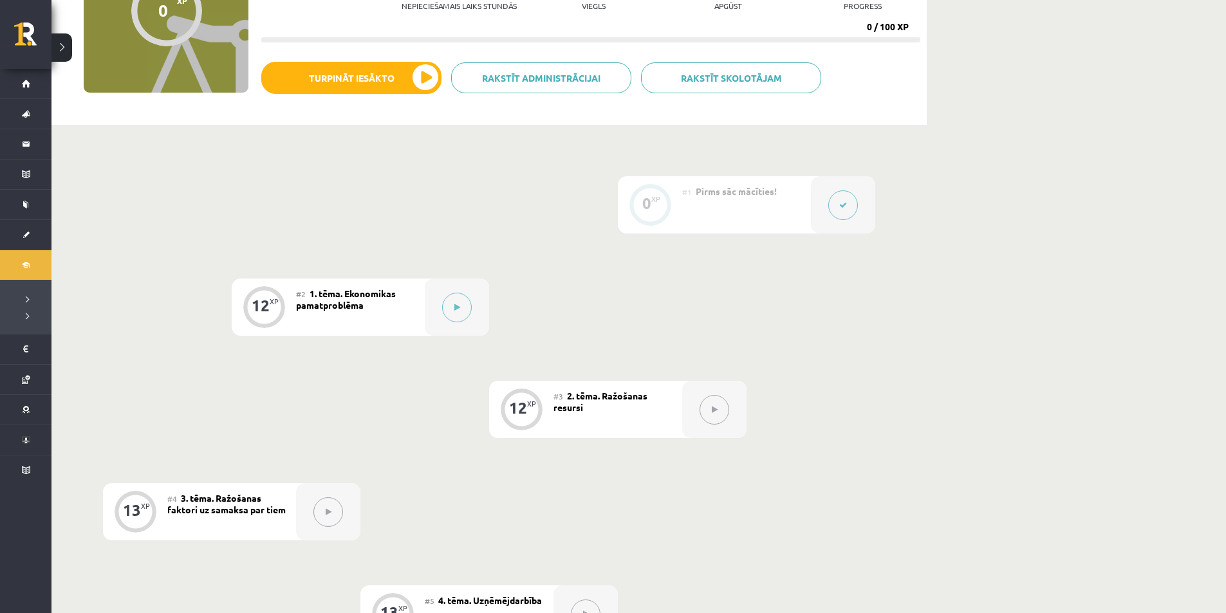
scroll to position [193, 0]
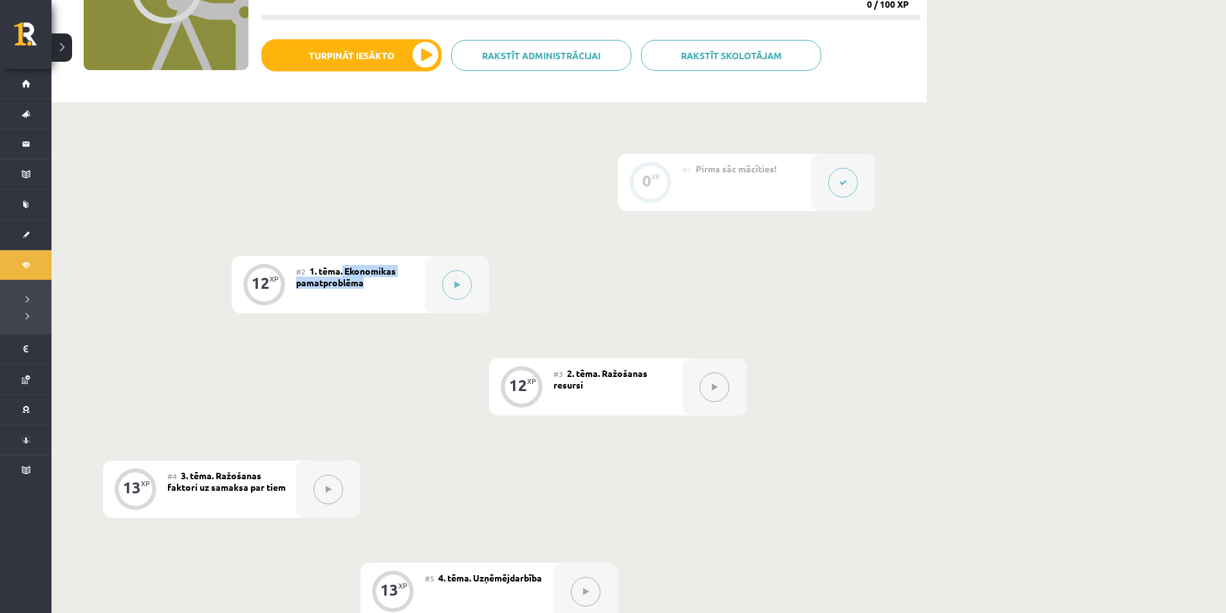
drag, startPoint x: 344, startPoint y: 271, endPoint x: 368, endPoint y: 294, distance: 32.8
click at [368, 294] on div "#2 1. tēma. Ekonomikas pamatproblēma" at bounding box center [360, 284] width 129 height 57
drag, startPoint x: 368, startPoint y: 294, endPoint x: 313, endPoint y: 371, distance: 94.6
click at [313, 371] on div "0 XP #1 Pirms sāc mācīties! 12 XP #2 1. tēma. Ekonomikas pamatproblēma 12 XP #3…" at bounding box center [489, 489] width 772 height 671
click at [322, 363] on div "0 XP #1 Pirms sāc mācīties! 12 XP #2 1. tēma. Ekonomikas pamatproblēma 12 XP #3…" at bounding box center [489, 489] width 772 height 671
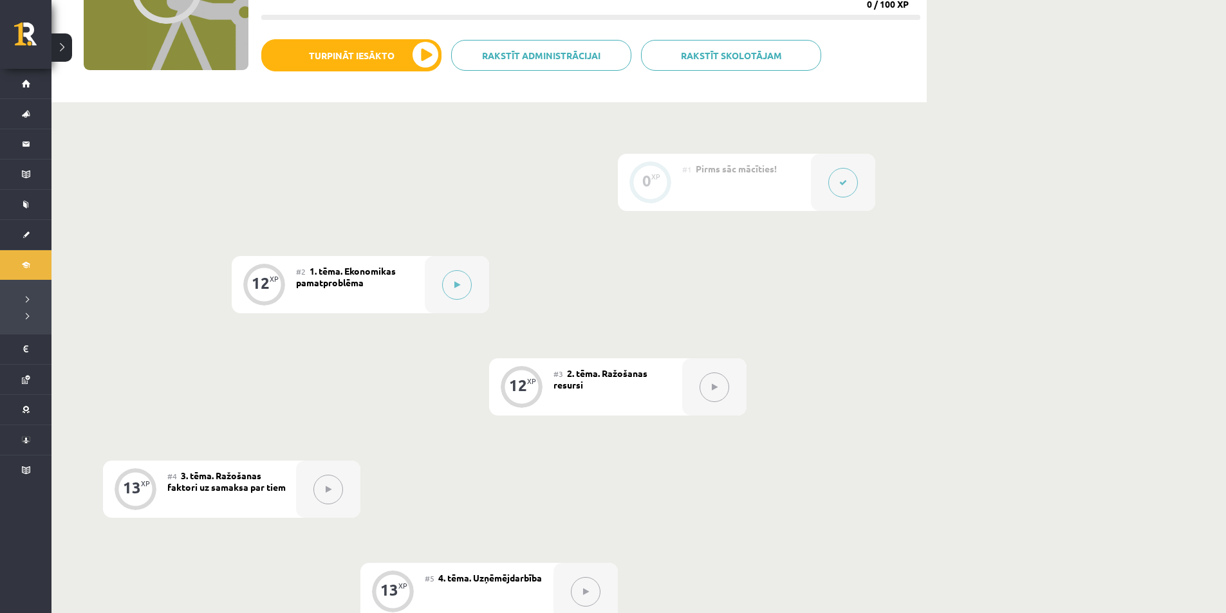
click at [322, 363] on div "0 XP #1 Pirms sāc mācīties! 12 XP #2 1. tēma. Ekonomikas pamatproblēma 12 XP #3…" at bounding box center [489, 489] width 772 height 671
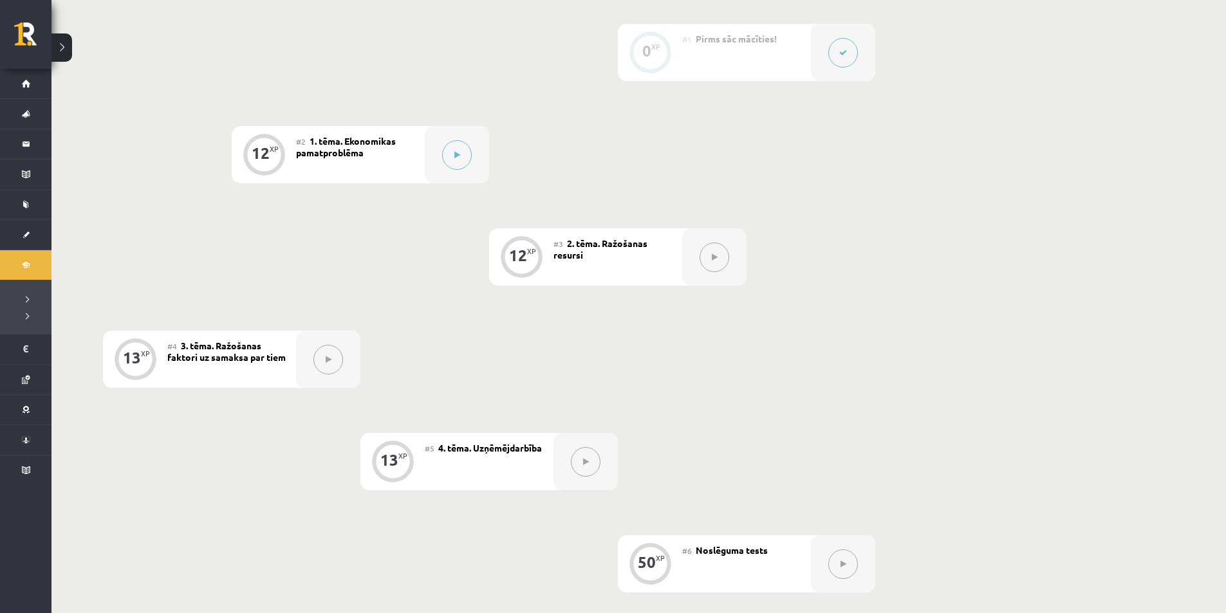
scroll to position [322, 0]
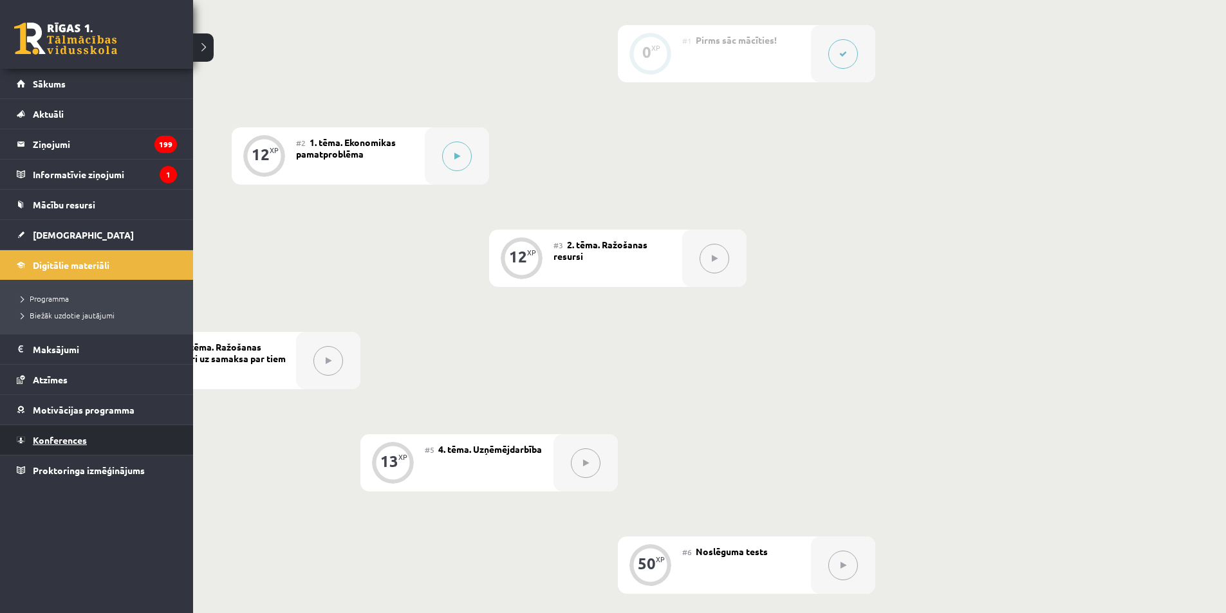
click at [42, 452] on link "Konferences" at bounding box center [97, 440] width 160 height 30
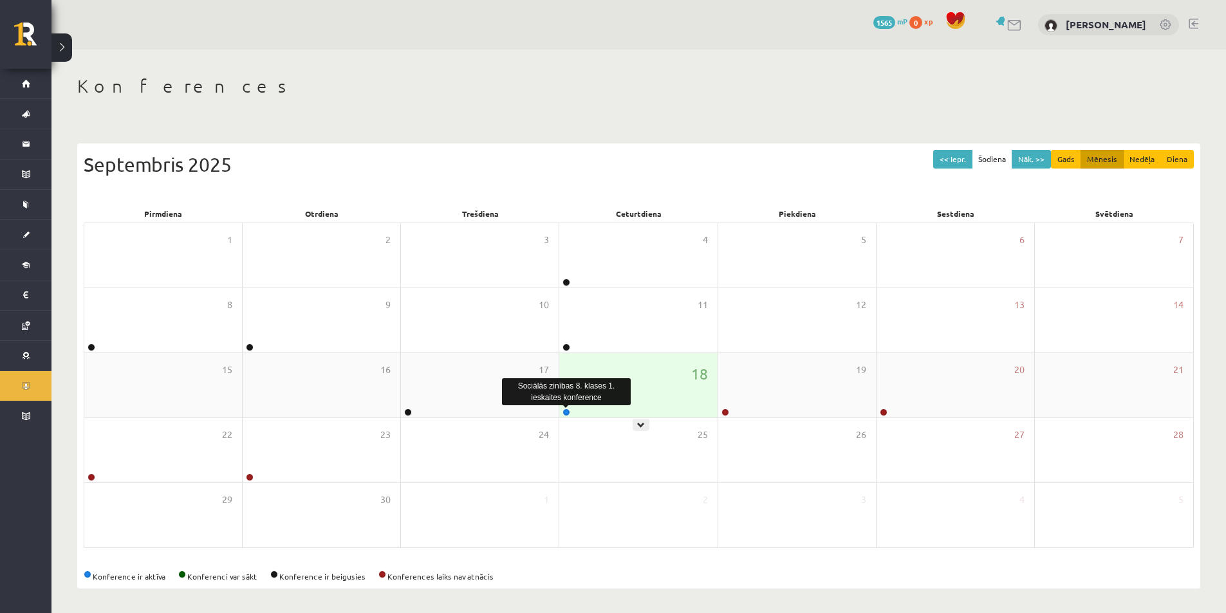
click at [568, 413] on link at bounding box center [567, 413] width 8 height 8
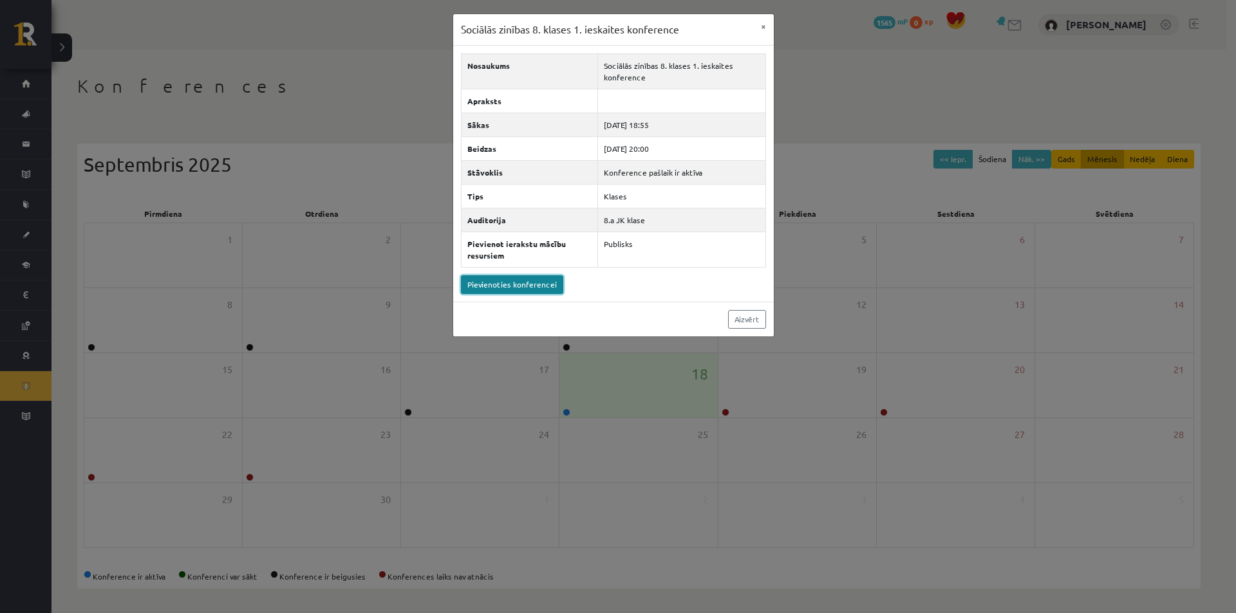
click at [519, 289] on link "Pievienoties konferencei" at bounding box center [512, 284] width 102 height 19
